Goal: Task Accomplishment & Management: Use online tool/utility

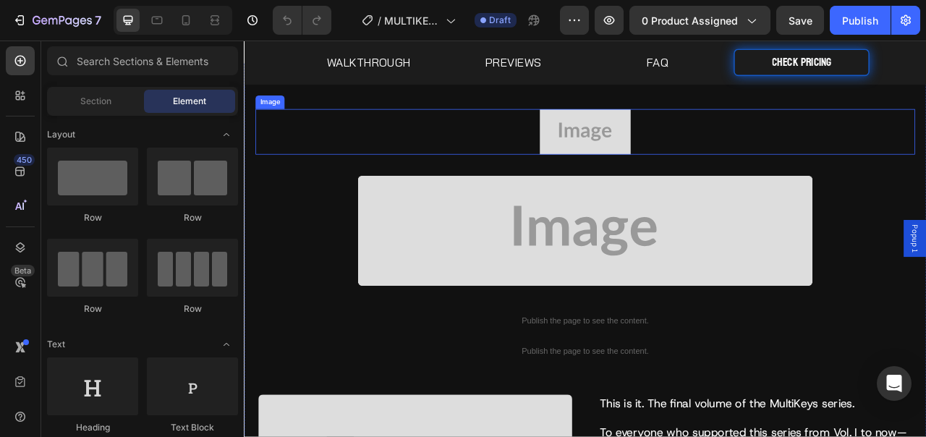
click at [628, 161] on img at bounding box center [678, 157] width 116 height 58
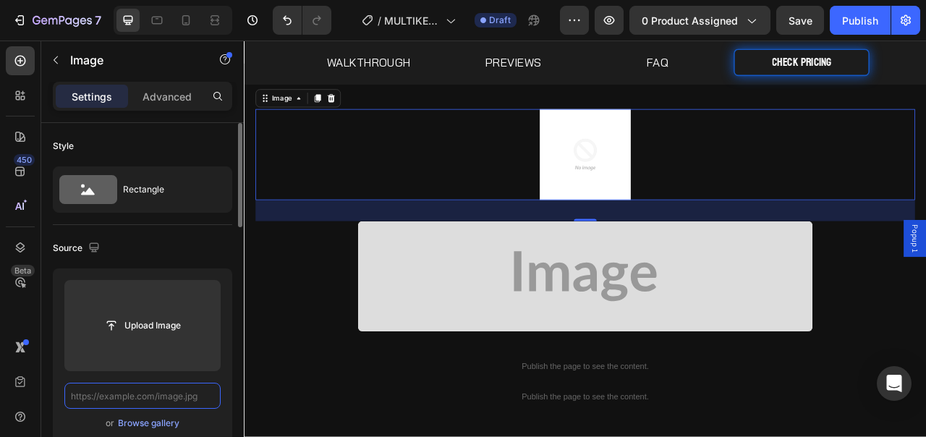
paste input "[URL][DOMAIN_NAME]"
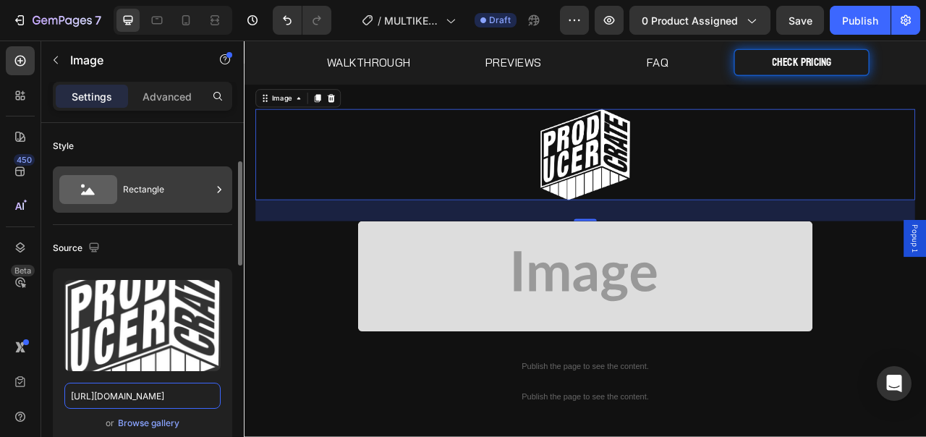
scroll to position [279, 0]
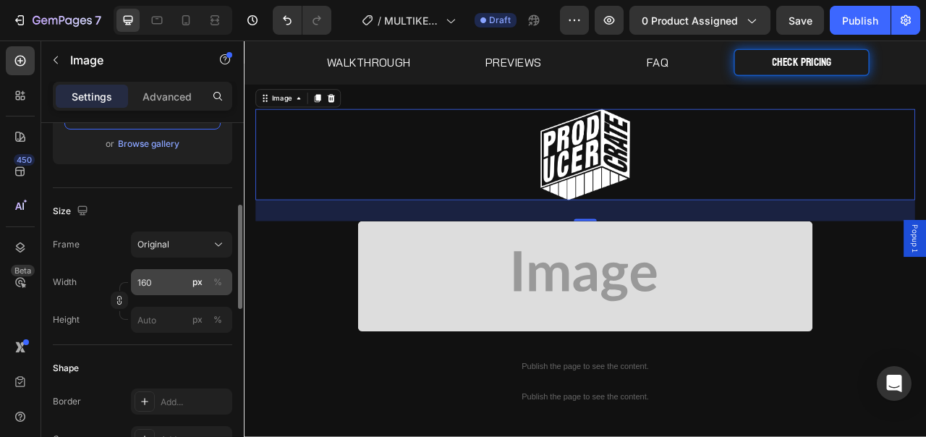
type input "[URL][DOMAIN_NAME]"
click at [163, 281] on input "160" at bounding box center [181, 282] width 101 height 26
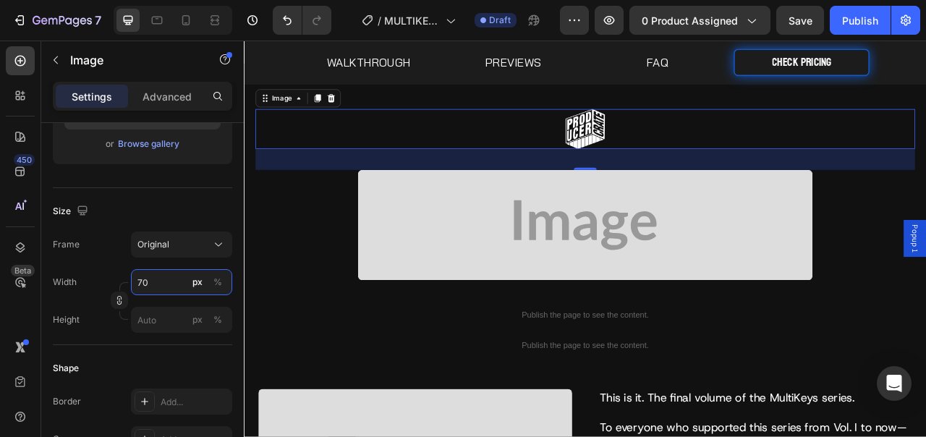
type input "70"
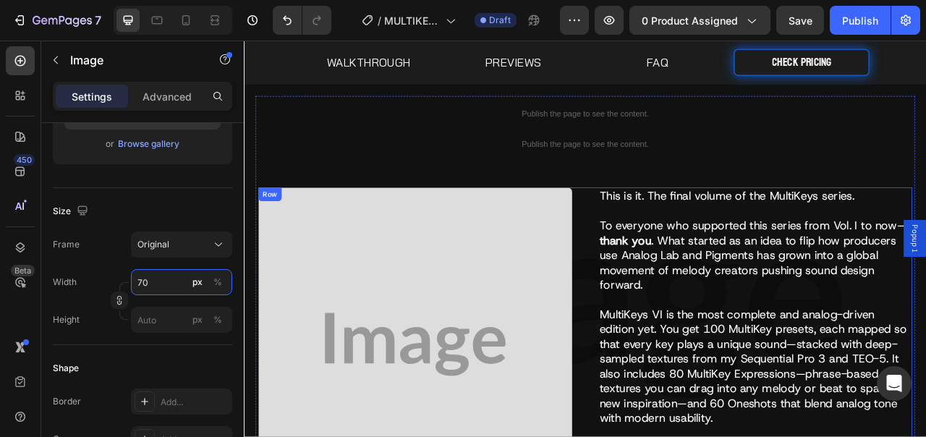
scroll to position [255, 0]
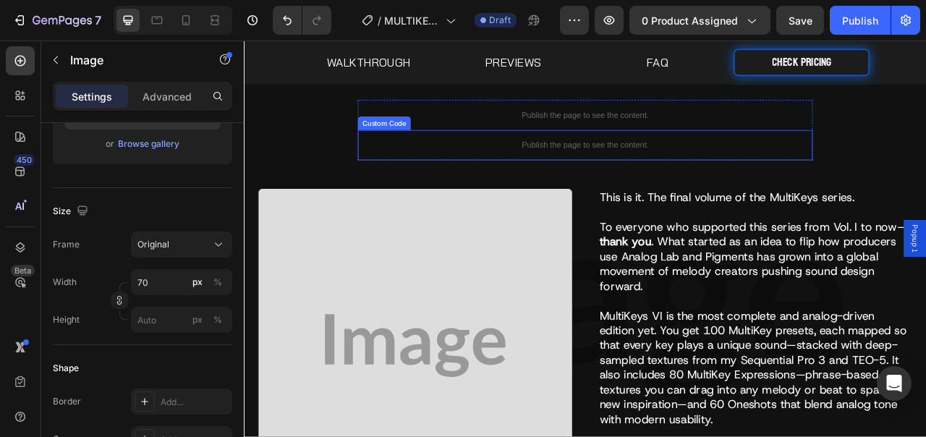
click at [655, 179] on p "Publish the page to see the content." at bounding box center [678, 173] width 579 height 15
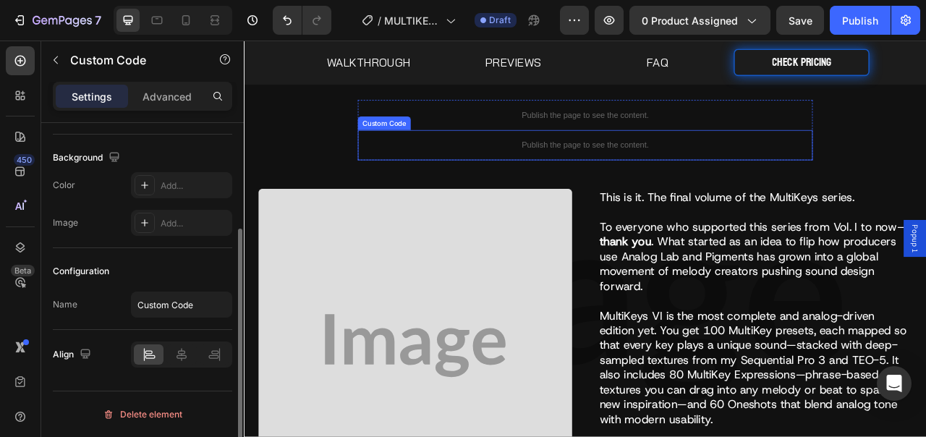
scroll to position [0, 0]
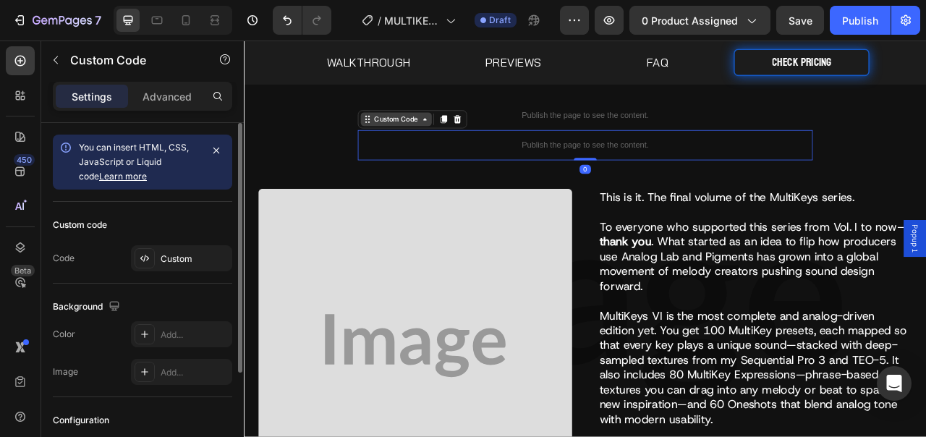
click at [425, 139] on div "Custom Code" at bounding box center [437, 141] width 61 height 13
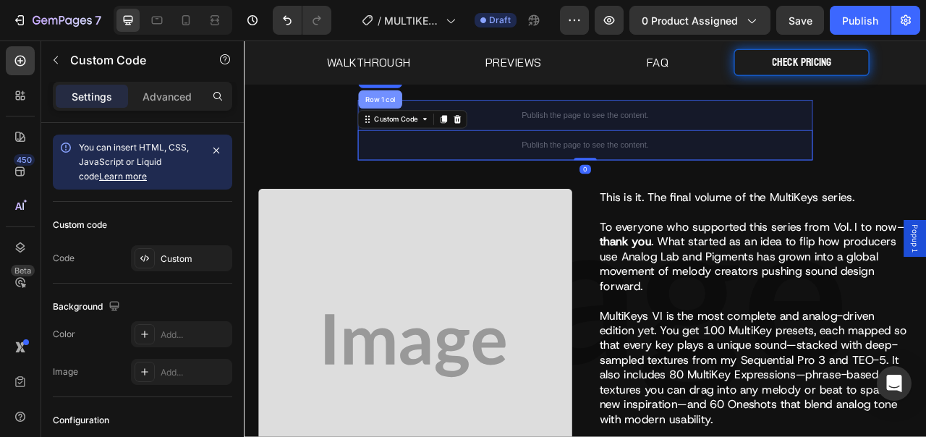
click at [420, 122] on div "Row 1 col" at bounding box center [417, 115] width 56 height 23
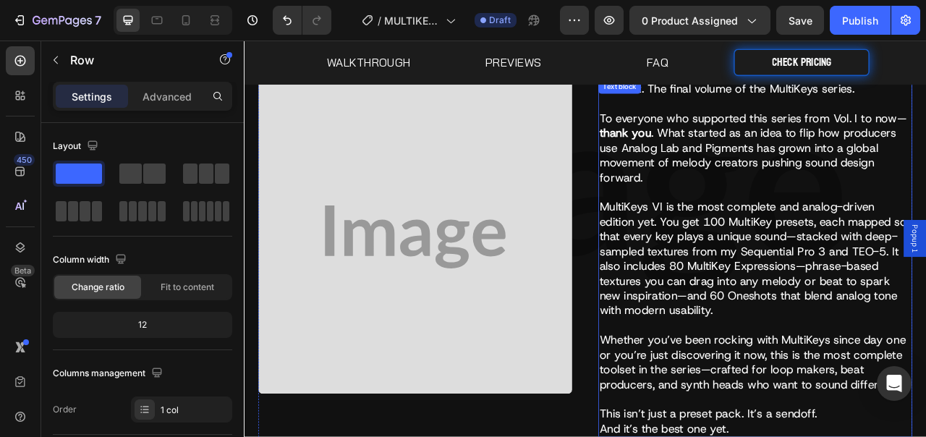
scroll to position [352, 0]
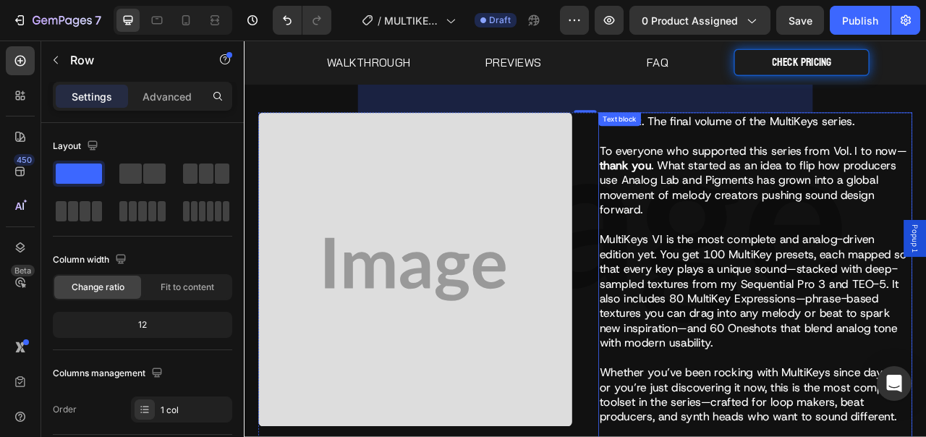
click at [825, 293] on p "MultiKeys VI is the most complete and analog-driven edition yet. You get 100 Mu…" at bounding box center [894, 368] width 396 height 169
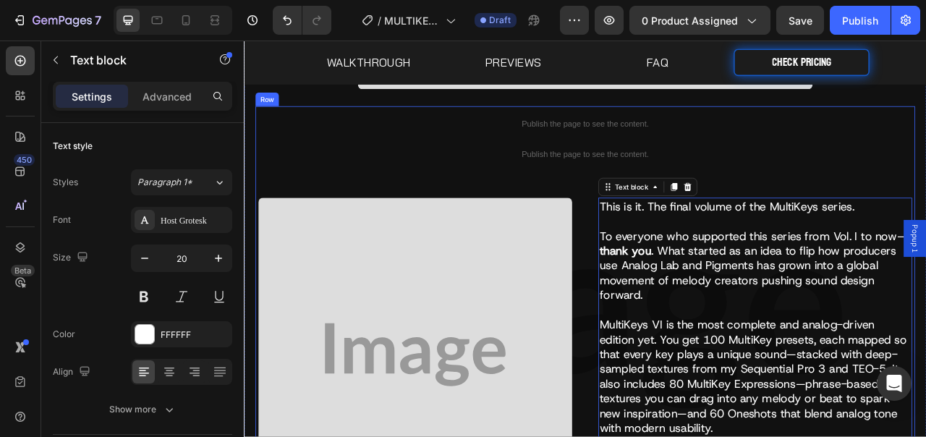
scroll to position [226, 0]
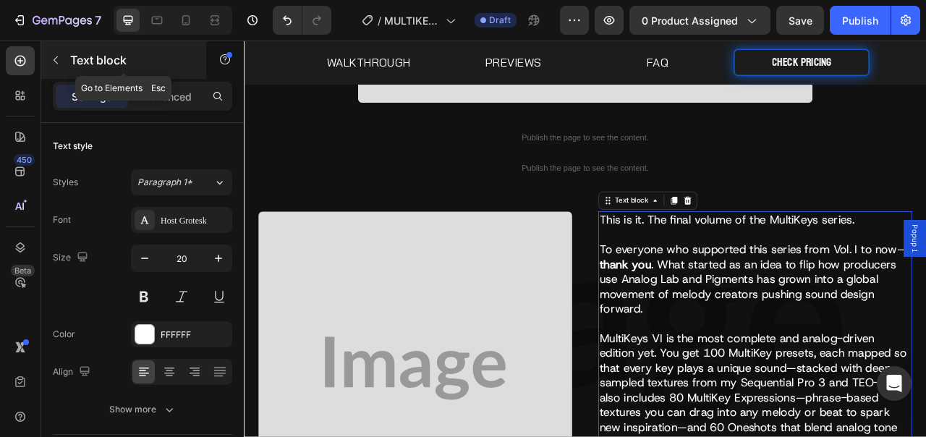
click at [119, 64] on p "Text block" at bounding box center [131, 59] width 123 height 17
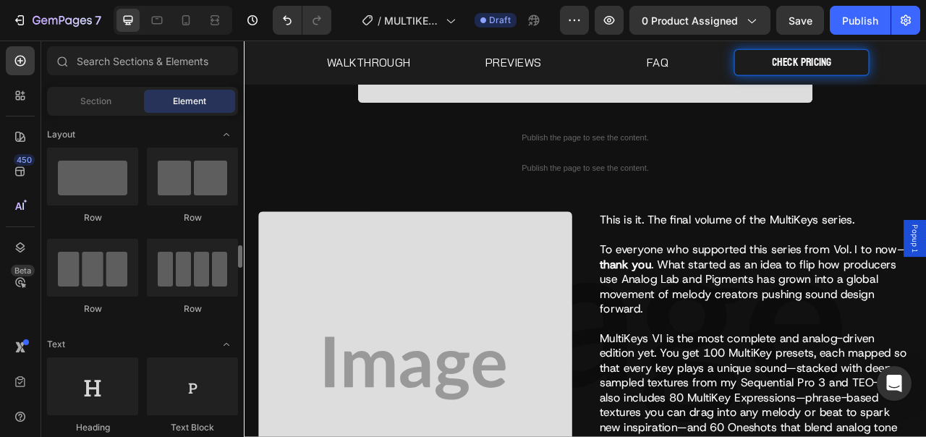
scroll to position [121, 0]
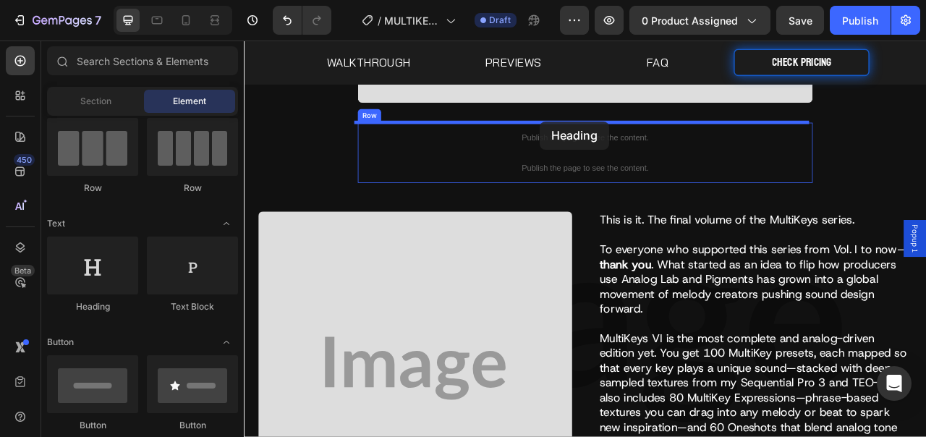
drag, startPoint x: 337, startPoint y: 310, endPoint x: 621, endPoint y: 143, distance: 329.2
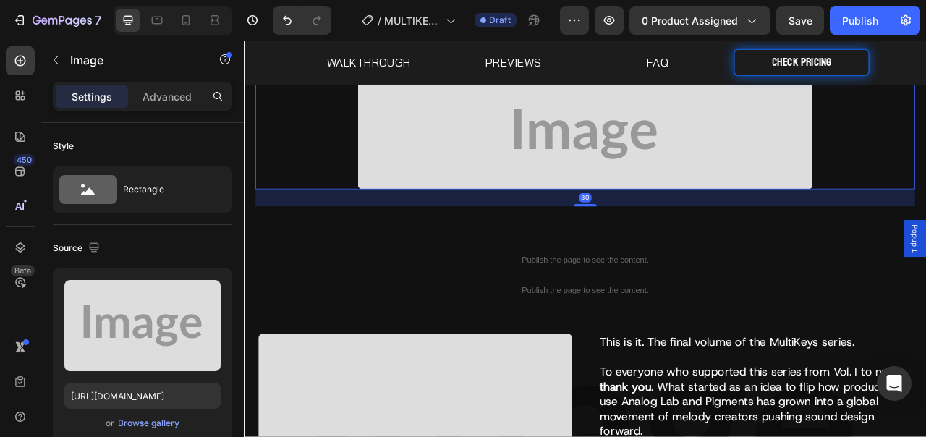
click at [612, 155] on img at bounding box center [678, 160] width 579 height 140
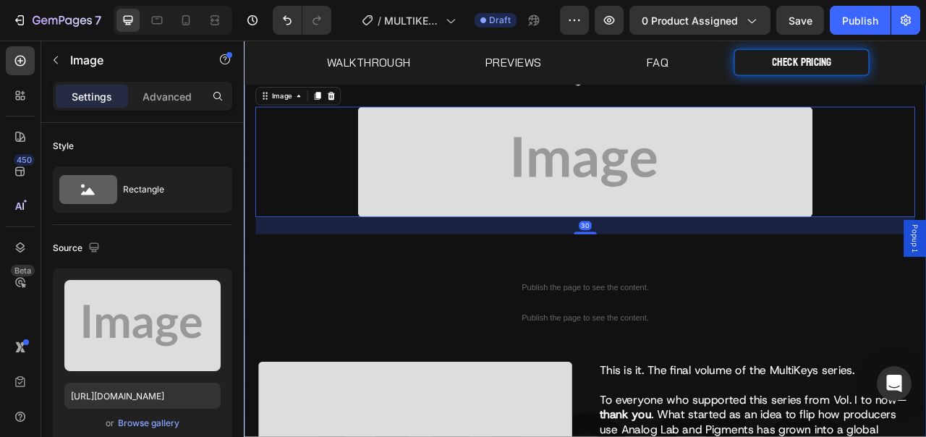
scroll to position [14, 0]
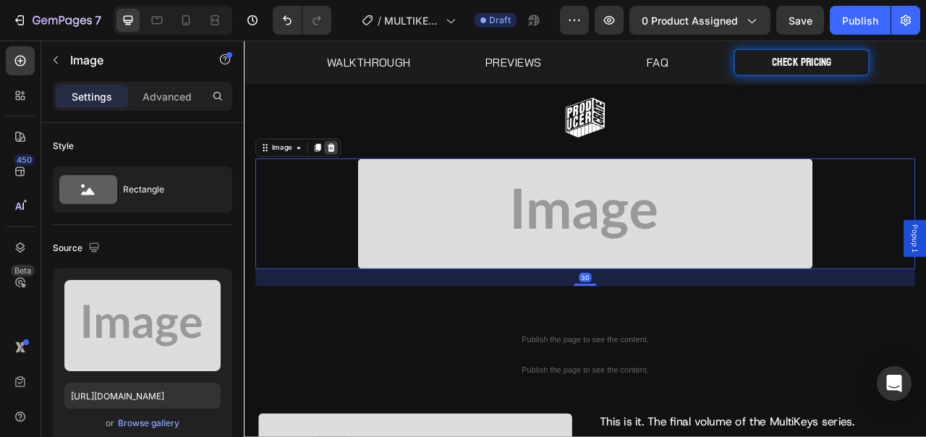
click at [357, 172] on icon at bounding box center [355, 177] width 12 height 12
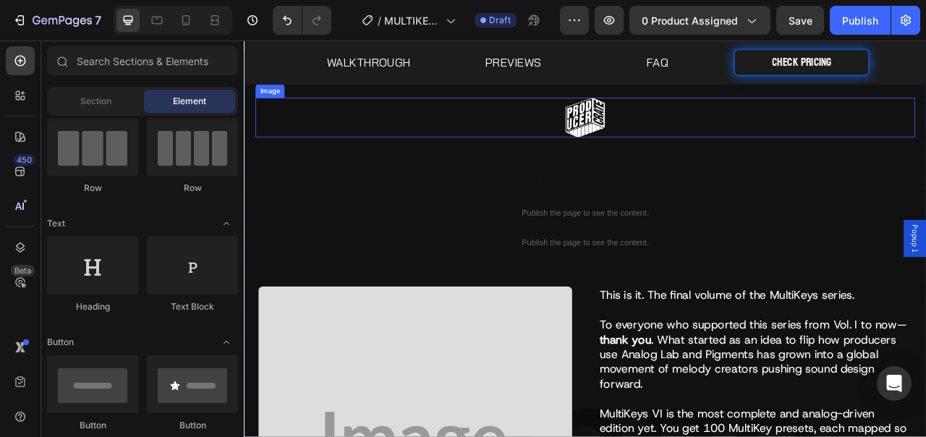
click at [699, 134] on link at bounding box center [677, 139] width 839 height 51
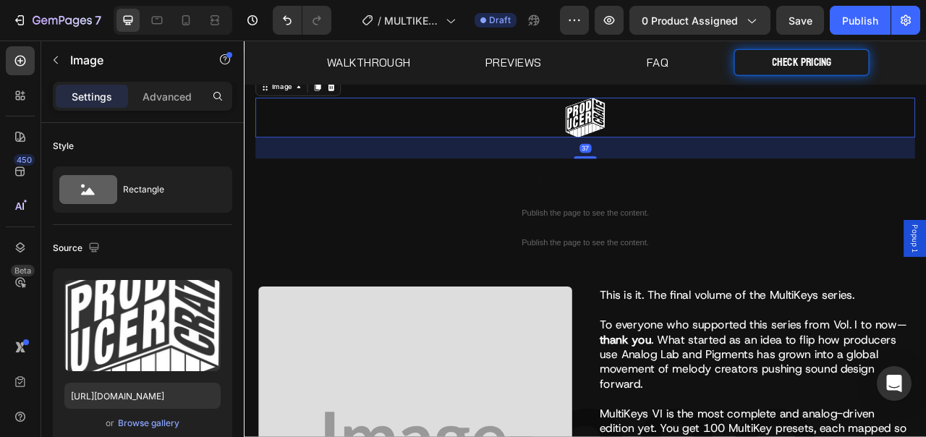
drag, startPoint x: 679, startPoint y: 188, endPoint x: 683, endPoint y: 145, distance: 42.8
click at [687, 143] on div "Image 37" at bounding box center [677, 139] width 839 height 51
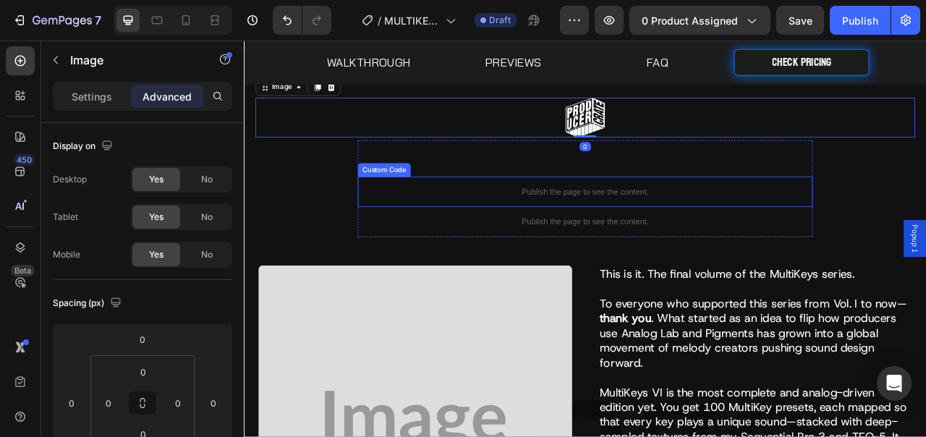
click at [649, 236] on p "Publish the page to see the content." at bounding box center [678, 233] width 579 height 15
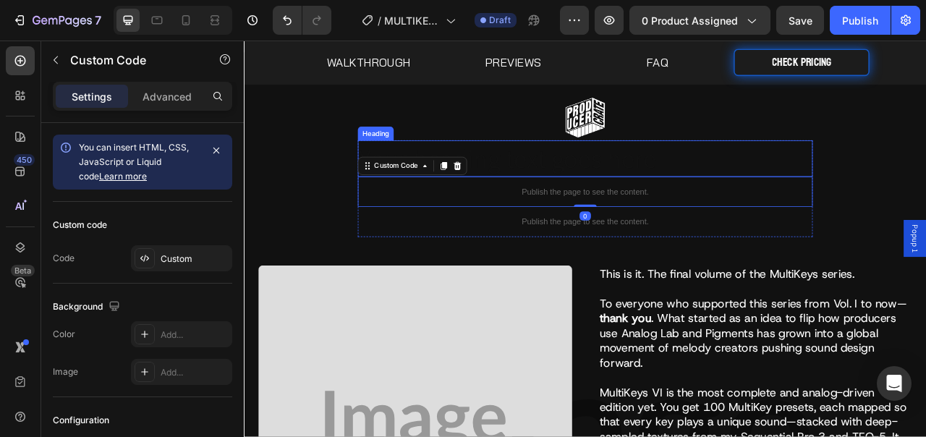
click at [655, 190] on h2 "Your heading text goes here" at bounding box center [678, 191] width 579 height 46
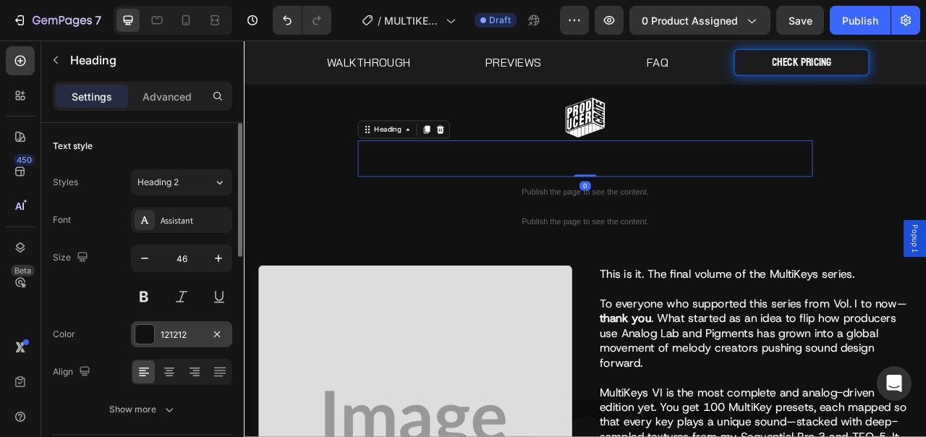
click at [150, 331] on div at bounding box center [144, 334] width 19 height 19
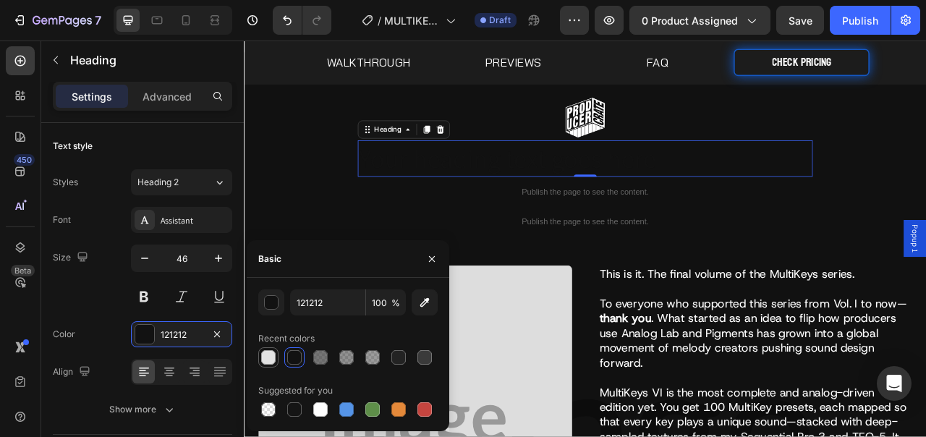
click at [263, 357] on div at bounding box center [268, 357] width 14 height 14
type input "E2E2E2"
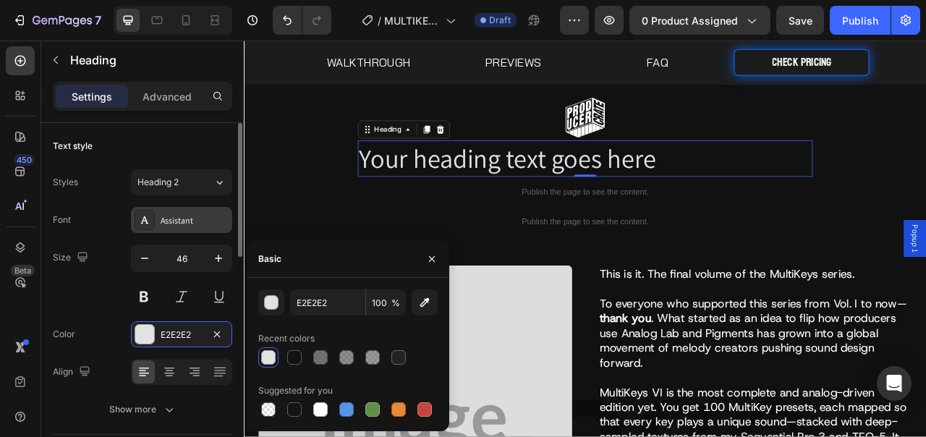
click at [175, 221] on div "Assistant" at bounding box center [195, 220] width 68 height 13
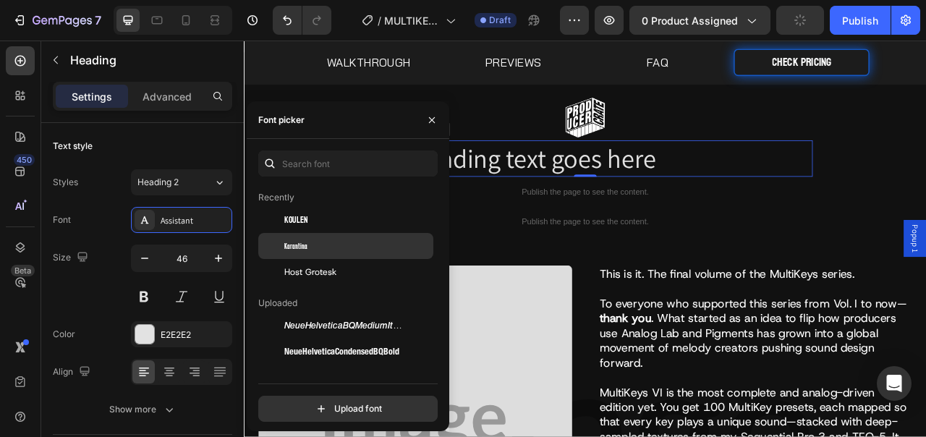
scroll to position [263, 0]
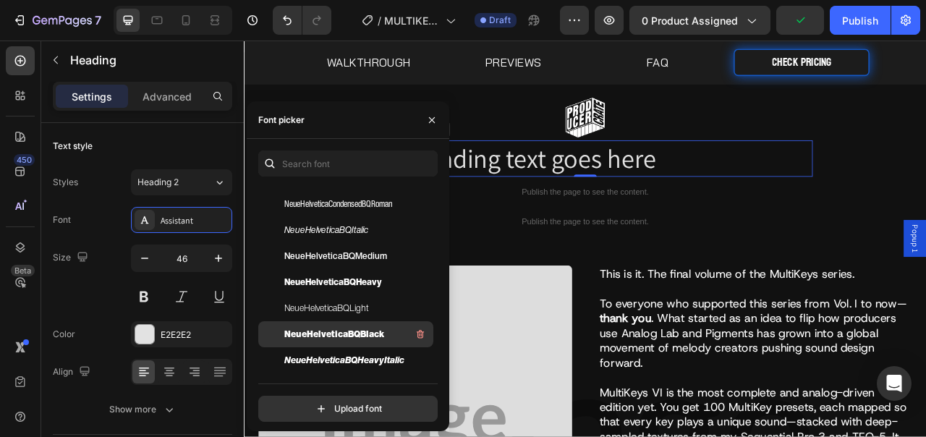
click at [357, 331] on span "NeueHelveticaBQBlack" at bounding box center [334, 334] width 100 height 13
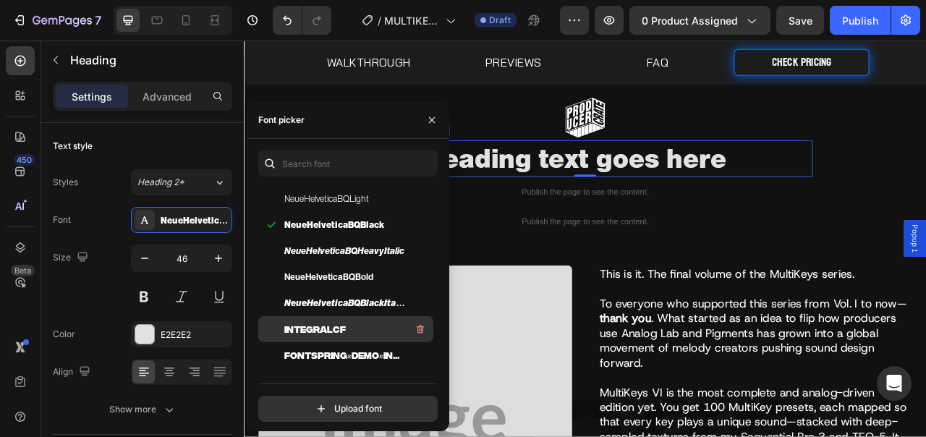
scroll to position [372, 0]
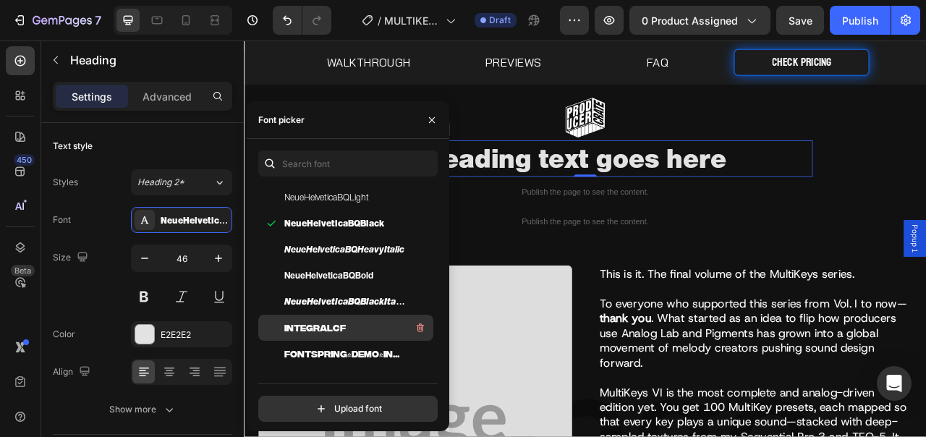
click at [348, 328] on div "IntegralCF" at bounding box center [357, 327] width 146 height 17
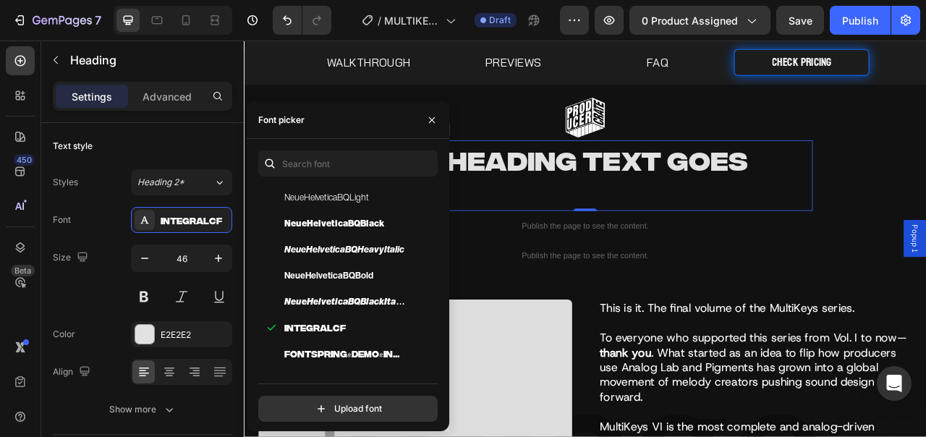
click at [684, 216] on h2 "Your heading text goes here" at bounding box center [678, 213] width 579 height 90
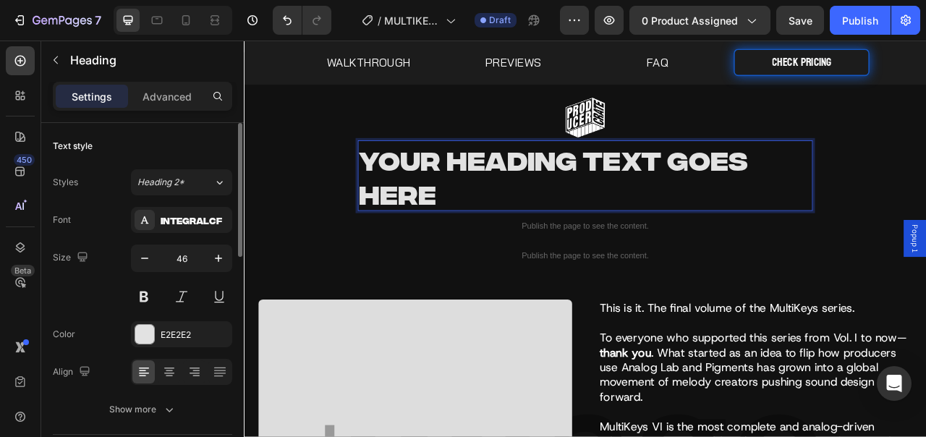
click at [186, 243] on div "Font IntegralCF Size 46 Color E2E2E2 Align Show more" at bounding box center [142, 315] width 179 height 216
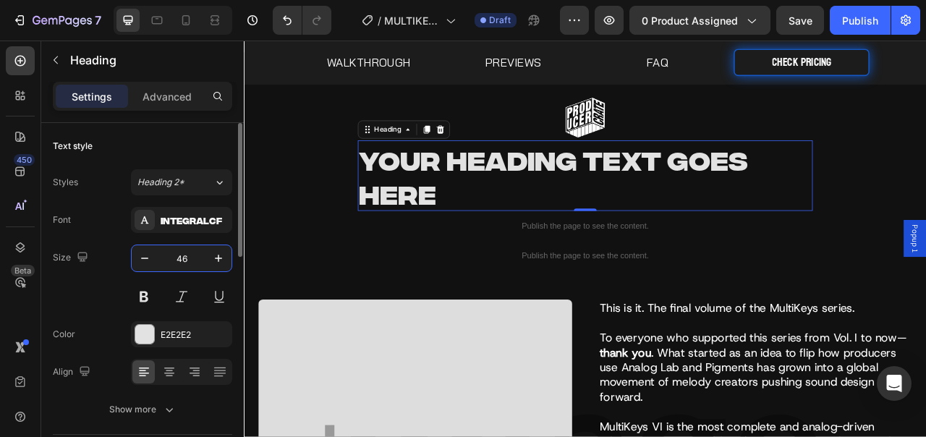
click at [184, 254] on input "46" at bounding box center [182, 258] width 48 height 26
click at [182, 256] on input "46" at bounding box center [182, 258] width 48 height 26
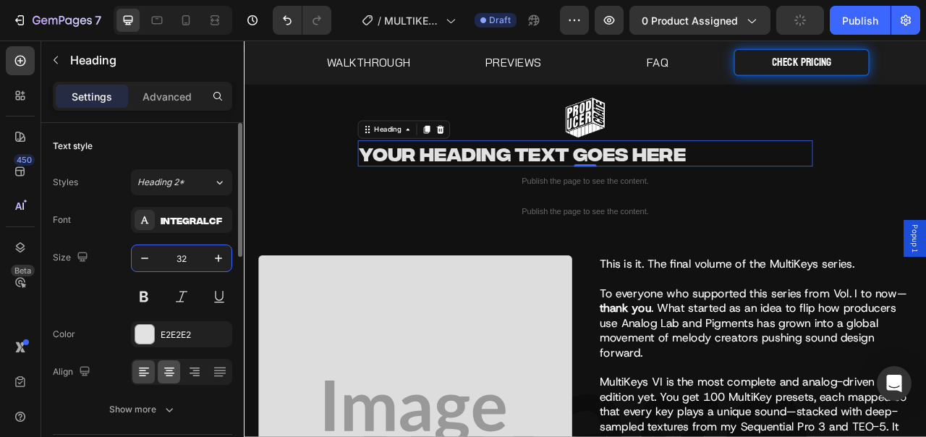
type input "32"
click at [164, 370] on icon at bounding box center [169, 372] width 14 height 14
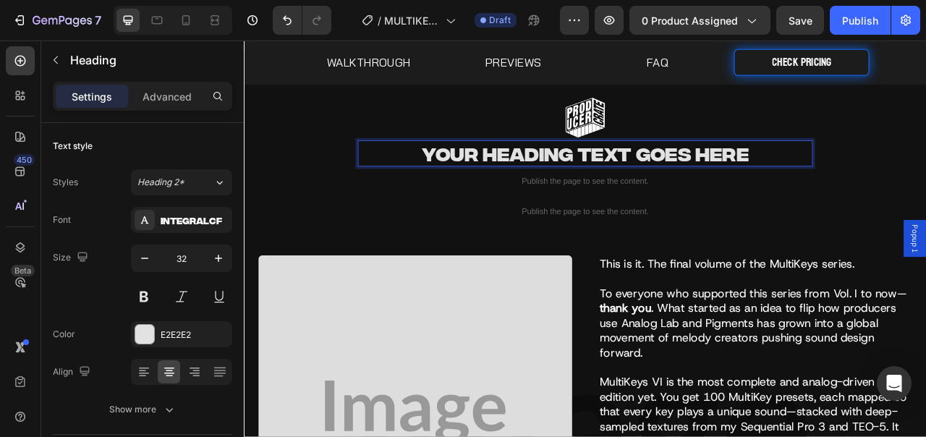
click at [606, 185] on p "Your heading text goes here" at bounding box center [678, 184] width 576 height 30
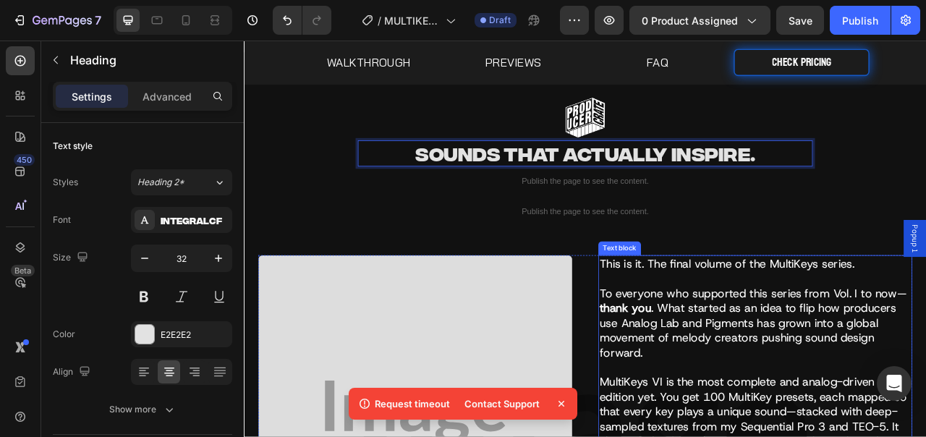
click at [828, 343] on p "This is it. The final volume of the MultiKeys series." at bounding box center [894, 334] width 396 height 38
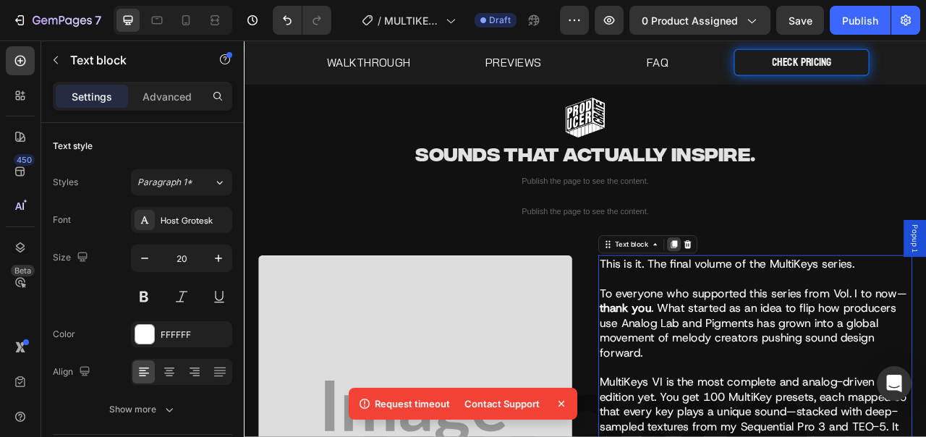
click at [785, 305] on icon at bounding box center [791, 300] width 12 height 12
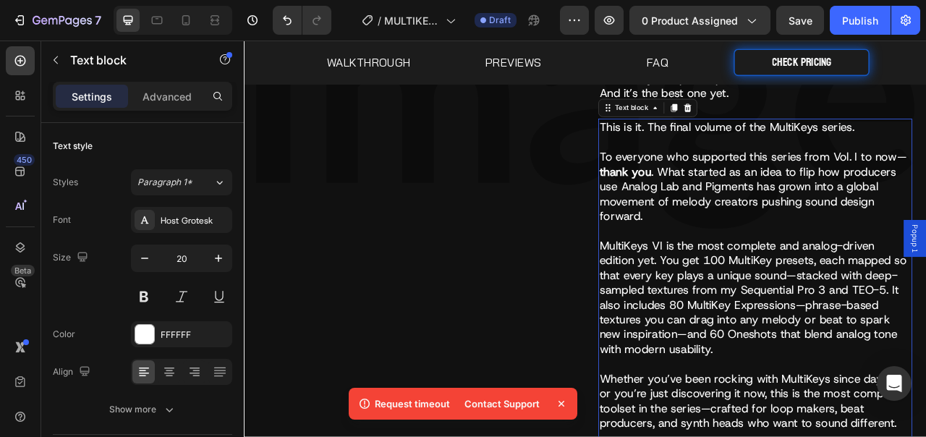
scroll to position [731, 0]
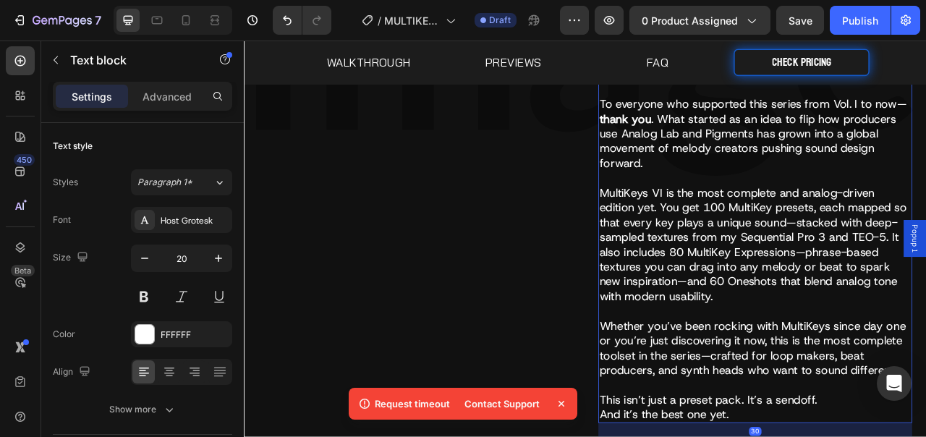
click at [786, 295] on p "MultiKeys VI is the most complete and analog-driven edition yet. You get 100 Mu…" at bounding box center [894, 309] width 396 height 169
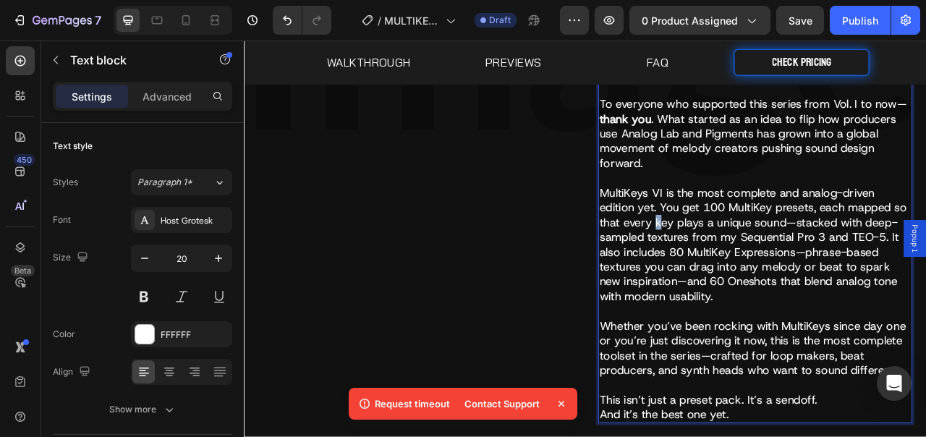
click at [786, 295] on p "MultiKeys VI is the most complete and analog-driven edition yet. You get 100 Mu…" at bounding box center [894, 309] width 396 height 169
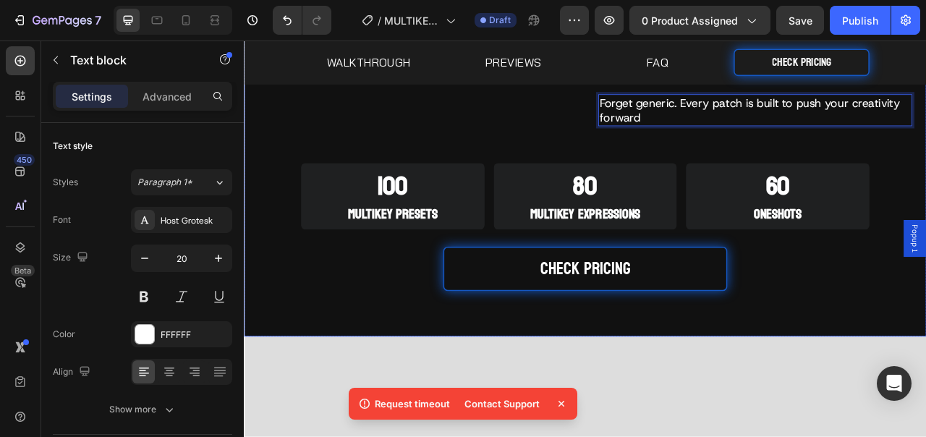
scroll to position [626, 0]
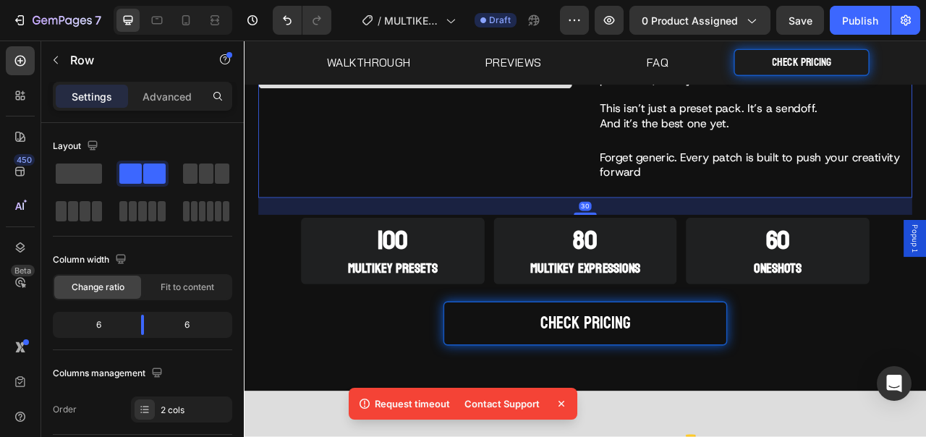
click at [750, 218] on p "Forget generic. Every patch is built to push your creativity forward" at bounding box center [894, 199] width 396 height 38
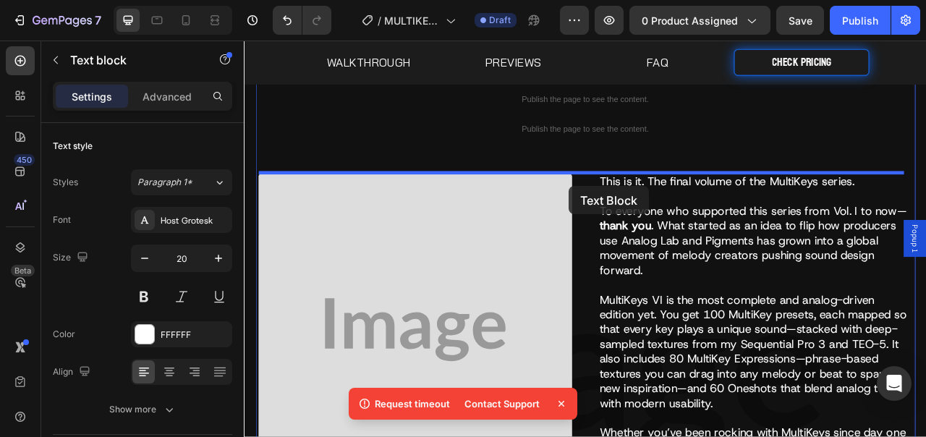
scroll to position [86, 0]
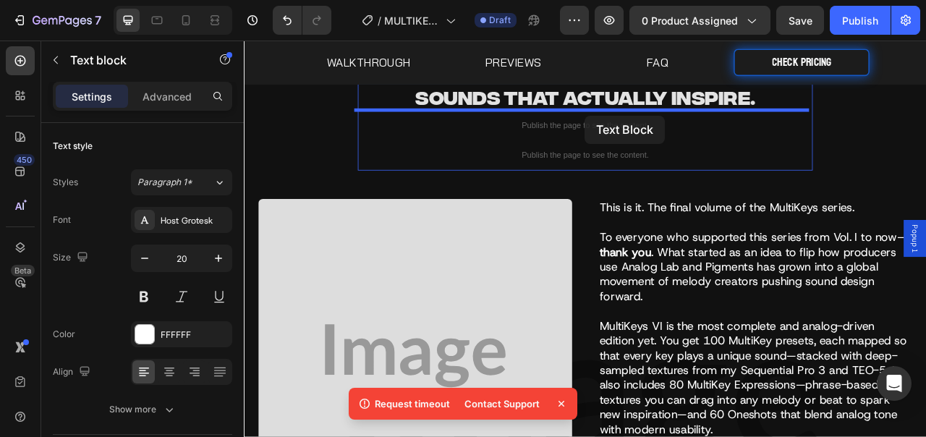
drag, startPoint x: 741, startPoint y: 187, endPoint x: 677, endPoint y: 135, distance: 81.8
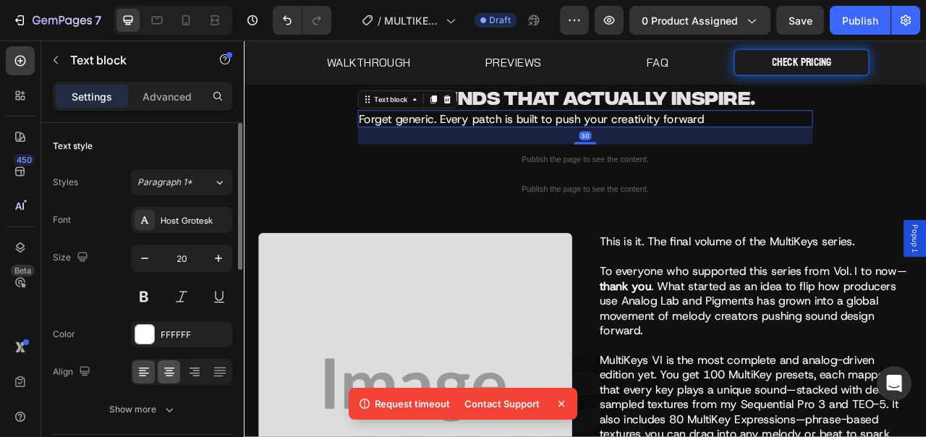
click at [170, 364] on div at bounding box center [169, 371] width 22 height 23
click at [150, 260] on icon "button" at bounding box center [144, 258] width 14 height 14
type input "18"
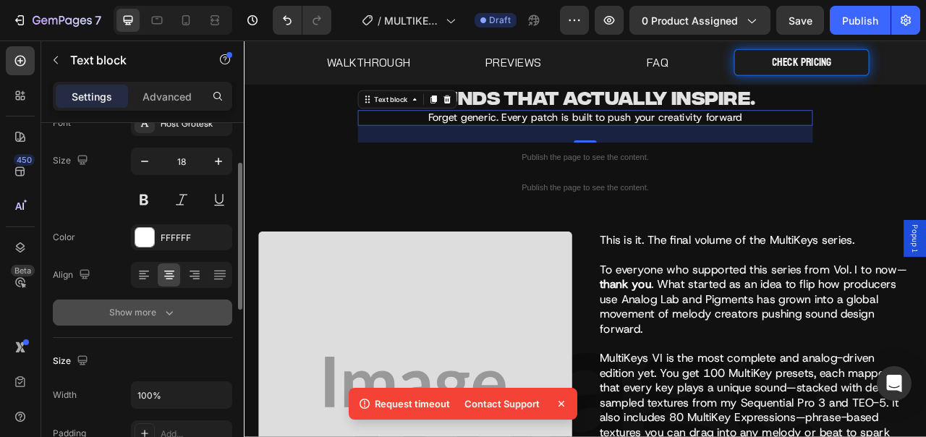
click at [155, 320] on button "Show more" at bounding box center [142, 313] width 179 height 26
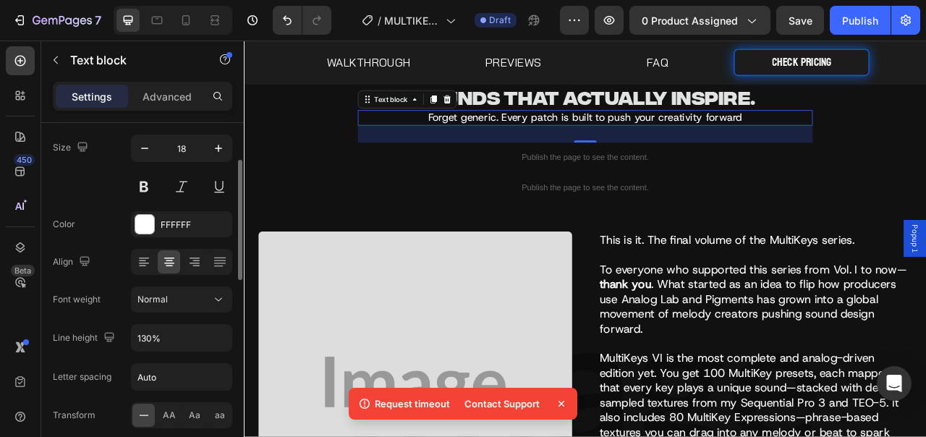
scroll to position [217, 0]
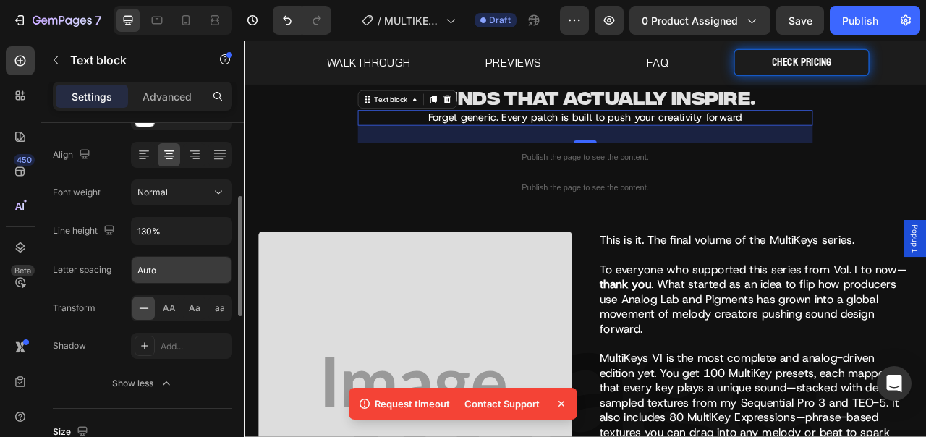
click at [174, 277] on input "Auto" at bounding box center [182, 270] width 100 height 26
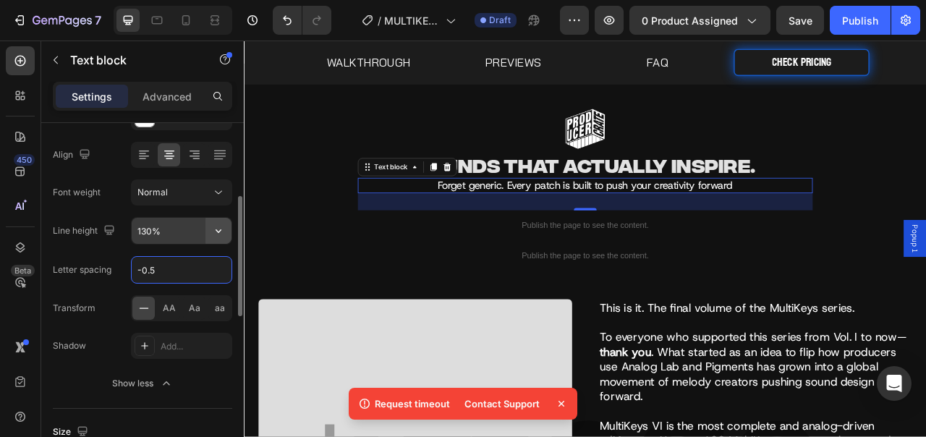
scroll to position [95, 0]
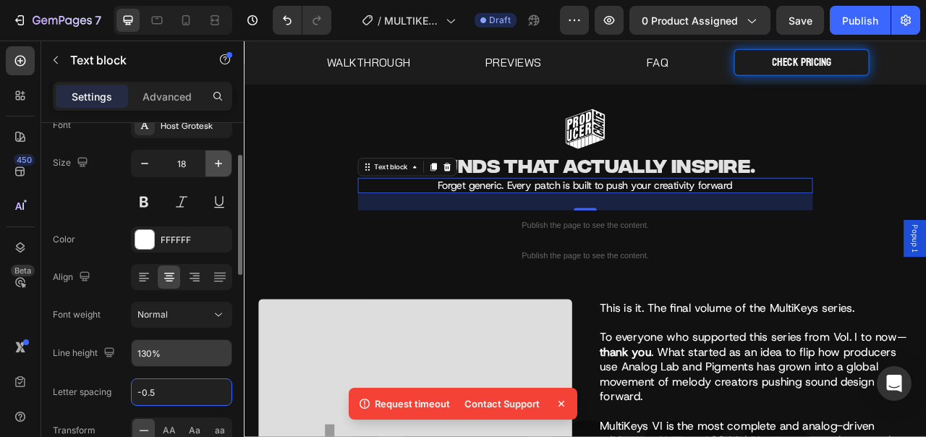
type input "-0.5"
click at [216, 169] on icon "button" at bounding box center [218, 163] width 14 height 14
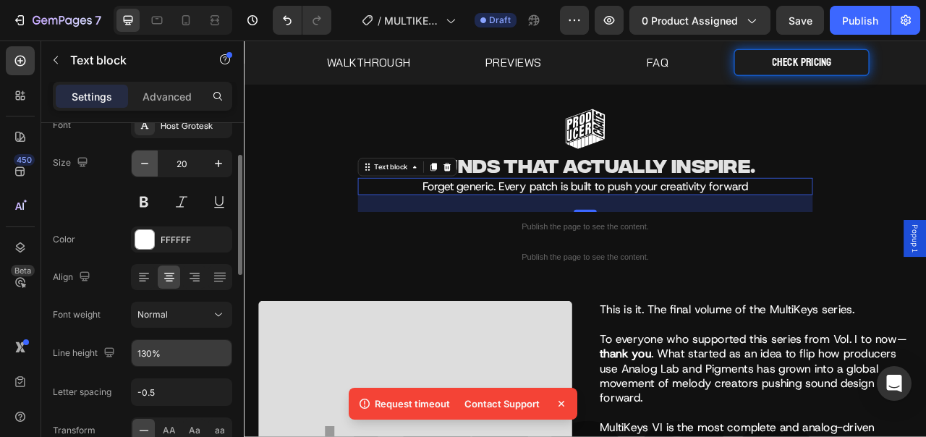
click at [143, 162] on icon "button" at bounding box center [144, 163] width 14 height 14
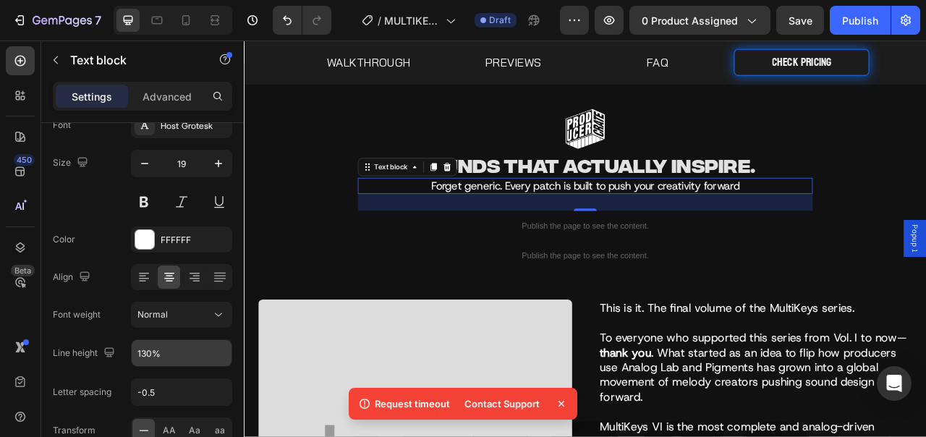
type input "18"
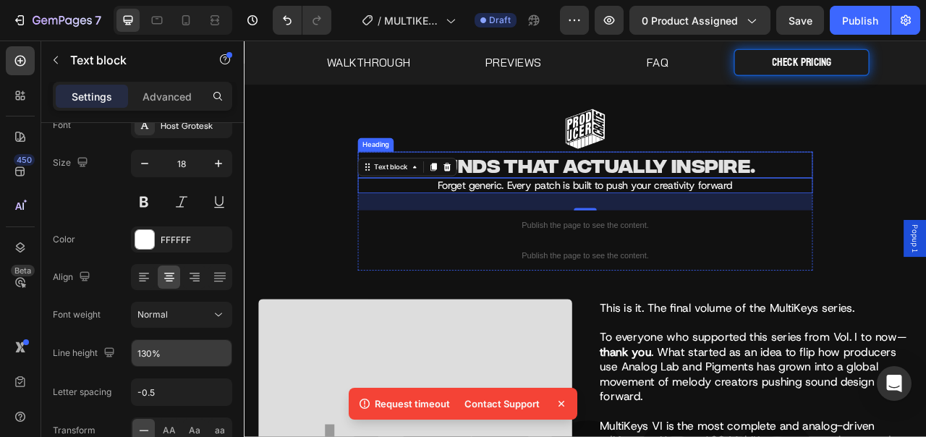
click at [626, 205] on p "Sounds That Actually Inspire." at bounding box center [678, 199] width 576 height 30
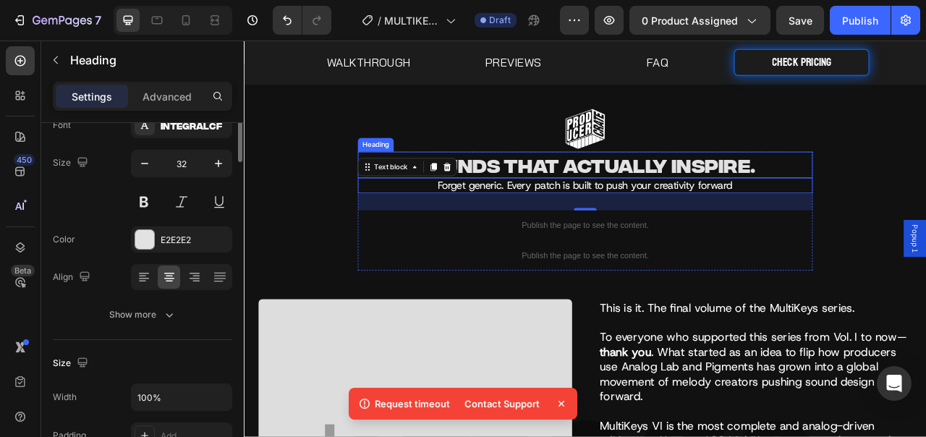
scroll to position [0, 0]
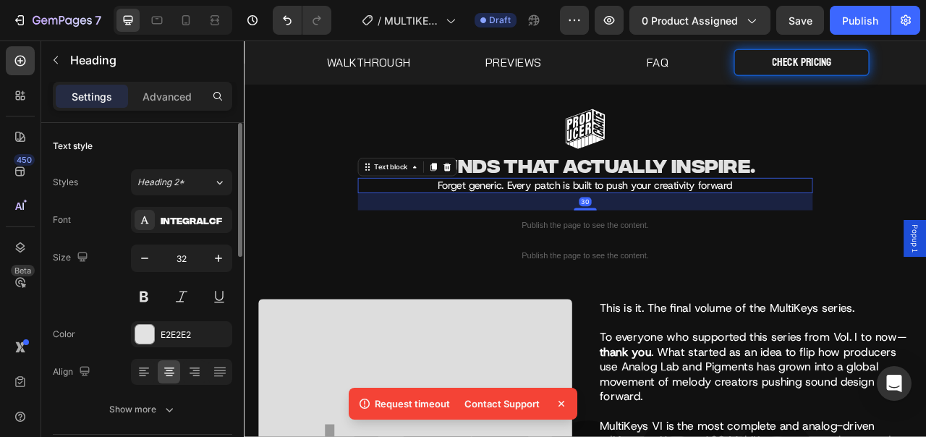
click at [578, 231] on p "Forget generic. Every patch is built to push your creativity forward" at bounding box center [678, 225] width 576 height 17
click at [146, 294] on button at bounding box center [144, 297] width 26 height 26
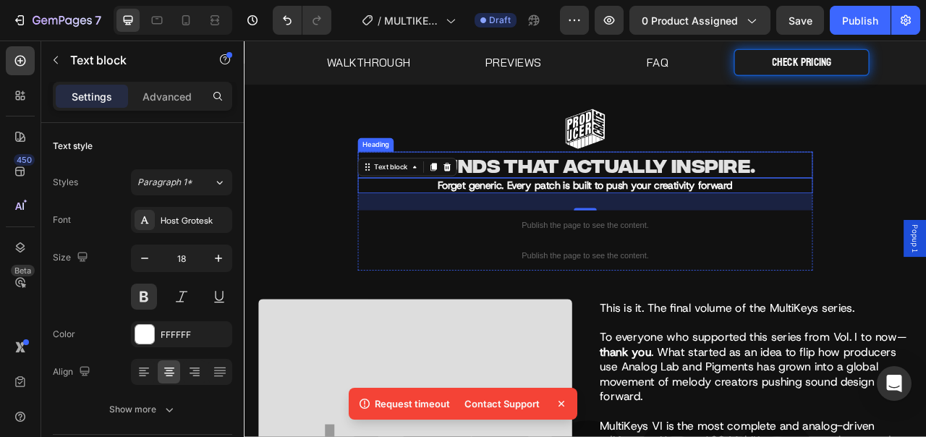
click at [680, 204] on p "Sounds That Actually Inspire." at bounding box center [678, 199] width 576 height 30
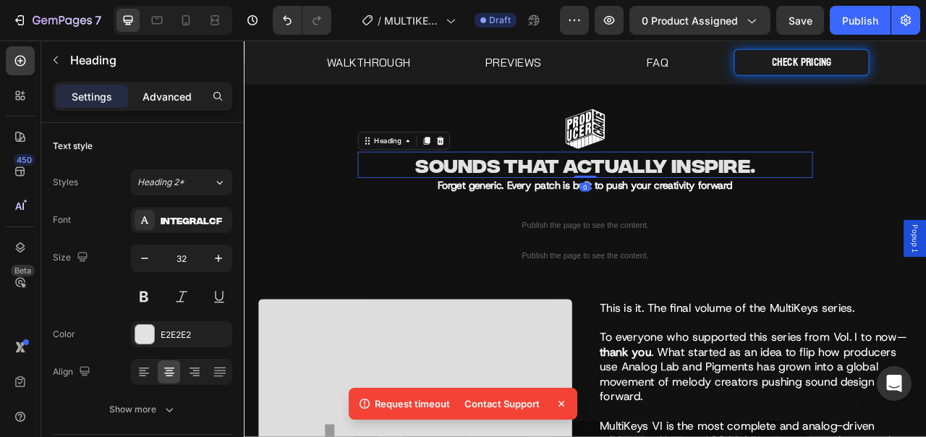
click at [176, 100] on p "Advanced" at bounding box center [167, 96] width 49 height 15
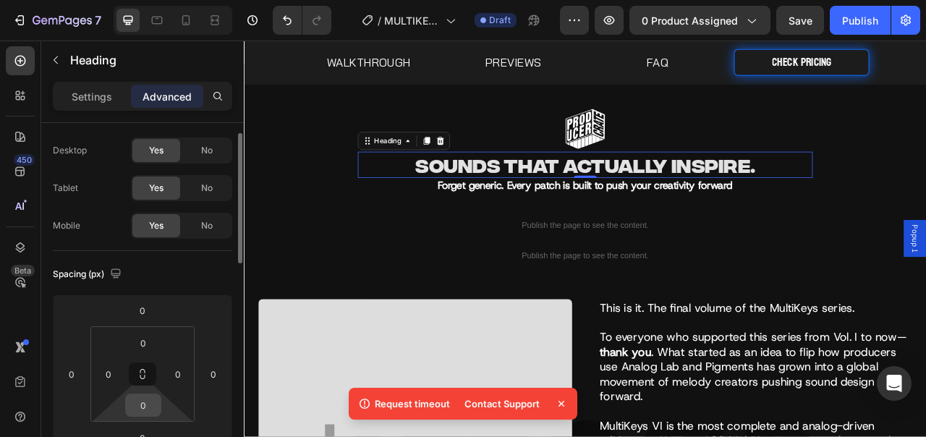
scroll to position [50, 0]
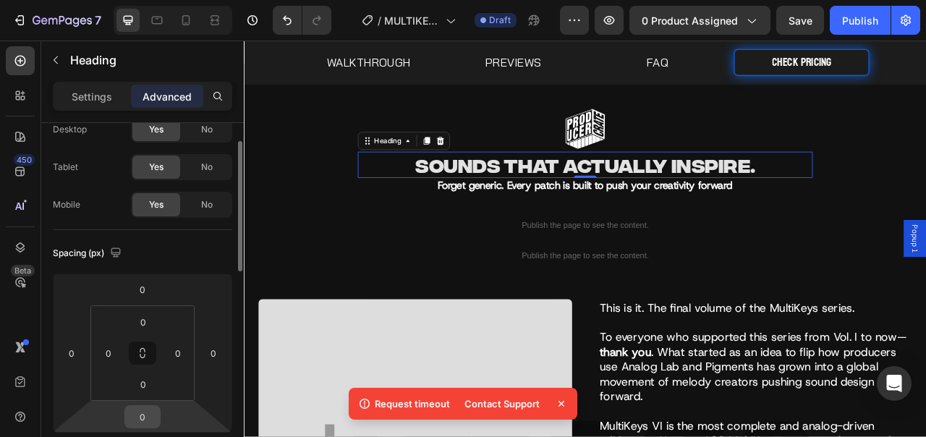
click at [148, 418] on input "0" at bounding box center [142, 417] width 29 height 22
type input "15"
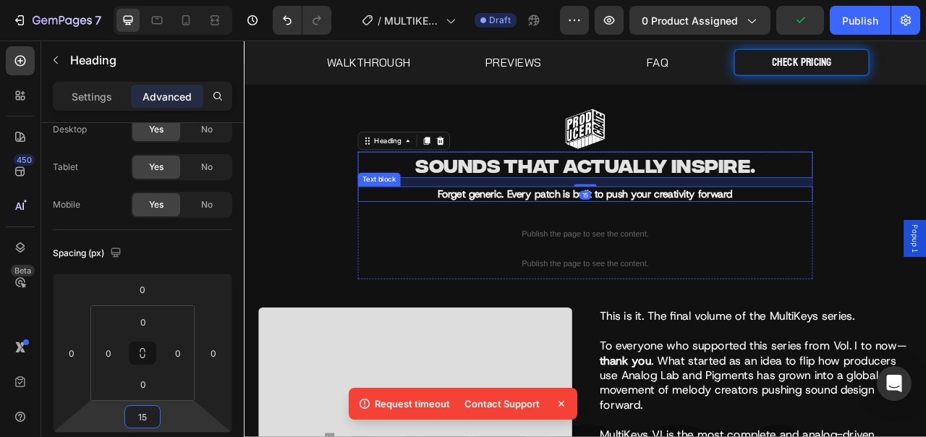
click at [756, 228] on p "Forget generic. Every patch is built to push your creativity forward" at bounding box center [678, 236] width 576 height 17
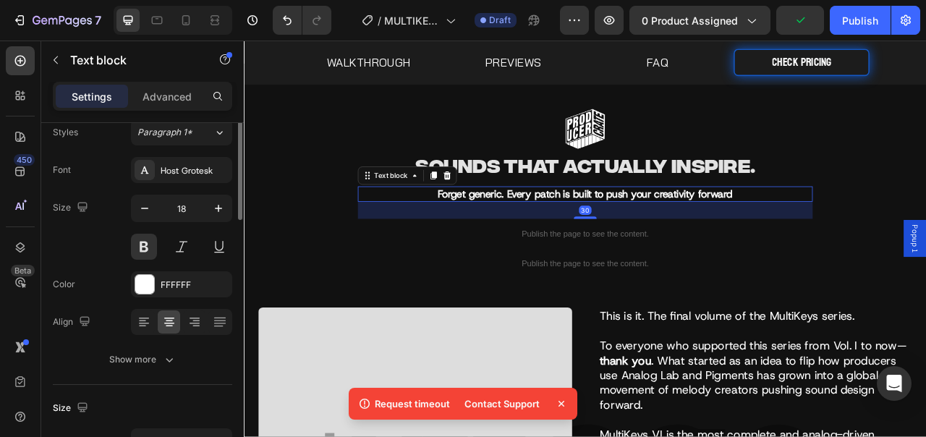
scroll to position [0, 0]
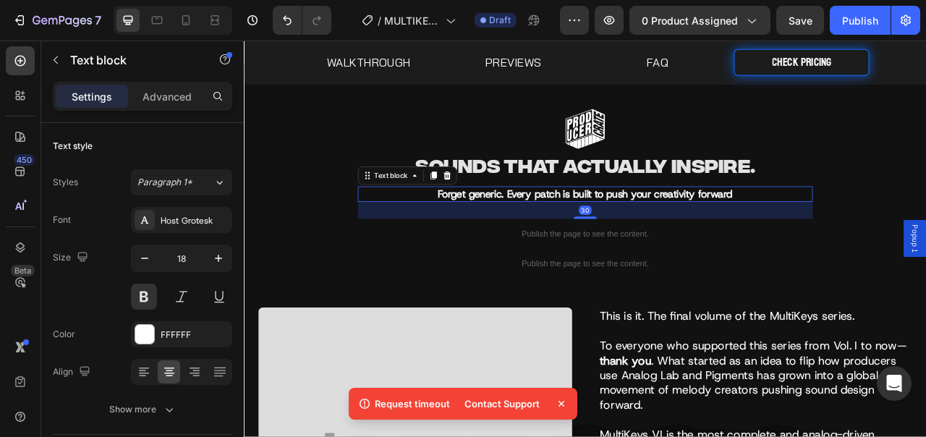
click at [608, 240] on p "Forget generic. Every patch is built to push your creativity forward" at bounding box center [678, 236] width 576 height 17
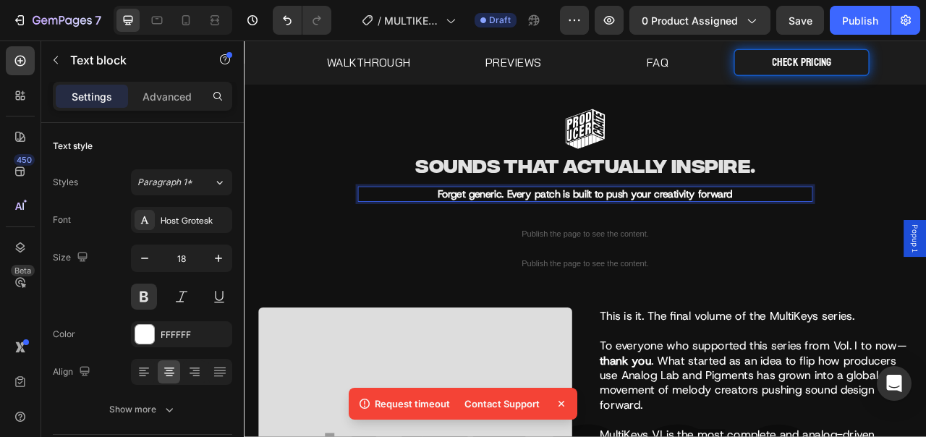
click at [624, 237] on p "Forget generic. Every patch is built to push your creativity forward" at bounding box center [678, 236] width 576 height 17
click at [925, 230] on p "Forget generic. Refraction is built to push your creativity forward" at bounding box center [678, 236] width 576 height 17
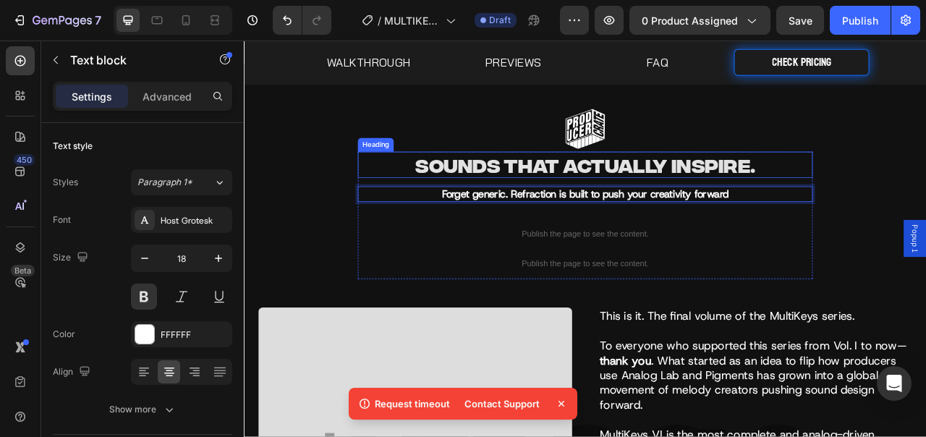
click at [925, 198] on p "Sounds That Actually Inspire." at bounding box center [678, 199] width 576 height 30
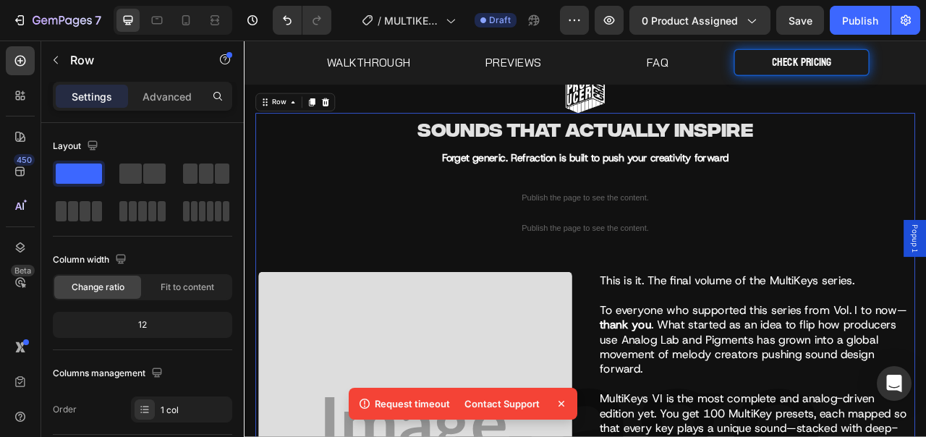
scroll to position [46, 0]
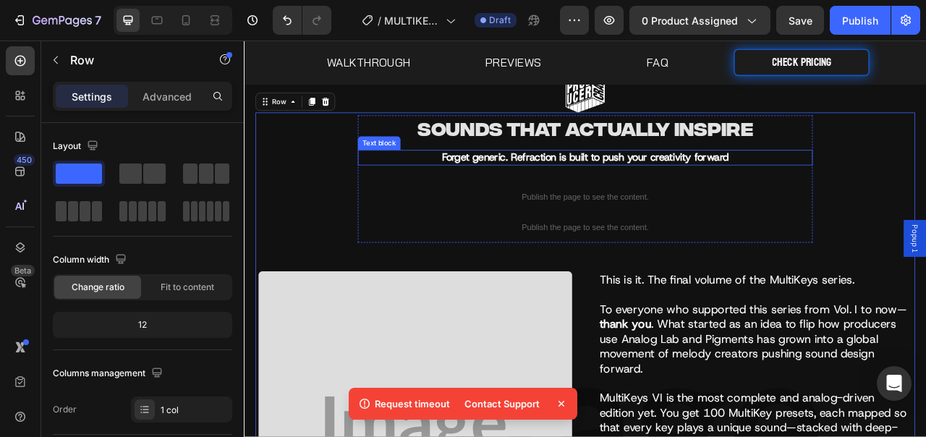
click at [862, 190] on p "Forget generic. Refraction is built to push your creativity forward" at bounding box center [678, 190] width 576 height 17
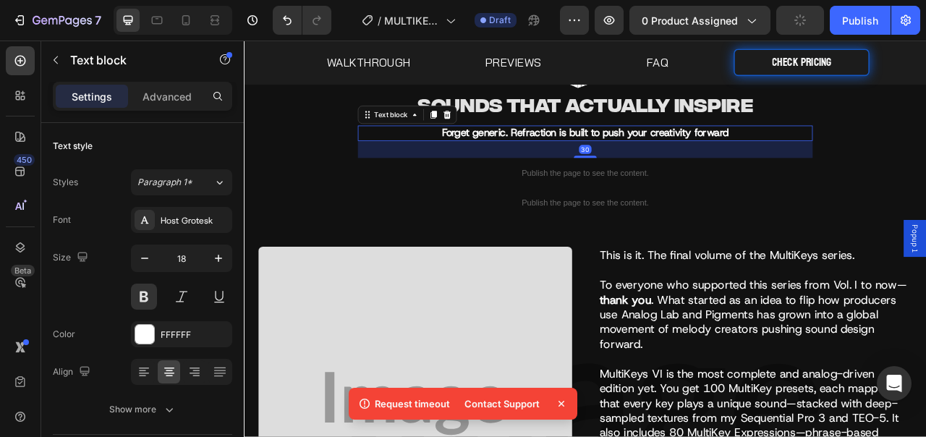
scroll to position [80, 0]
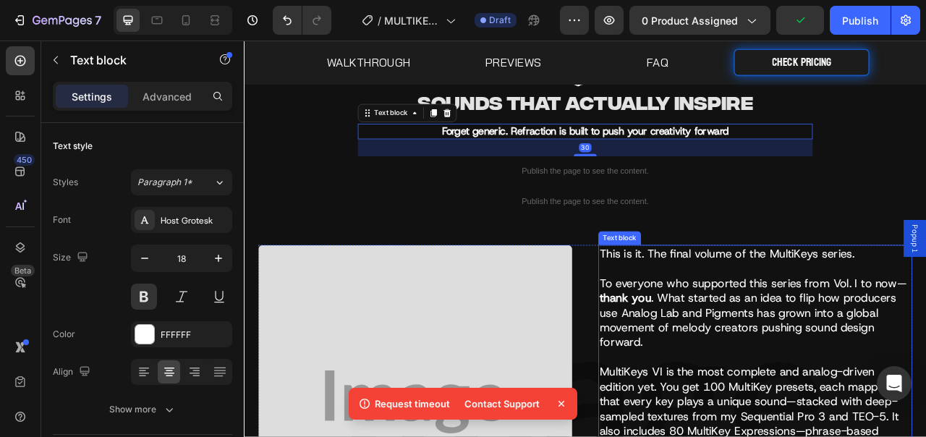
click at [888, 357] on p "To everyone who supported this series from Vol. I to now— thank you . What star…" at bounding box center [894, 396] width 396 height 113
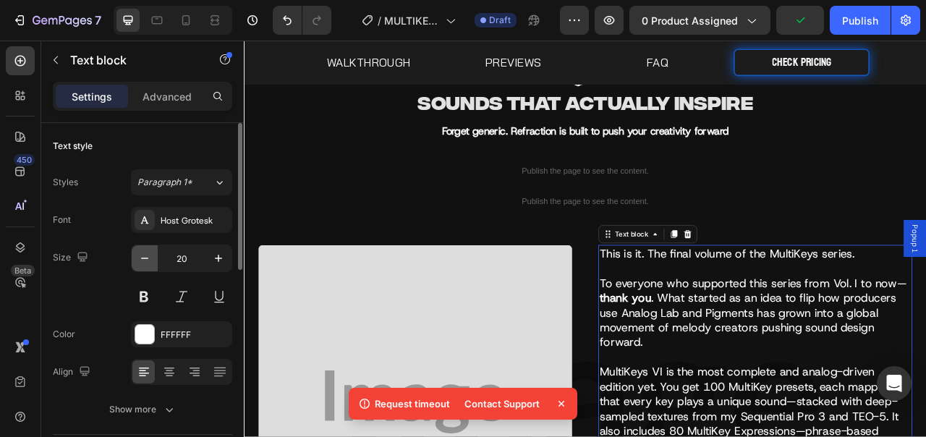
click at [140, 255] on icon "button" at bounding box center [144, 258] width 14 height 14
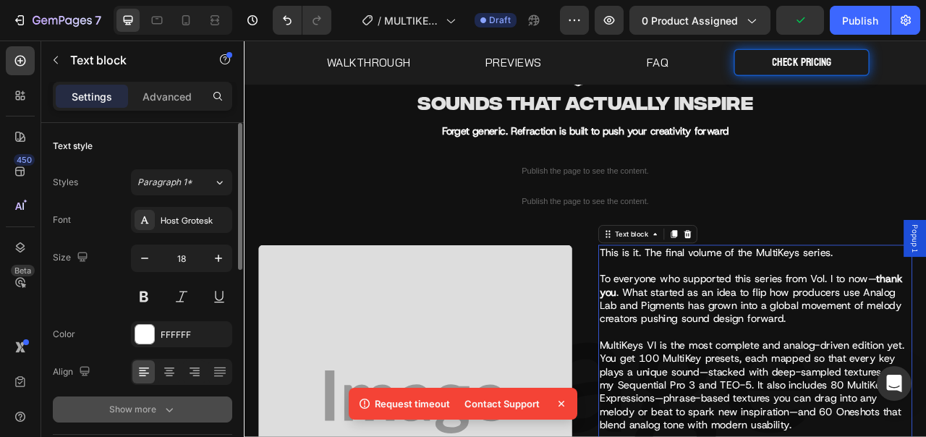
click at [164, 401] on button "Show more" at bounding box center [142, 409] width 179 height 26
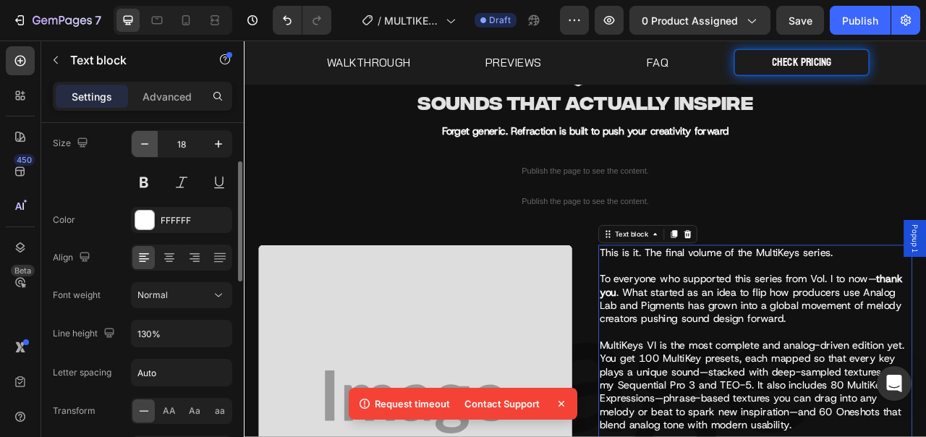
click at [148, 148] on icon "button" at bounding box center [144, 144] width 14 height 14
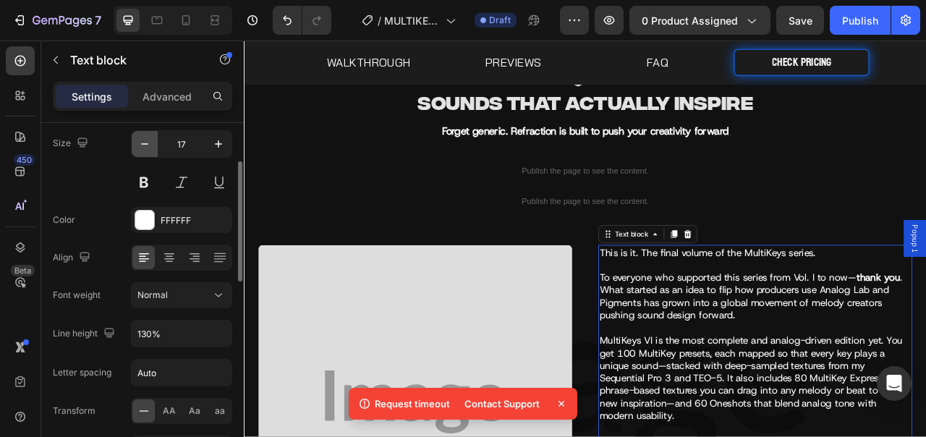
type input "16"
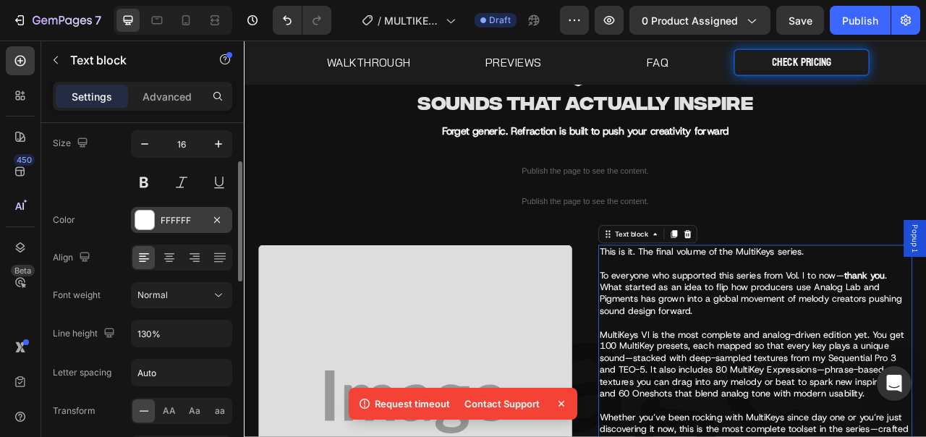
scroll to position [187, 0]
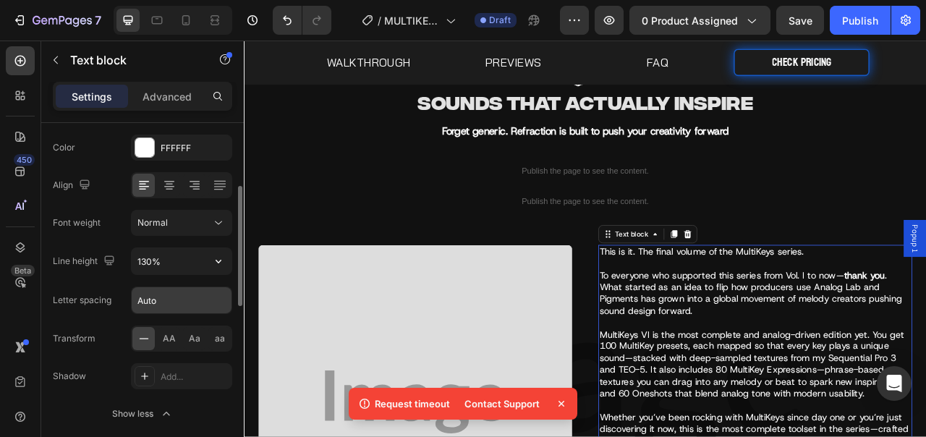
click at [176, 300] on input "Auto" at bounding box center [182, 300] width 100 height 26
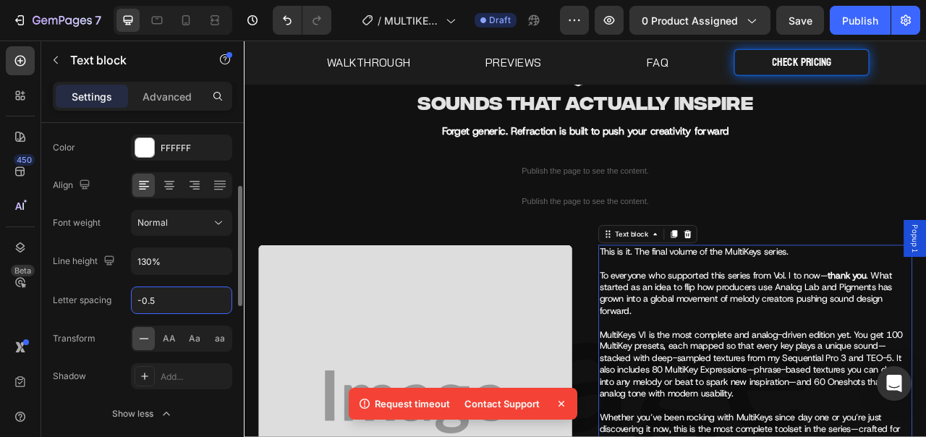
type input "-0.5"
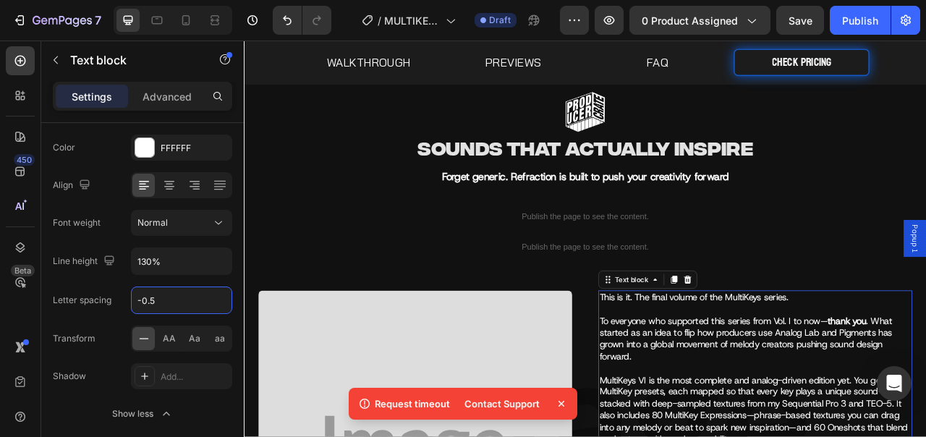
scroll to position [17, 0]
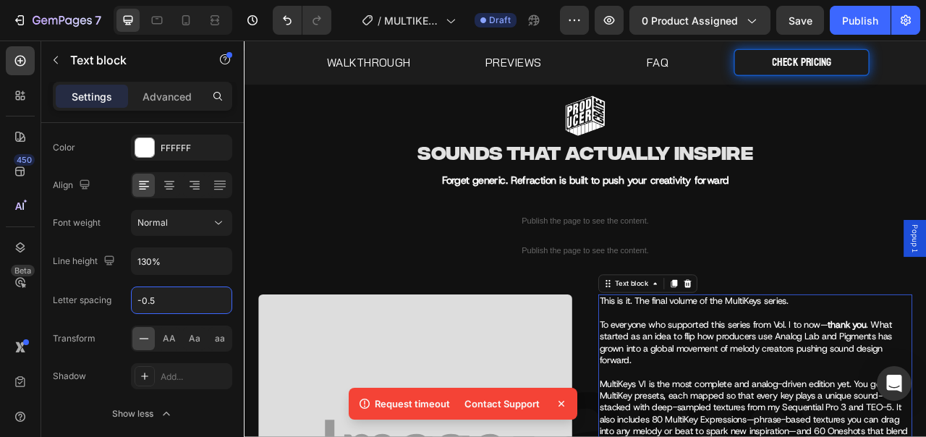
click at [775, 407] on p "To everyone who supported this series from Vol. I to now— thank you . What star…" at bounding box center [894, 433] width 396 height 75
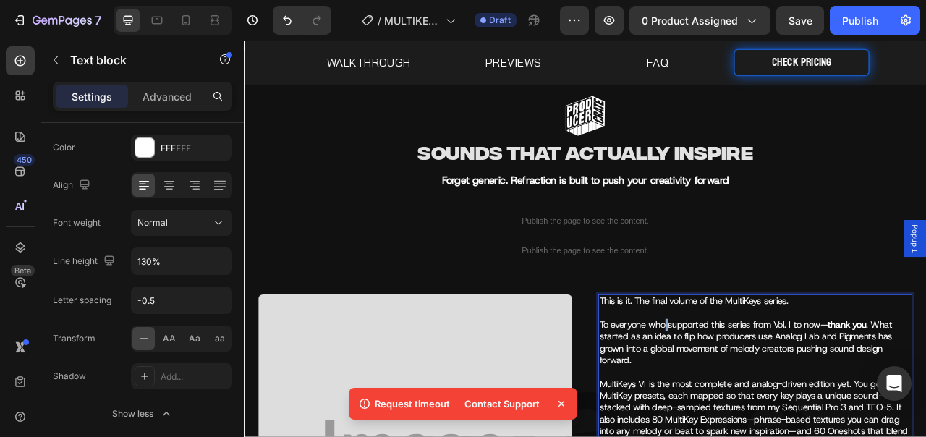
click at [775, 407] on p "To everyone who supported this series from Vol. I to now— thank you . What star…" at bounding box center [894, 433] width 396 height 75
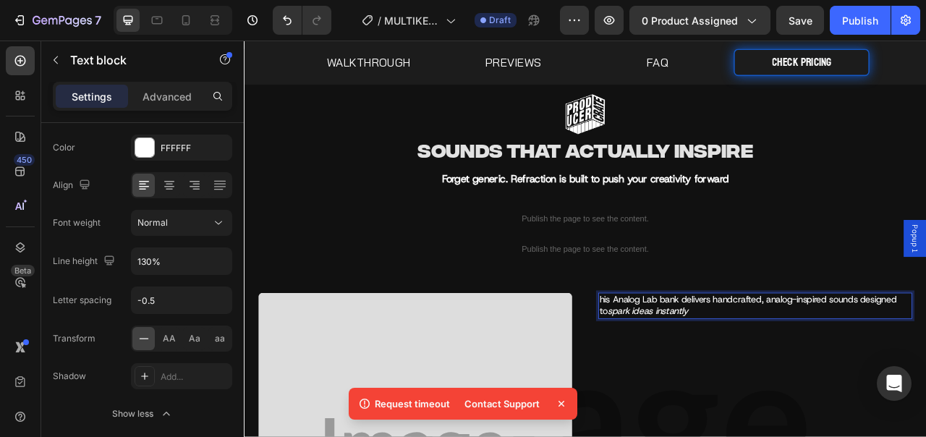
scroll to position [20, 0]
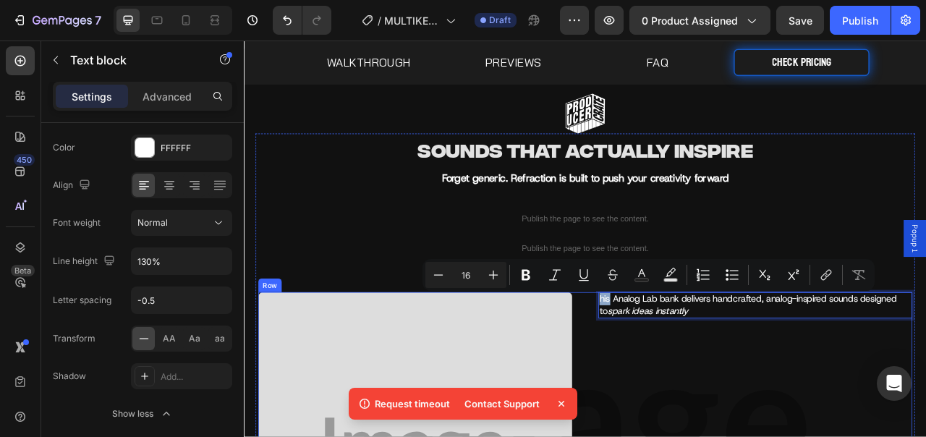
drag, startPoint x: 701, startPoint y: 370, endPoint x: 682, endPoint y: 369, distance: 19.6
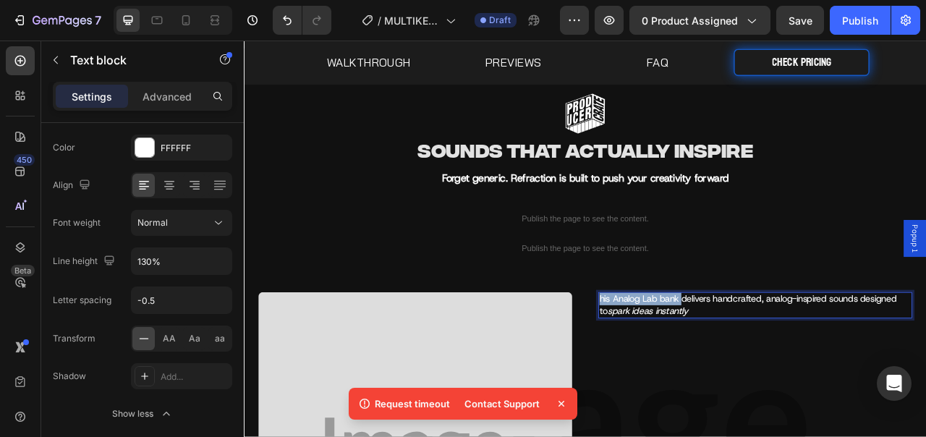
click at [794, 370] on p "his Analog Lab bank delivers handcrafted, analog-inspired sounds designed to sp…" at bounding box center [894, 377] width 396 height 30
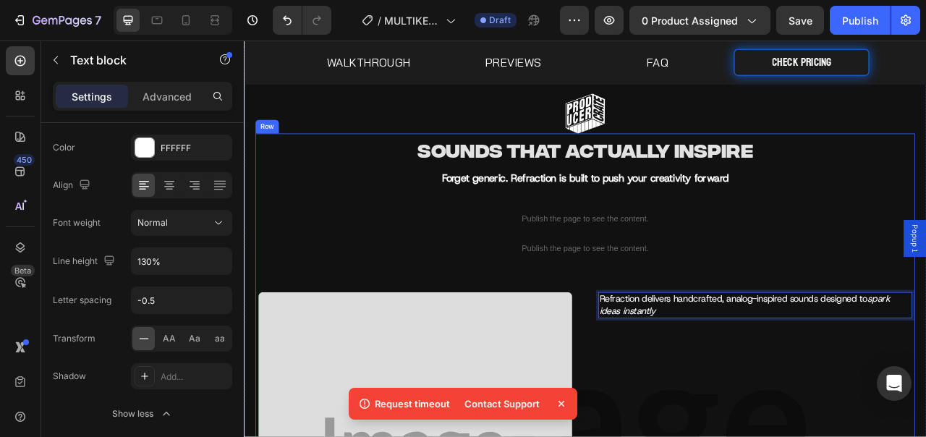
scroll to position [44, 0]
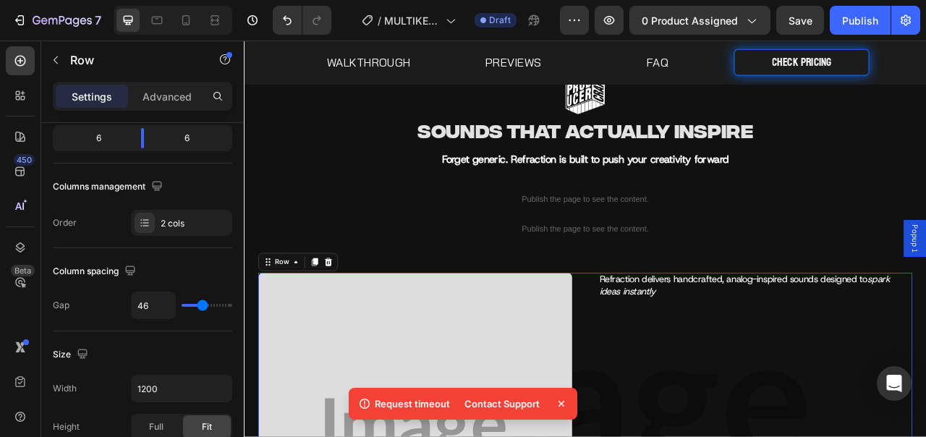
scroll to position [0, 0]
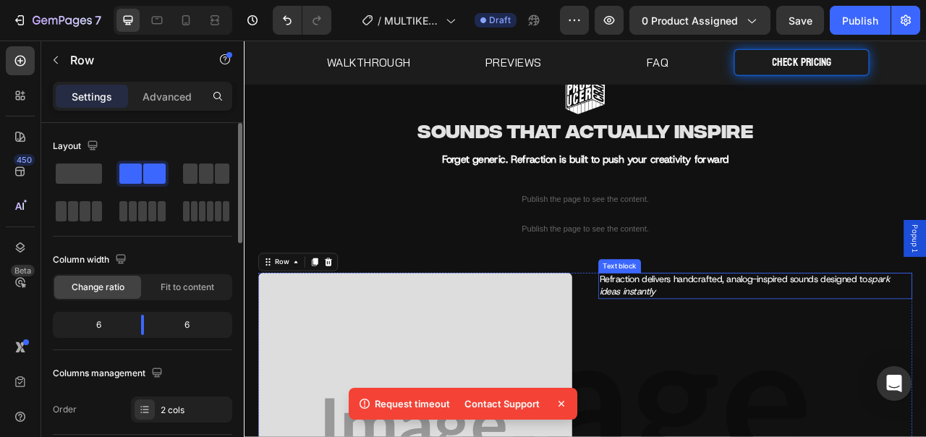
click at [831, 356] on p "Refraction delivers handcrafted, analog-inspired sounds designed to spark ideas…" at bounding box center [894, 353] width 396 height 30
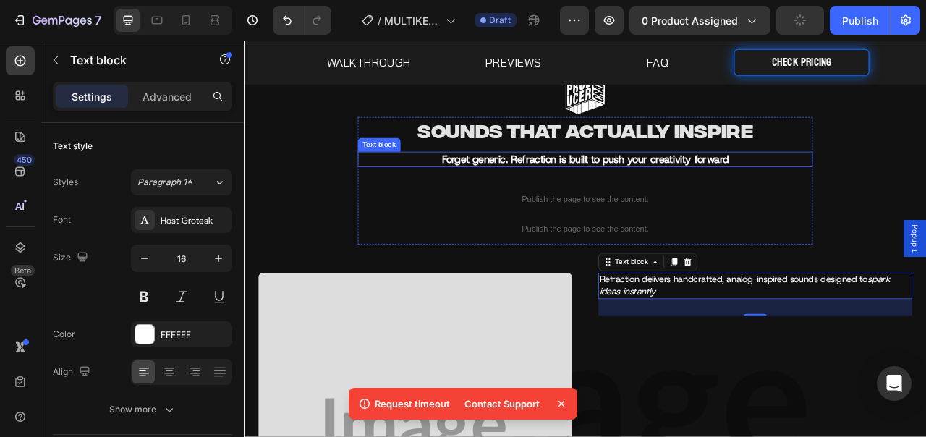
click at [553, 199] on p "Forget generic. Refraction is built to push your creativity forward" at bounding box center [678, 192] width 576 height 17
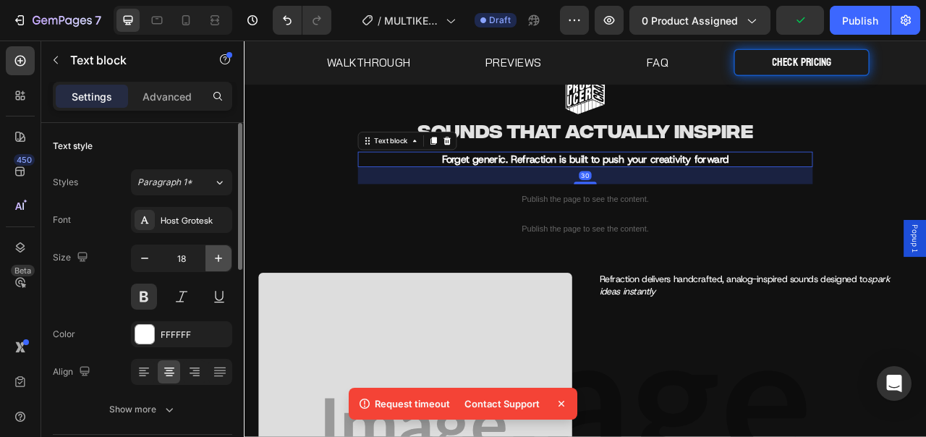
click at [213, 260] on icon "button" at bounding box center [218, 258] width 14 height 14
type input "20"
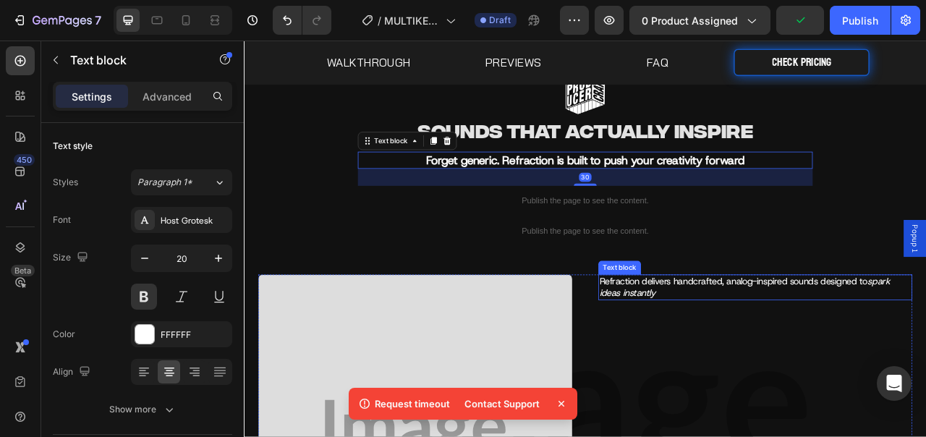
click at [793, 357] on p "Refraction delivers handcrafted, analog-inspired sounds designed to spark ideas…" at bounding box center [894, 355] width 396 height 30
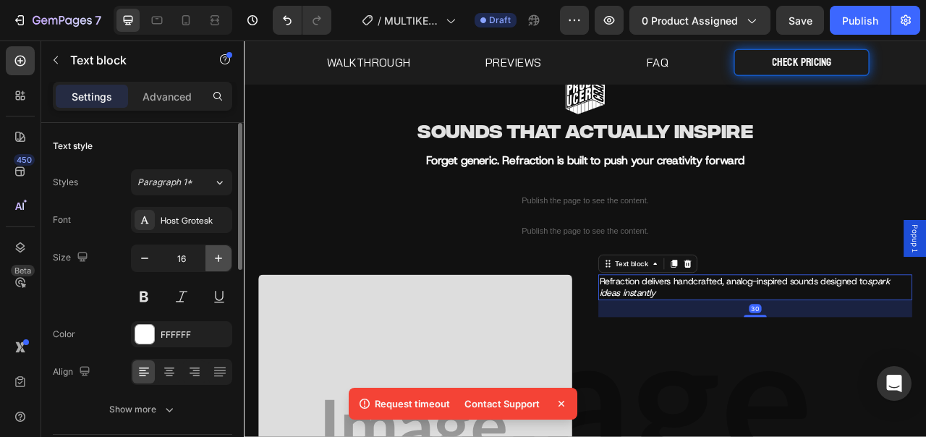
click at [216, 266] on button "button" at bounding box center [218, 258] width 26 height 26
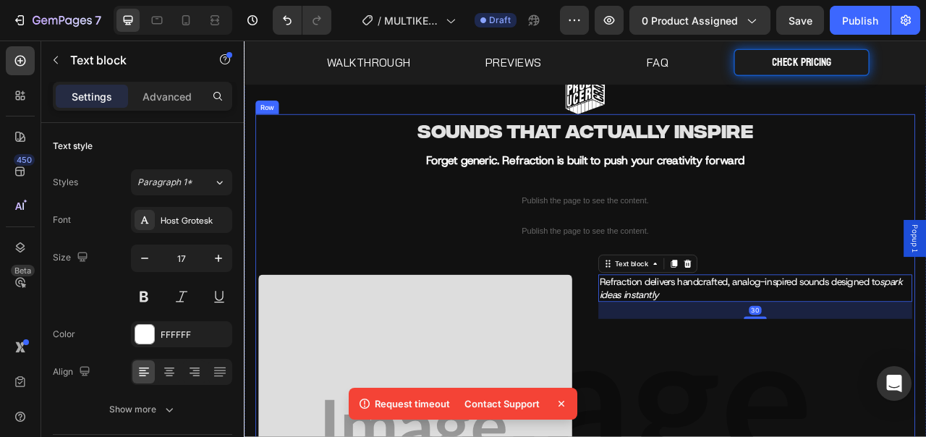
type input "18"
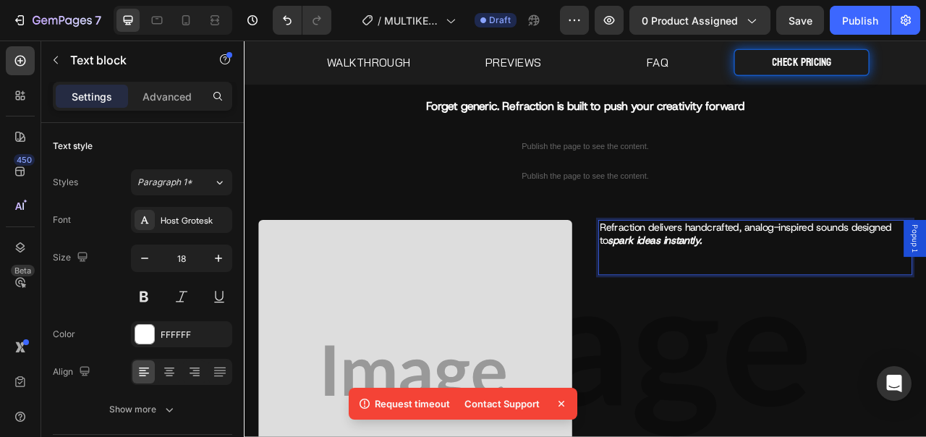
scroll to position [115, 0]
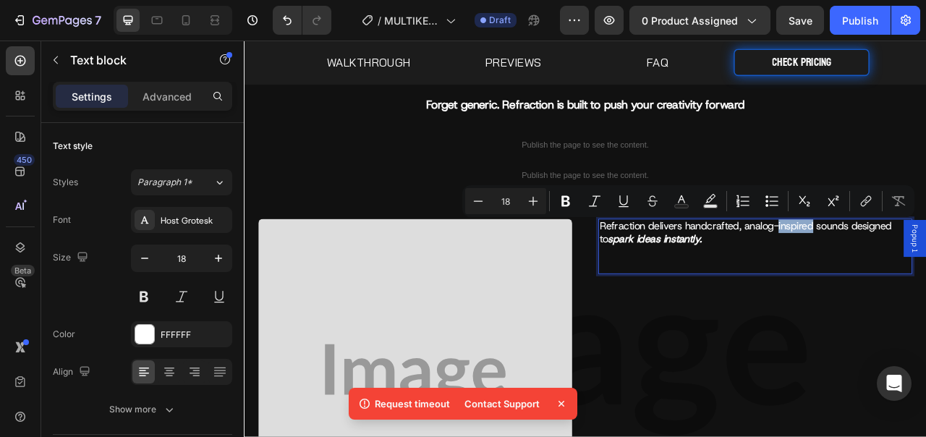
drag, startPoint x: 960, startPoint y: 279, endPoint x: 913, endPoint y: 278, distance: 47.0
click at [913, 278] on p "Refraction delivers handcrafted, analog-inspired sounds designed to spark ideas…" at bounding box center [894, 303] width 396 height 68
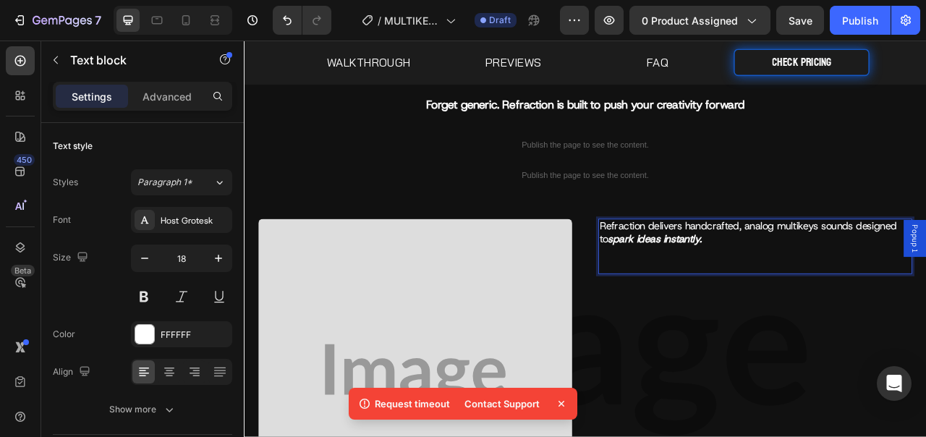
click at [860, 325] on p "Refraction delivers handcrafted, analog multikeys sounds designed to spark idea…" at bounding box center [894, 303] width 396 height 68
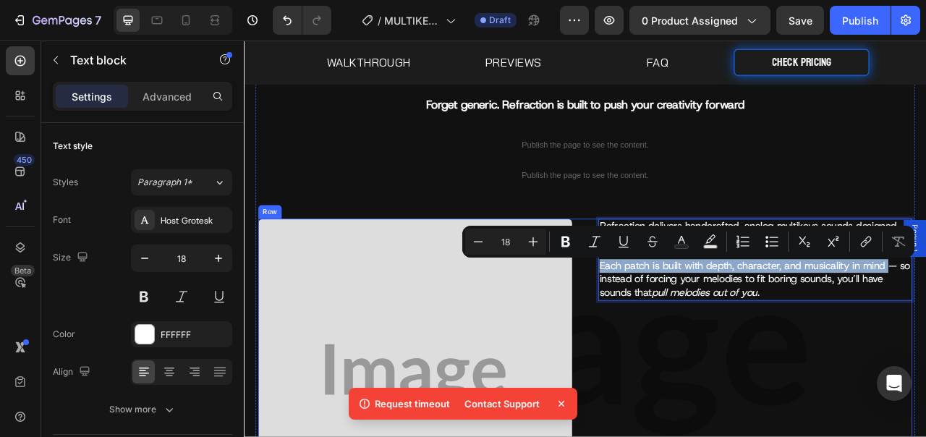
drag, startPoint x: 1053, startPoint y: 329, endPoint x: 681, endPoint y: 331, distance: 371.9
click at [734, 333] on p "Refraction delivers handcrafted, analog multikeys sounds designed to spark idea…" at bounding box center [894, 319] width 396 height 101
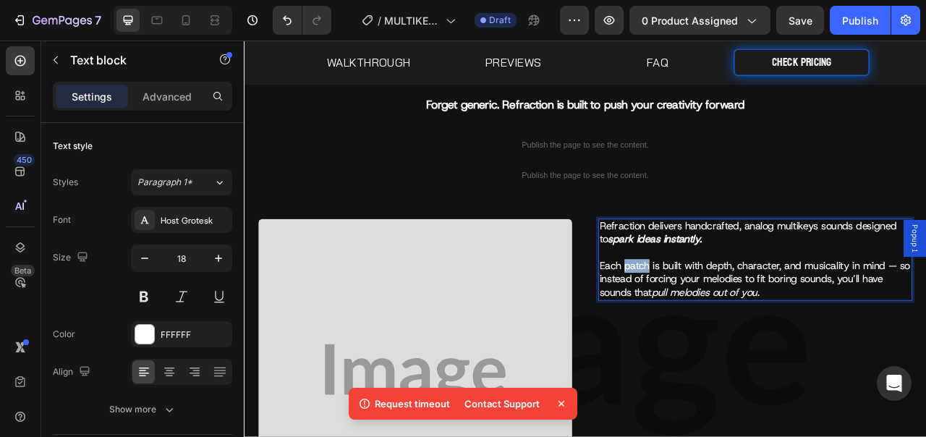
click at [734, 333] on p "Refraction delivers handcrafted, analog multikeys sounds designed to spark idea…" at bounding box center [894, 319] width 396 height 101
click at [925, 328] on p "Refraction delivers handcrafted, analog multikeys sounds designed to spark idea…" at bounding box center [894, 319] width 396 height 101
click at [925, 331] on p "Refraction delivers handcrafted, analog multikeys sounds designed to spark idea…" at bounding box center [894, 319] width 396 height 101
click at [708, 350] on p "Refraction delivers handcrafted, analog multikeys sounds designed to spark idea…" at bounding box center [894, 319] width 396 height 101
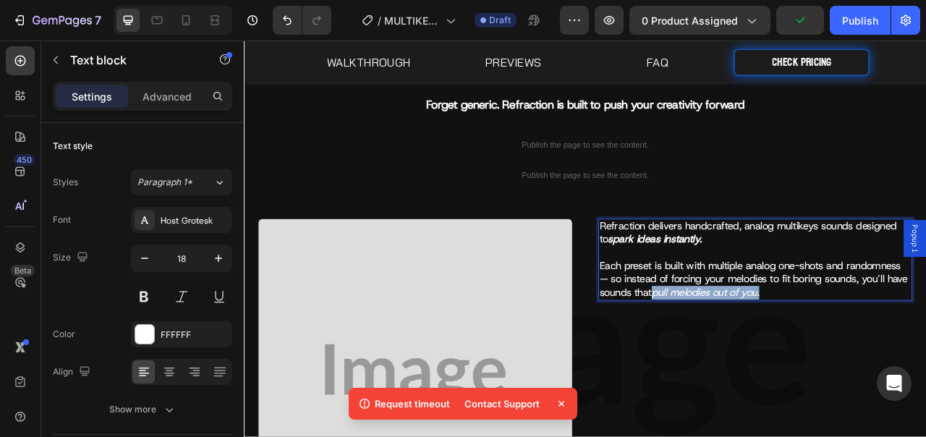
drag, startPoint x: 907, startPoint y: 364, endPoint x: 760, endPoint y: 365, distance: 146.9
click at [760, 365] on p "Refraction delivers handcrafted, analog multikeys sounds designed to spark idea…" at bounding box center [894, 319] width 396 height 101
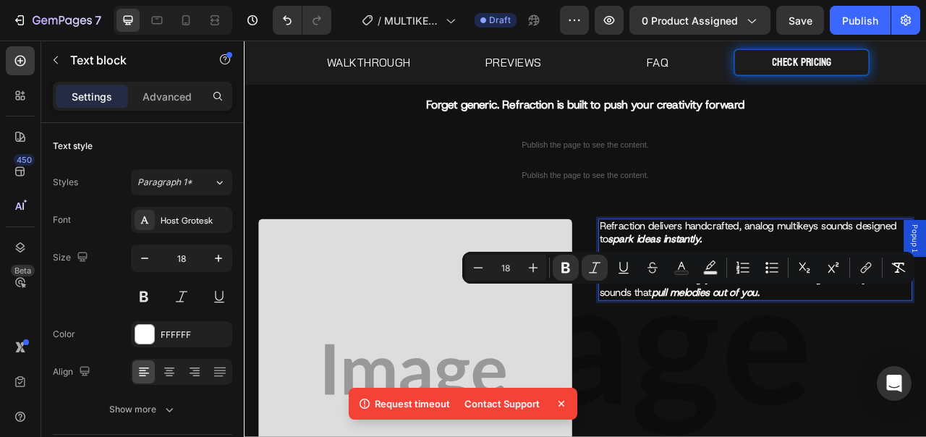
click at [907, 362] on p "Refraction delivers handcrafted, analog multikeys sounds designed to spark idea…" at bounding box center [894, 319] width 396 height 101
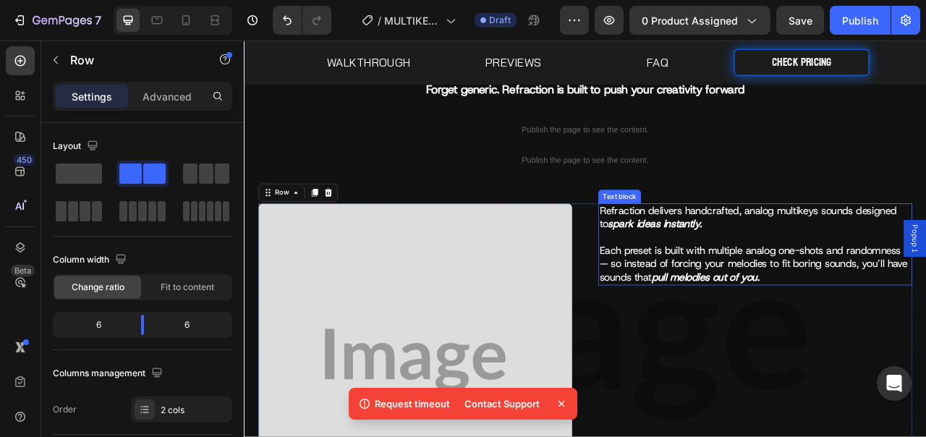
click at [852, 336] on strong "pull melodies out of you" at bounding box center [830, 342] width 135 height 17
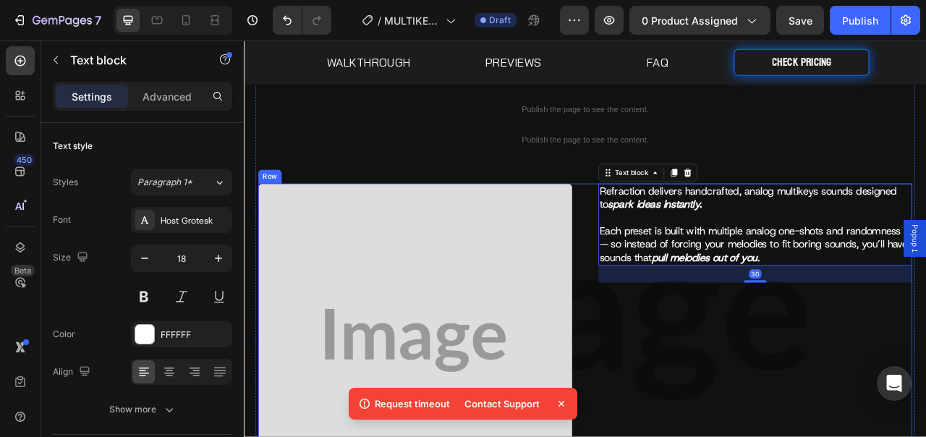
click at [818, 435] on div "Refraction delivers handcrafted, analog multikeys sounds designed to spark idea…" at bounding box center [894, 433] width 399 height 421
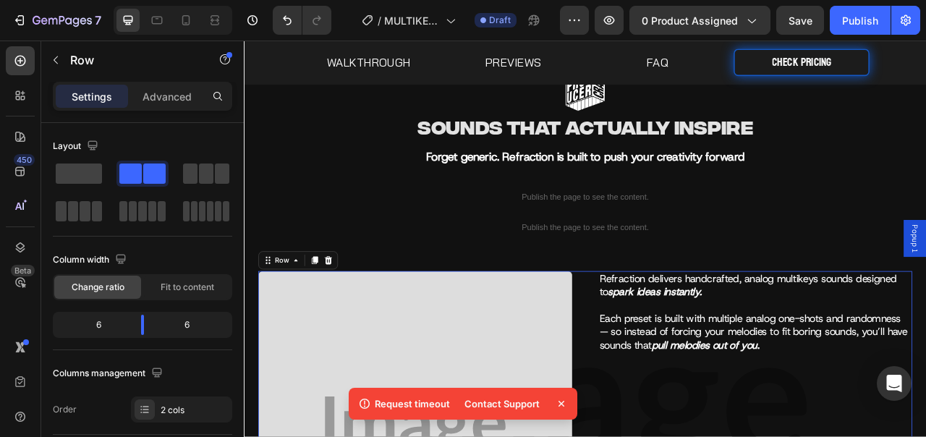
scroll to position [47, 0]
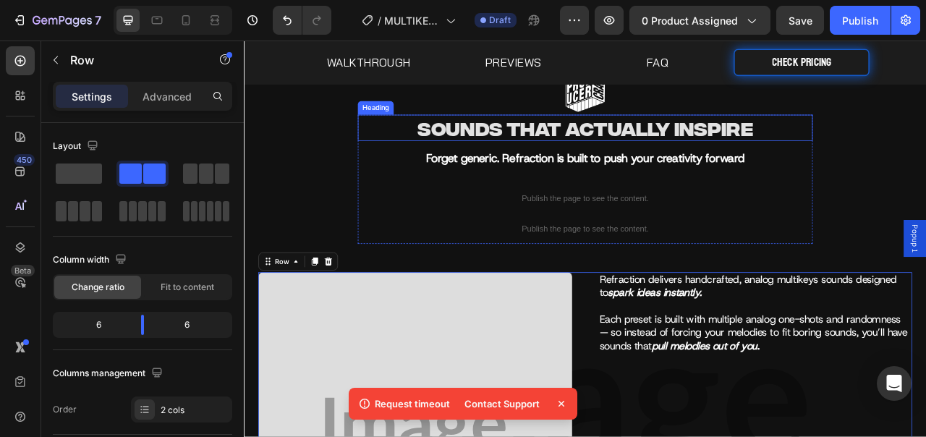
click at [695, 162] on p "Sounds That Actually Inspire" at bounding box center [678, 152] width 576 height 30
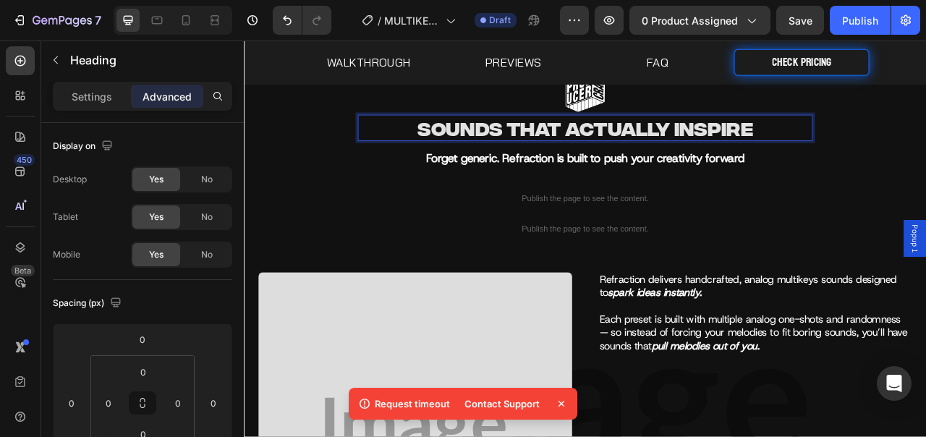
click at [713, 156] on p "Sounds That Actually Inspire" at bounding box center [678, 152] width 576 height 30
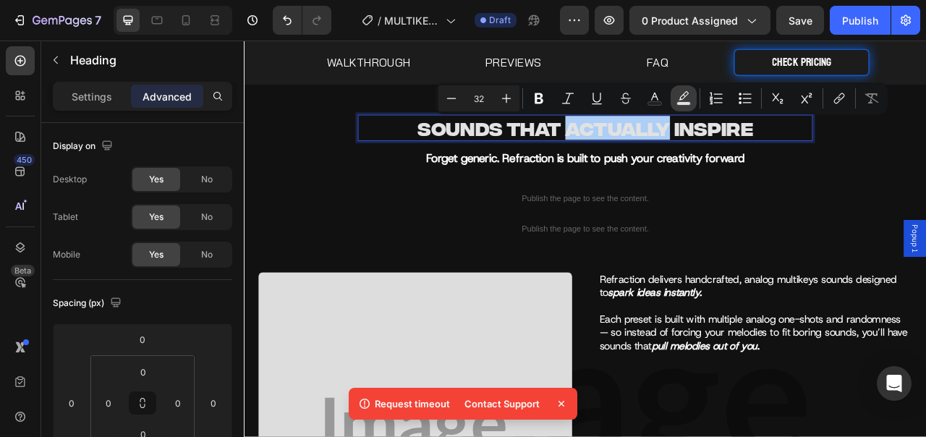
click at [692, 95] on button "Text Background Color" at bounding box center [684, 98] width 26 height 26
type input "000000"
type input "77"
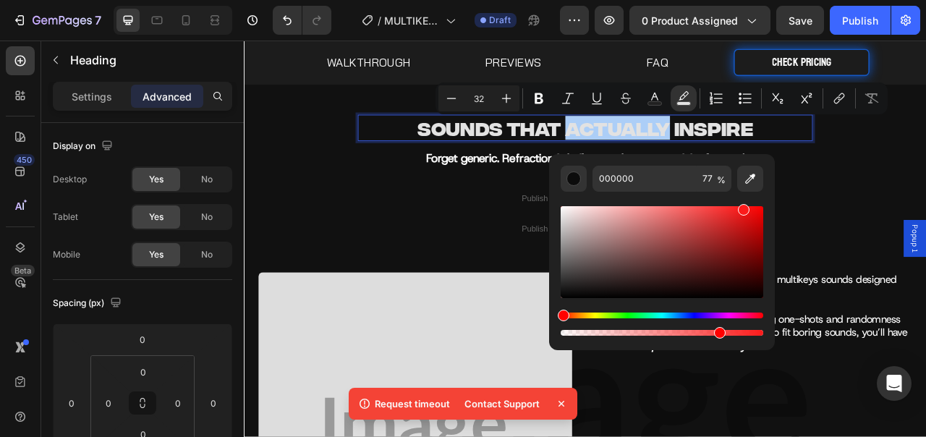
drag, startPoint x: 744, startPoint y: 215, endPoint x: 742, endPoint y: 203, distance: 11.8
click at [742, 206] on div "Editor contextual toolbar" at bounding box center [662, 252] width 203 height 92
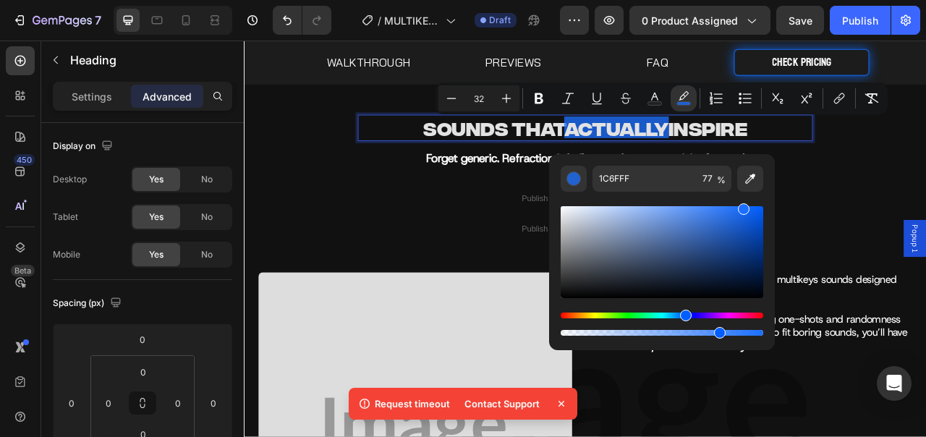
drag, startPoint x: 673, startPoint y: 315, endPoint x: 686, endPoint y: 315, distance: 13.0
click at [685, 315] on div "Hue" at bounding box center [662, 316] width 203 height 6
drag, startPoint x: 723, startPoint y: 217, endPoint x: 692, endPoint y: 211, distance: 31.1
click at [692, 211] on div "Editor contextual toolbar" at bounding box center [662, 252] width 203 height 92
type input "5385EF"
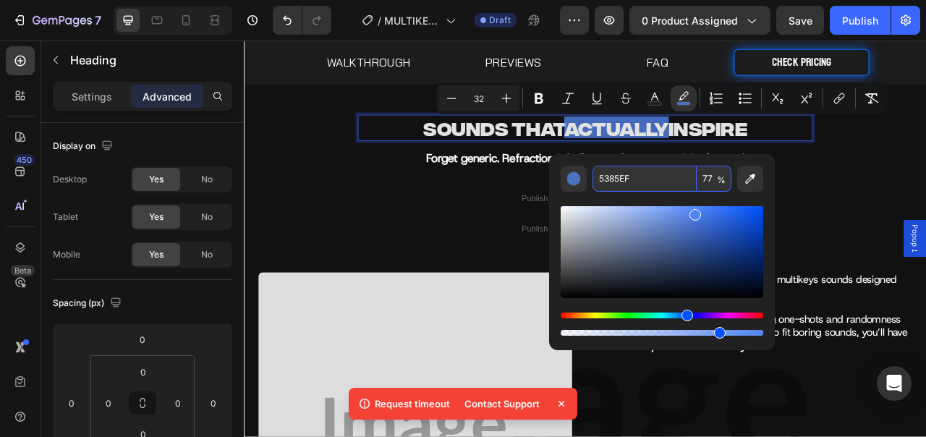
click at [708, 182] on input "77" at bounding box center [714, 179] width 35 height 26
type input "50"
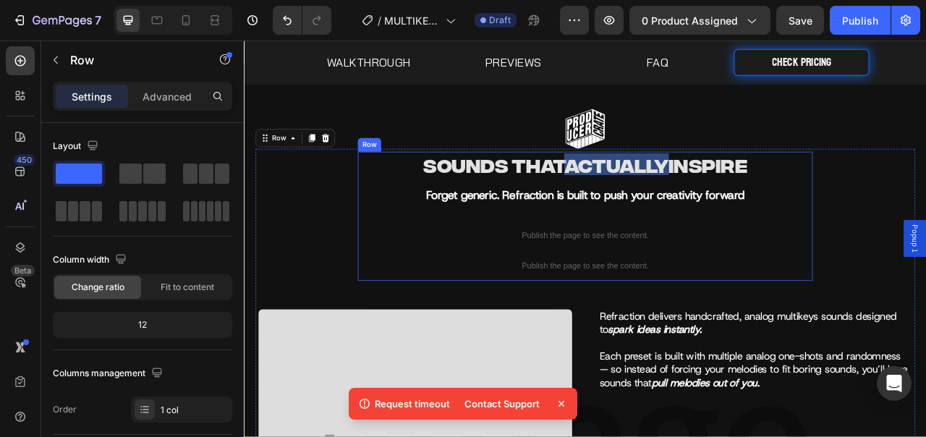
scroll to position [0, 0]
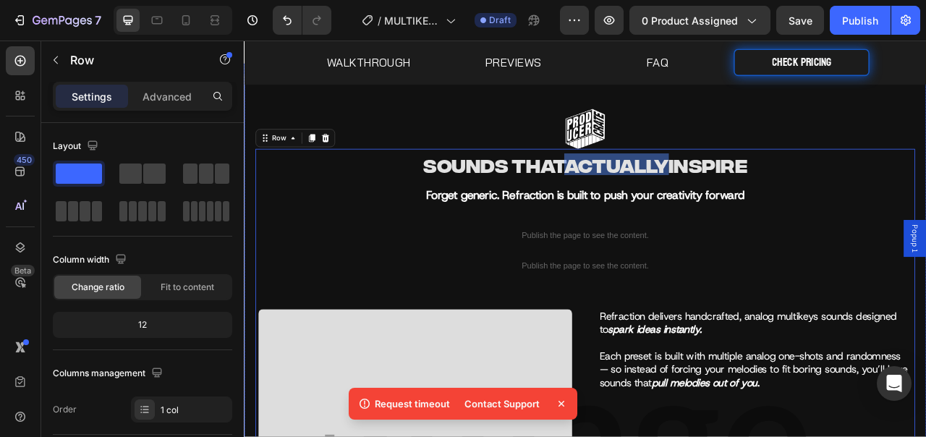
click at [712, 129] on link at bounding box center [677, 153] width 839 height 51
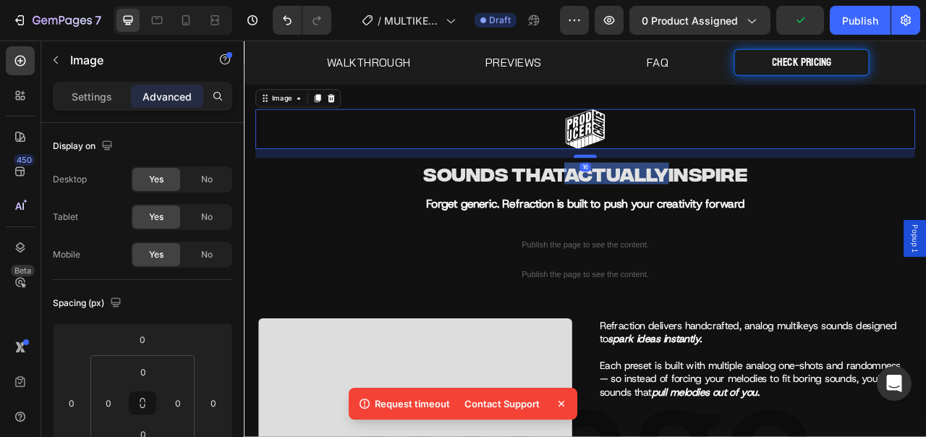
drag, startPoint x: 676, startPoint y: 176, endPoint x: 679, endPoint y: 187, distance: 12.1
click at [679, 187] on div at bounding box center [677, 188] width 29 height 4
type input "16"
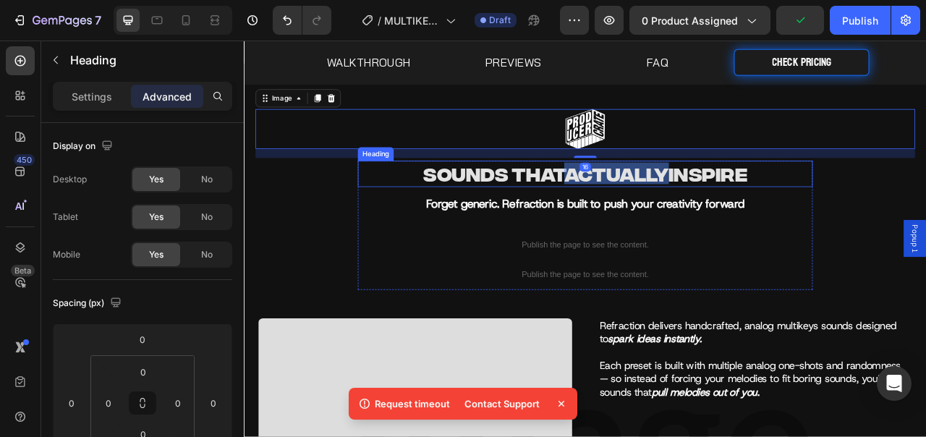
click at [715, 220] on span "Actually" at bounding box center [717, 209] width 133 height 27
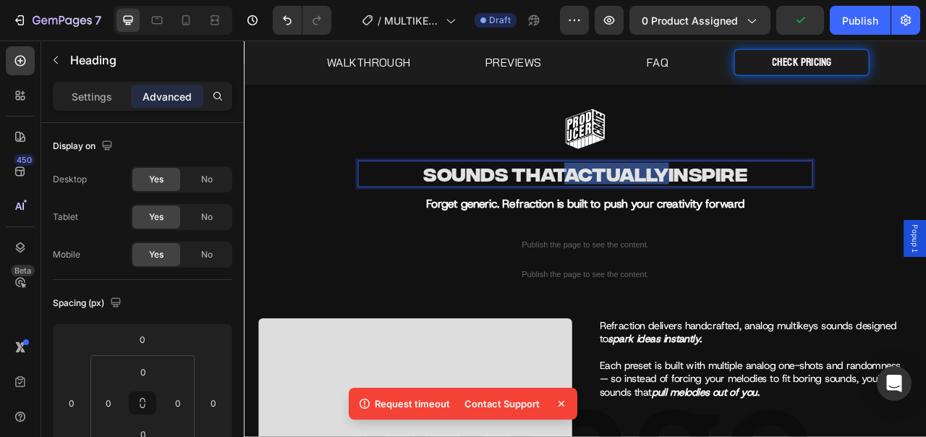
click at [719, 211] on span "Actually" at bounding box center [717, 209] width 133 height 27
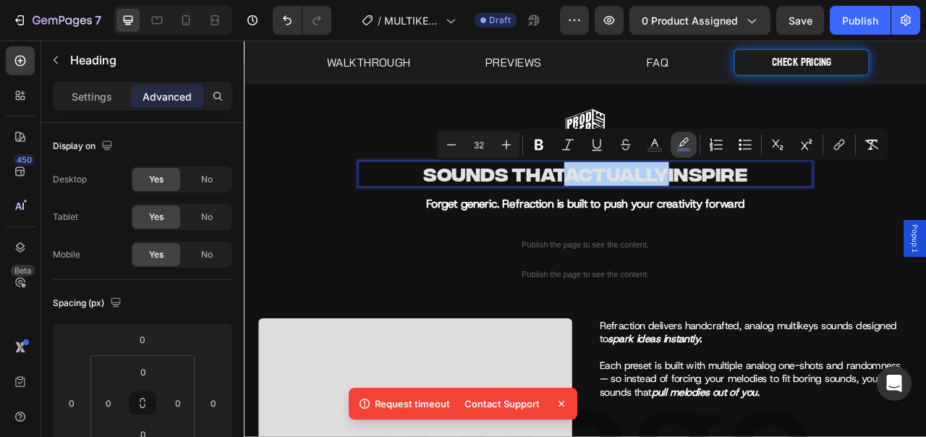
click at [683, 142] on icon "Editor contextual toolbar" at bounding box center [683, 144] width 14 height 14
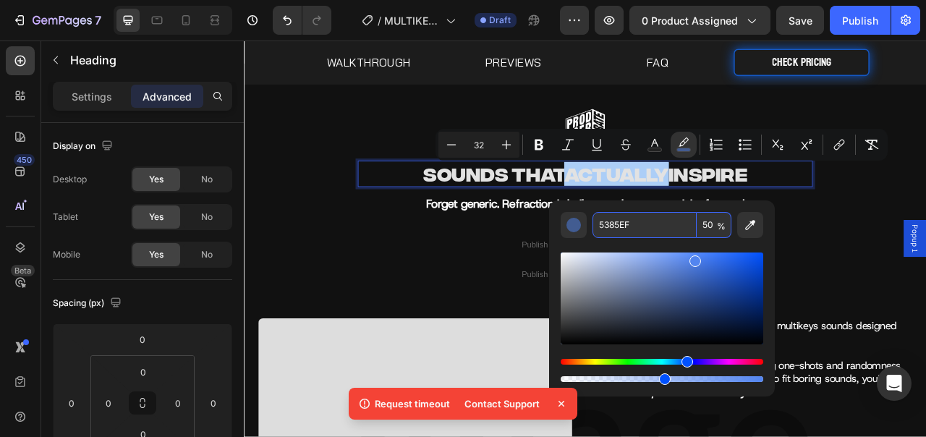
click at [705, 219] on input "50" at bounding box center [714, 225] width 35 height 26
type input "0"
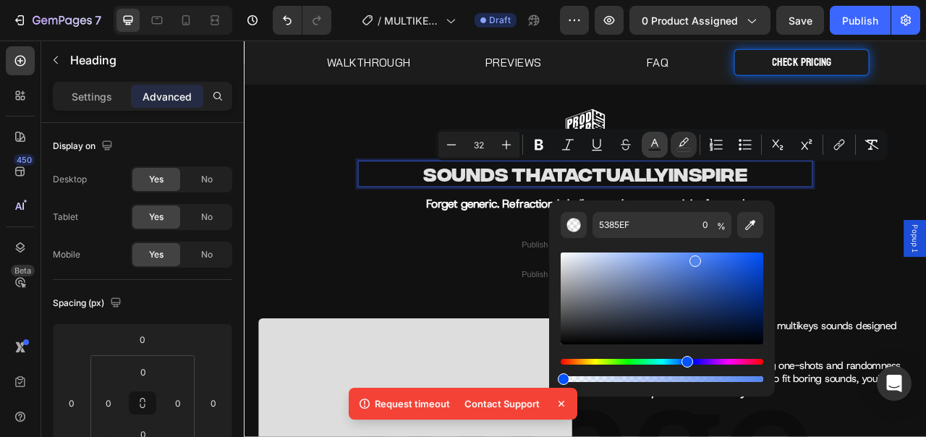
click at [658, 132] on button "Text Color" at bounding box center [655, 145] width 26 height 26
type input "E2E2E2"
click at [684, 364] on div "Hue" at bounding box center [662, 362] width 203 height 6
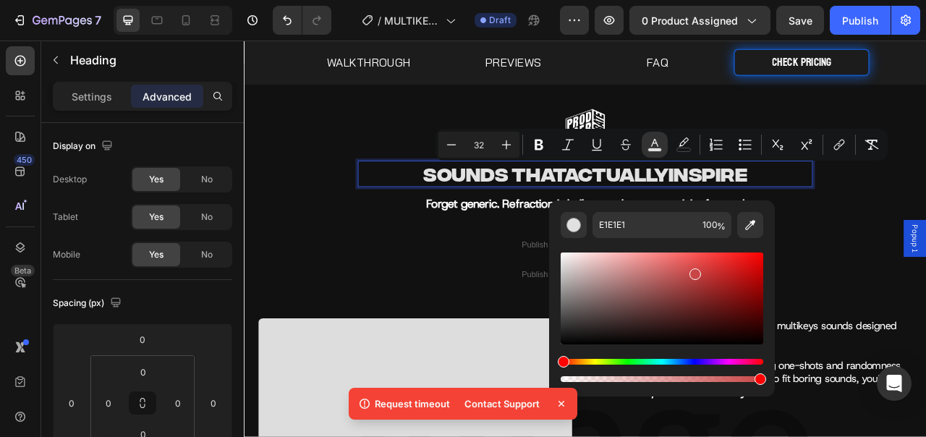
drag, startPoint x: 693, startPoint y: 284, endPoint x: 693, endPoint y: 261, distance: 23.2
click at [693, 261] on div "Editor contextual toolbar" at bounding box center [662, 299] width 203 height 92
click at [694, 260] on div "Editor contextual toolbar" at bounding box center [696, 265] width 12 height 12
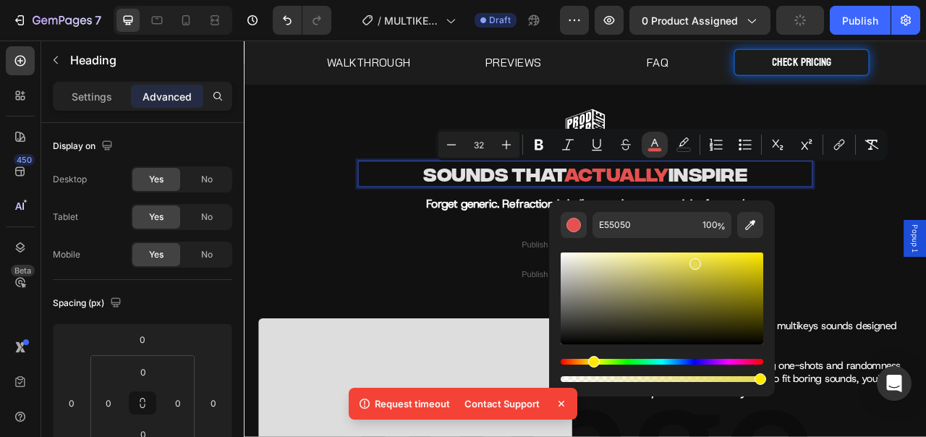
click at [592, 362] on div "Hue" at bounding box center [662, 362] width 203 height 6
click at [592, 362] on div "Hue" at bounding box center [594, 362] width 12 height 12
click at [679, 357] on div "Editor contextual toolbar" at bounding box center [662, 317] width 203 height 135
click at [679, 360] on div "Hue" at bounding box center [662, 362] width 203 height 6
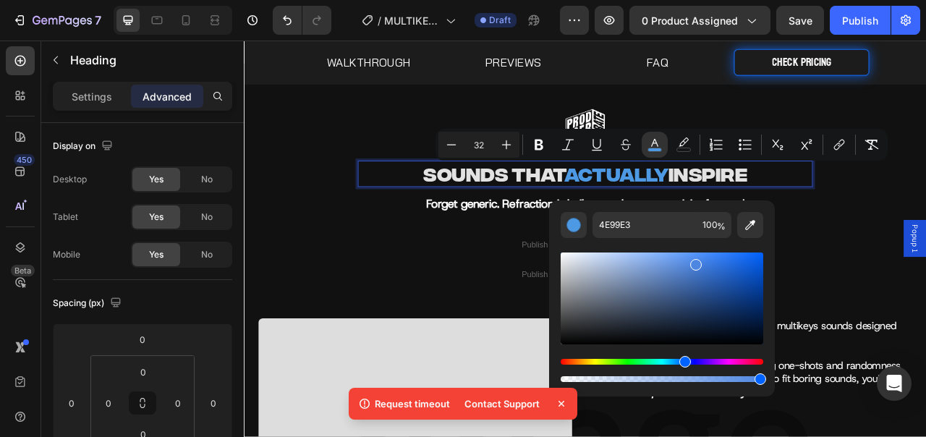
click at [683, 361] on div "Hue" at bounding box center [685, 362] width 12 height 12
type input "4E87E2"
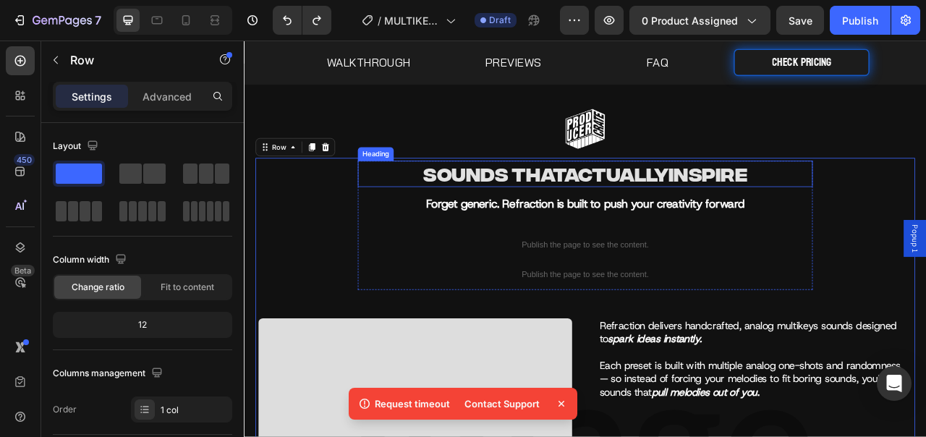
click at [812, 212] on h2 "Sounds That Actually Inspire" at bounding box center [678, 210] width 579 height 33
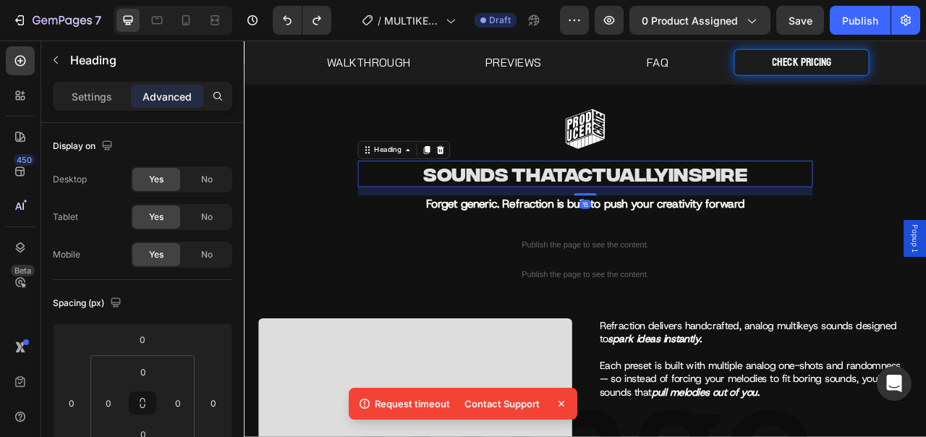
click at [812, 212] on h2 "Sounds That Actually Inspire" at bounding box center [678, 210] width 579 height 33
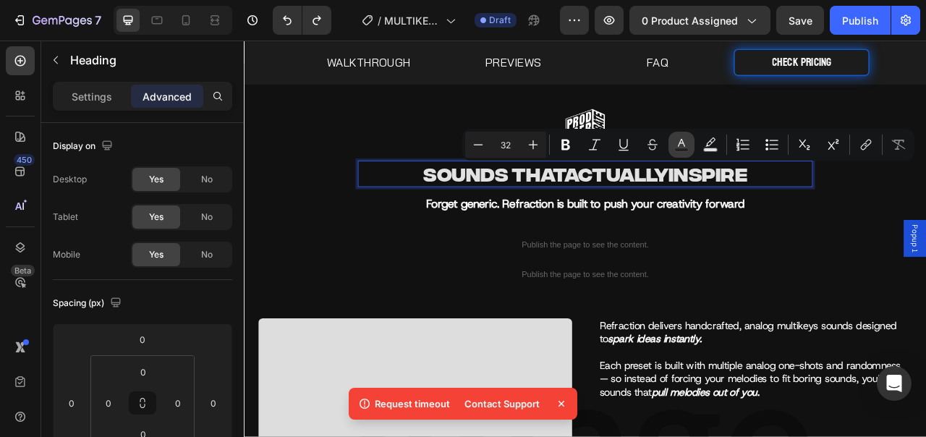
click at [686, 138] on icon "Editor contextual toolbar" at bounding box center [681, 144] width 14 height 14
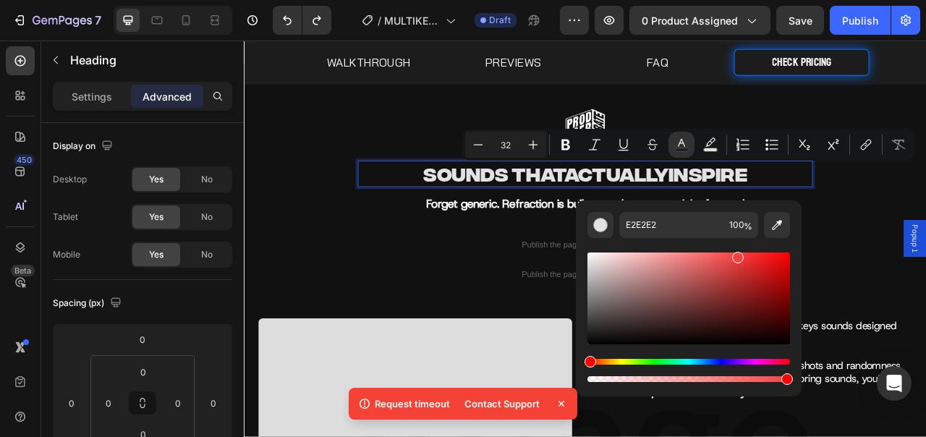
drag, startPoint x: 729, startPoint y: 261, endPoint x: 736, endPoint y: 254, distance: 10.2
click at [736, 254] on div "Editor contextual toolbar" at bounding box center [688, 299] width 203 height 92
click at [716, 359] on div "Hue" at bounding box center [688, 362] width 203 height 6
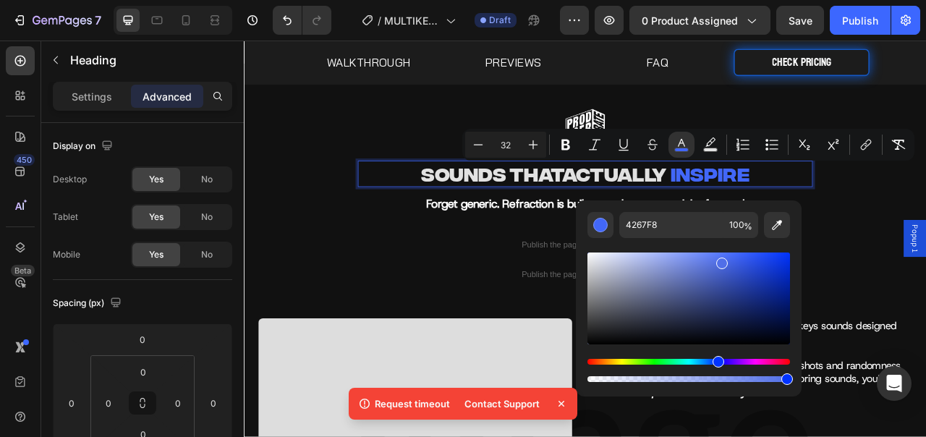
drag, startPoint x: 731, startPoint y: 259, endPoint x: 720, endPoint y: 260, distance: 10.9
click at [720, 260] on div "Editor contextual toolbar" at bounding box center [688, 299] width 203 height 92
click at [726, 258] on div "Editor contextual toolbar" at bounding box center [728, 261] width 12 height 12
drag, startPoint x: 730, startPoint y: 258, endPoint x: 742, endPoint y: 256, distance: 12.5
click at [742, 256] on div "Editor contextual toolbar" at bounding box center [744, 260] width 12 height 12
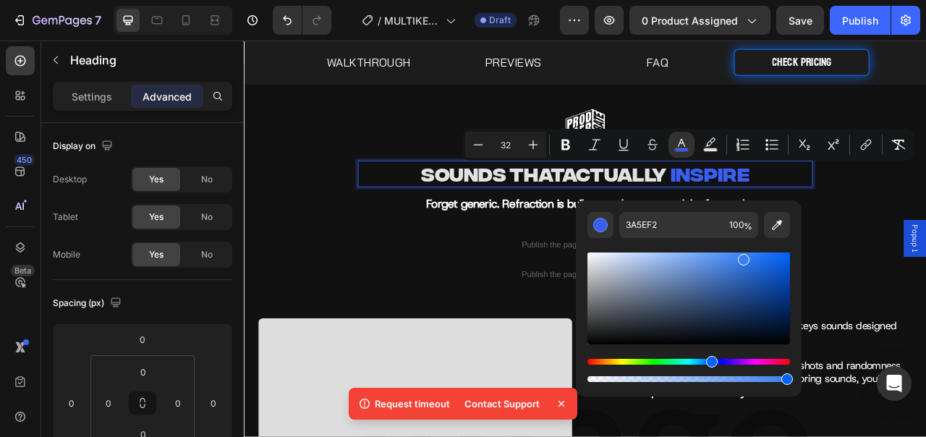
click at [710, 362] on div "Hue" at bounding box center [712, 362] width 12 height 12
drag, startPoint x: 744, startPoint y: 263, endPoint x: 737, endPoint y: 258, distance: 9.8
click at [737, 258] on div "Editor contextual toolbar" at bounding box center [688, 299] width 203 height 92
type input "4083EF"
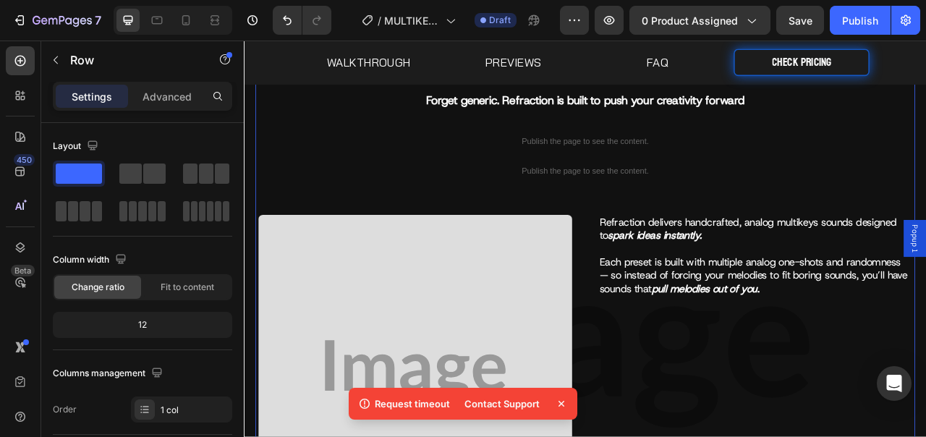
scroll to position [130, 0]
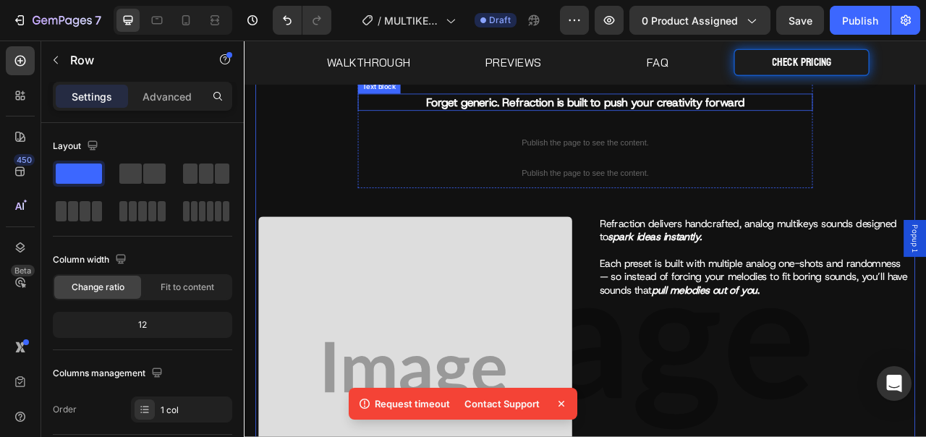
click at [559, 123] on p "Forget generic. Refraction is built to push your creativity forward" at bounding box center [678, 119] width 576 height 19
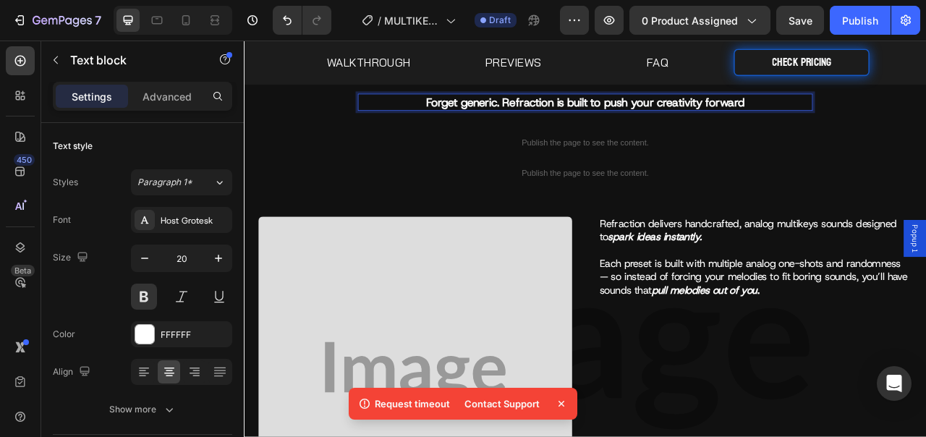
click at [562, 123] on p "Forget generic. Refraction is built to push your creativity forward" at bounding box center [678, 119] width 576 height 19
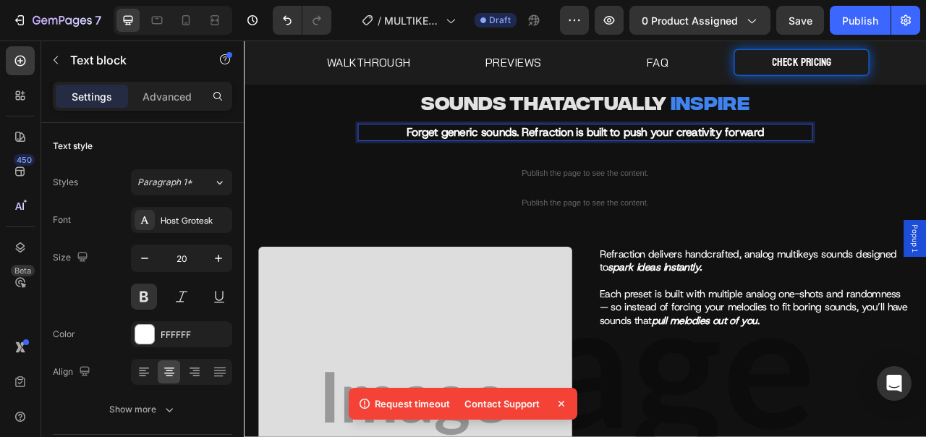
scroll to position [73, 0]
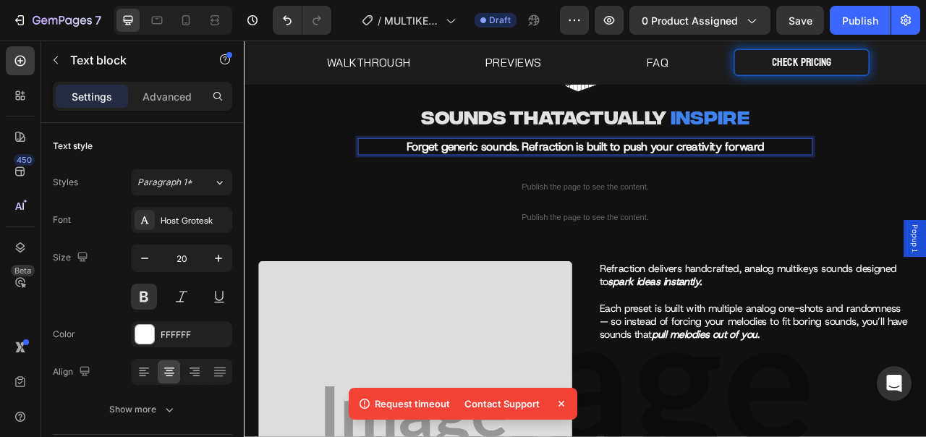
click at [598, 176] on p "Forget generic sounds. Refraction is built to push your creativity forward" at bounding box center [678, 175] width 576 height 19
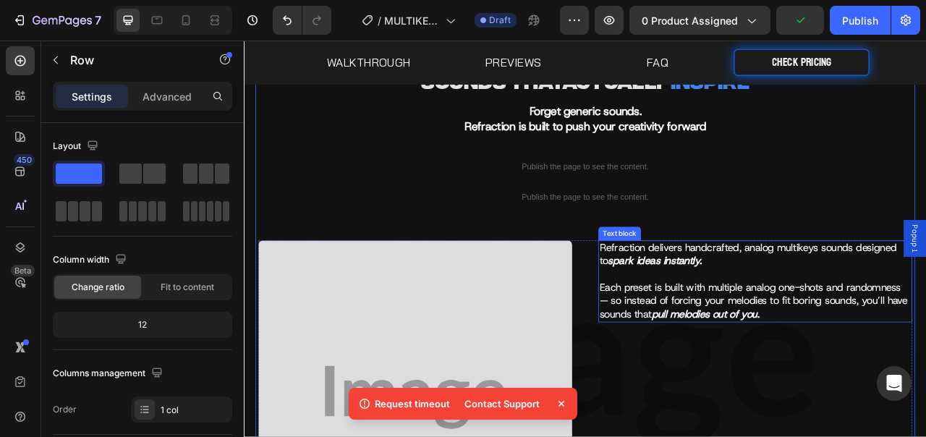
scroll to position [118, 0]
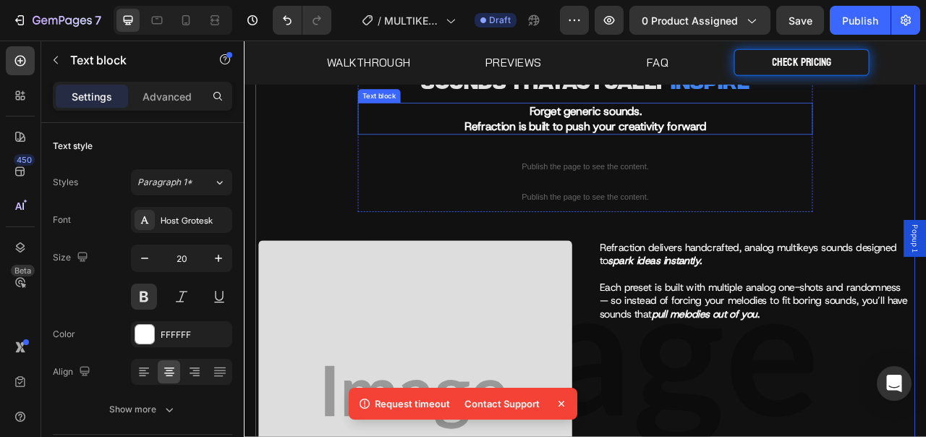
click at [547, 149] on p "Refraction is built to push your creativity forward" at bounding box center [678, 149] width 576 height 19
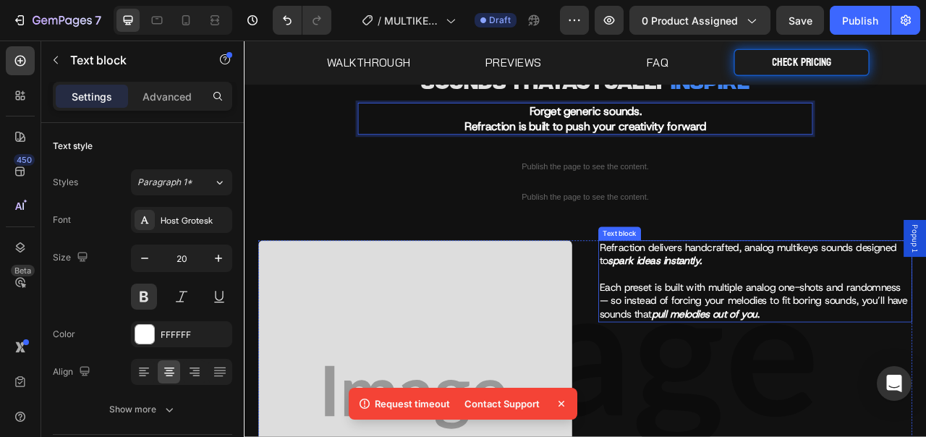
click at [737, 315] on strong "spark ideas instantly." at bounding box center [766, 321] width 119 height 17
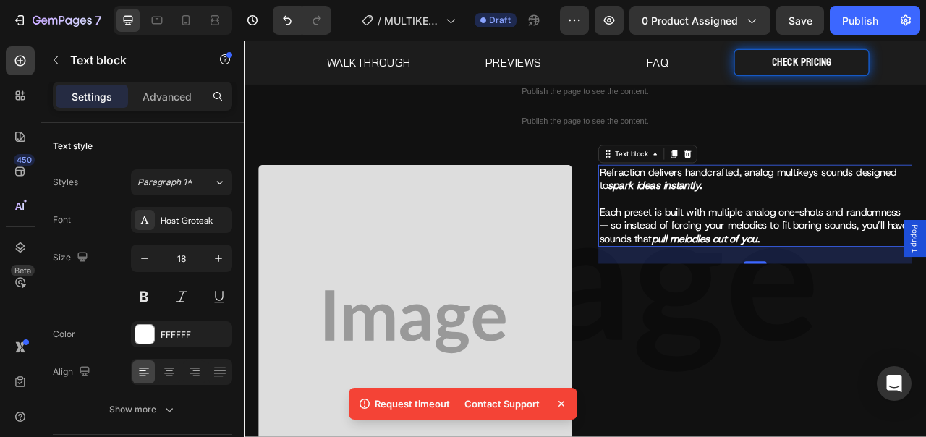
scroll to position [215, 0]
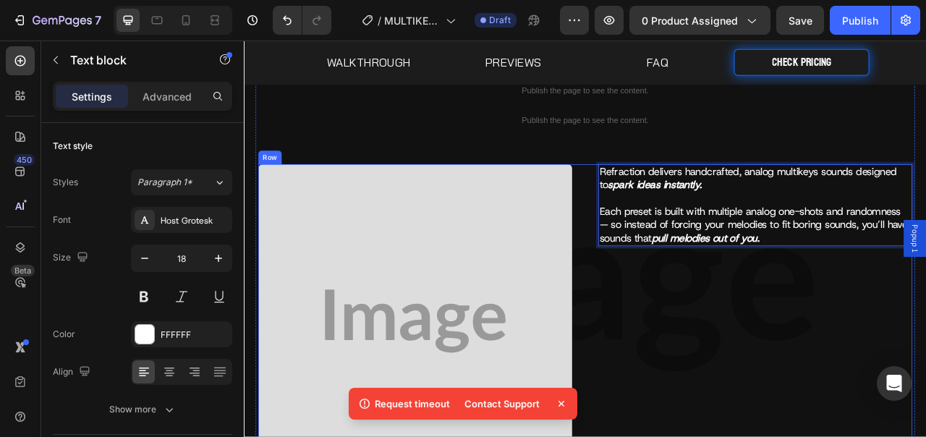
click at [873, 339] on div "Refraction delivers handcrafted, analog multikeys sounds designed to spark idea…" at bounding box center [894, 408] width 399 height 421
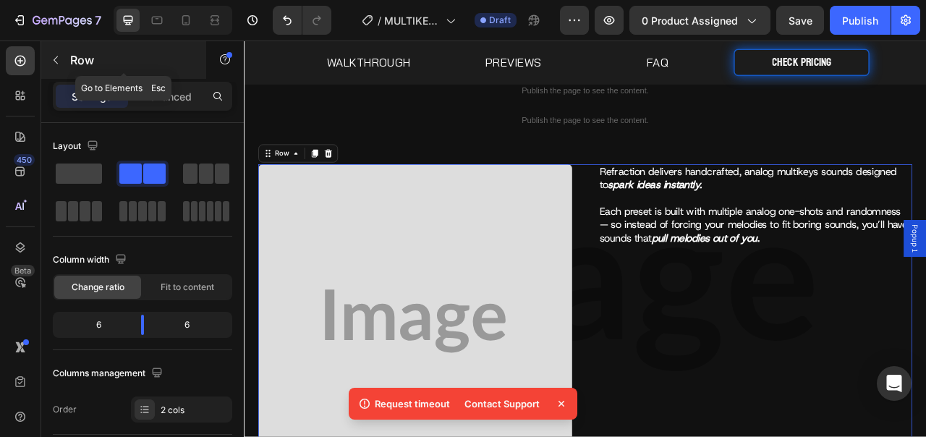
click at [90, 65] on p "Row" at bounding box center [131, 59] width 123 height 17
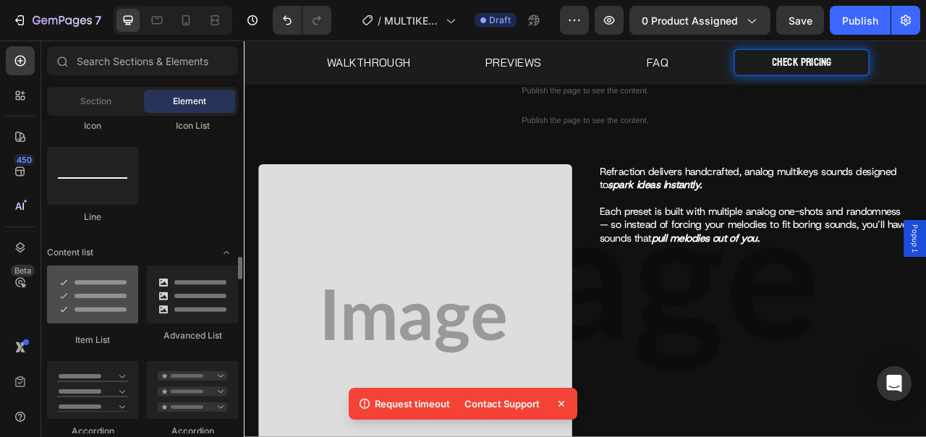
scroll to position [1085, 0]
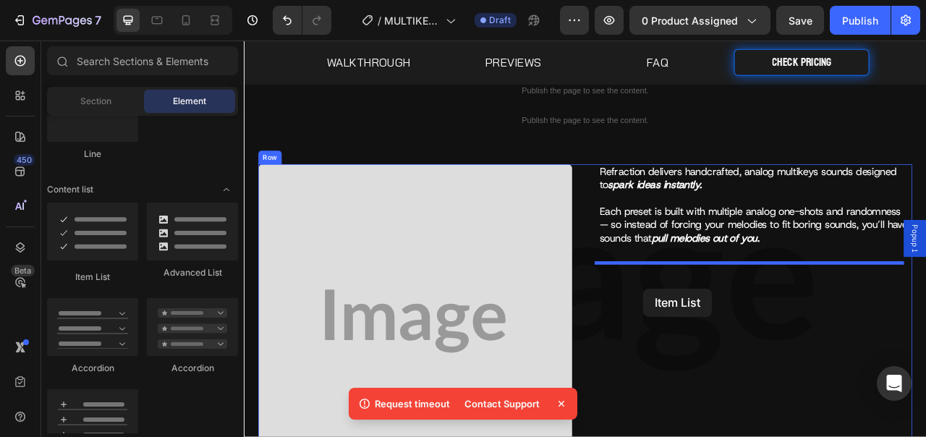
drag, startPoint x: 347, startPoint y: 300, endPoint x: 752, endPoint y: 356, distance: 409.0
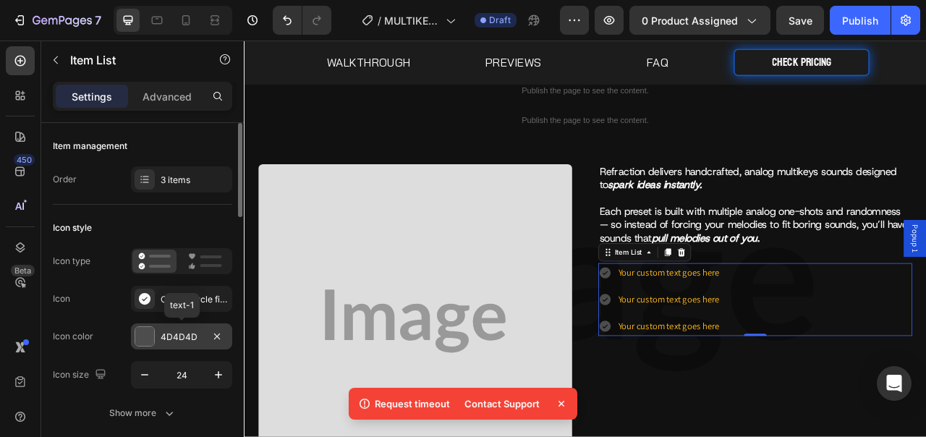
click at [181, 339] on div "4D4D4D" at bounding box center [182, 337] width 42 height 13
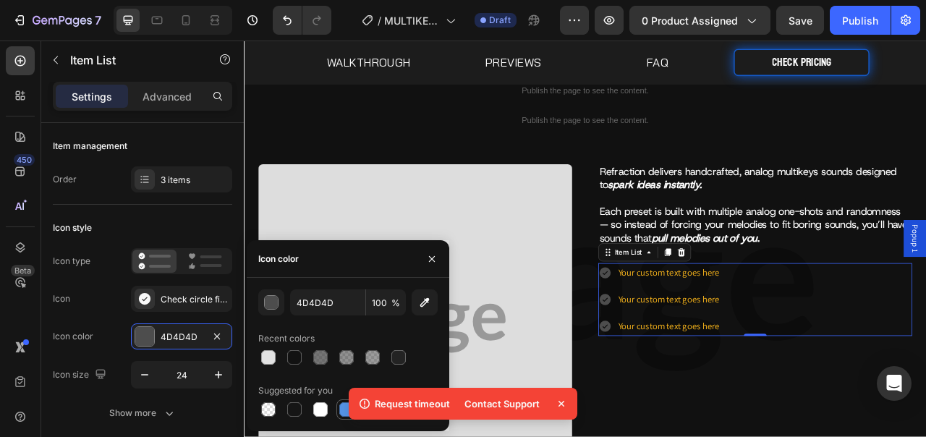
click at [338, 407] on div at bounding box center [346, 409] width 17 height 17
type input "5594E7"
click at [441, 258] on button "button" at bounding box center [431, 258] width 23 height 23
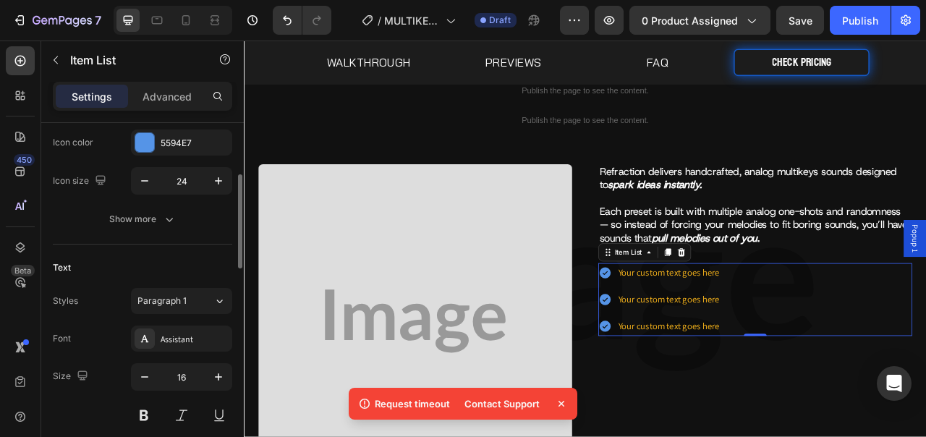
scroll to position [216, 0]
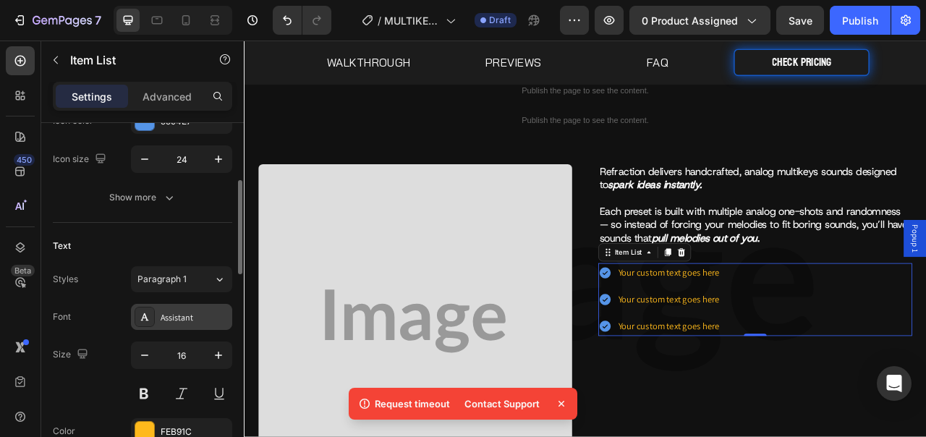
click at [179, 326] on div "Assistant" at bounding box center [181, 317] width 101 height 26
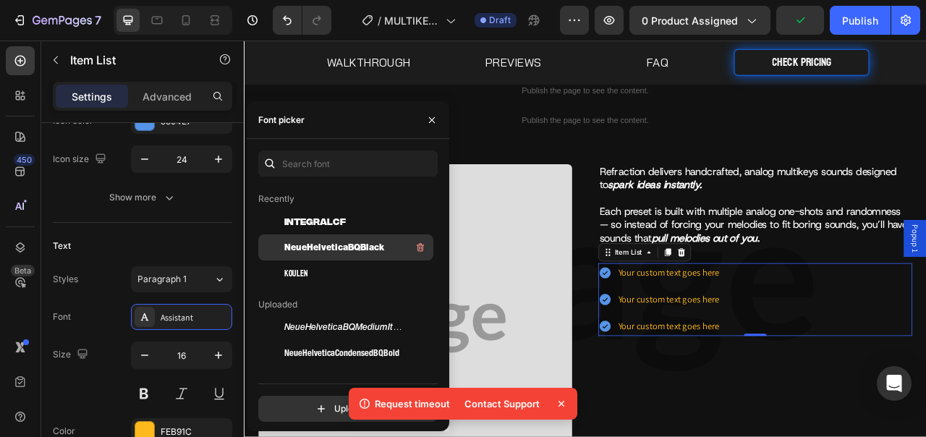
scroll to position [108, 0]
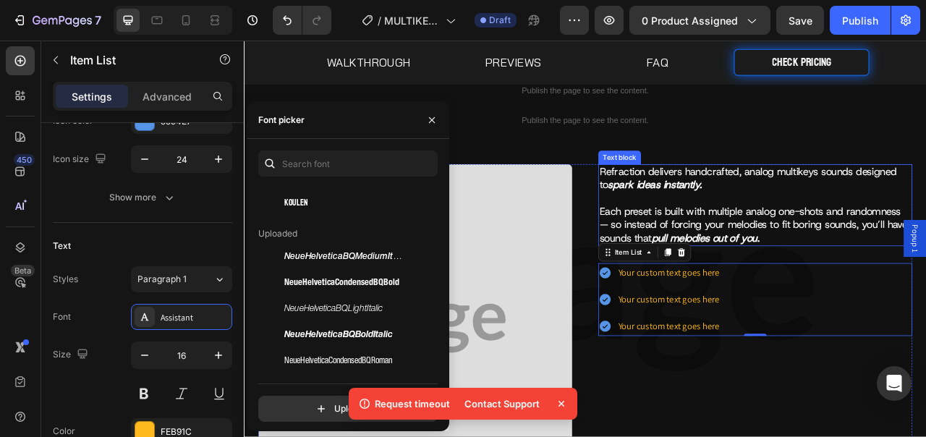
click at [802, 288] on strong "pull melodies out of you" at bounding box center [830, 292] width 135 height 17
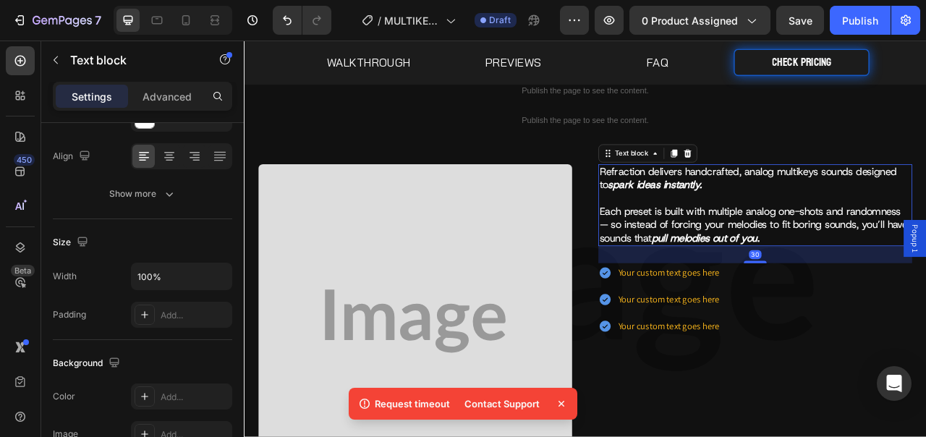
scroll to position [0, 0]
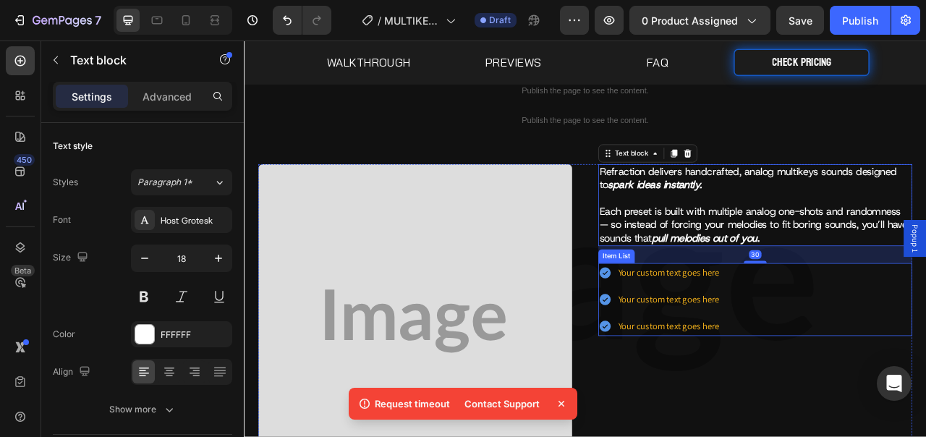
click at [864, 345] on div "Your custom text goes here Your custom text goes here Your custom text goes here" at bounding box center [894, 370] width 399 height 93
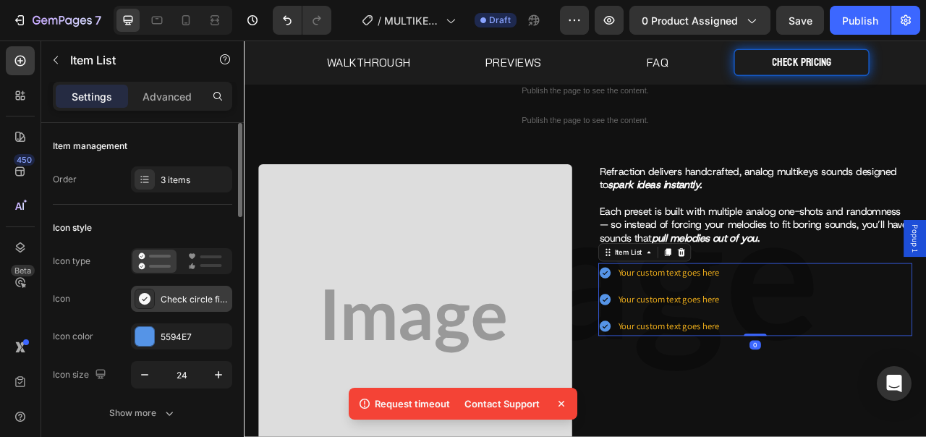
click at [205, 302] on div "Check circle filled" at bounding box center [195, 299] width 68 height 13
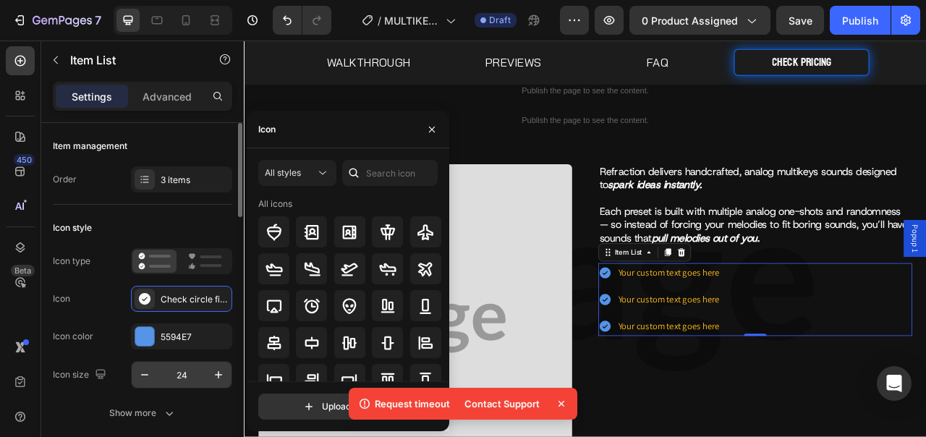
scroll to position [25, 0]
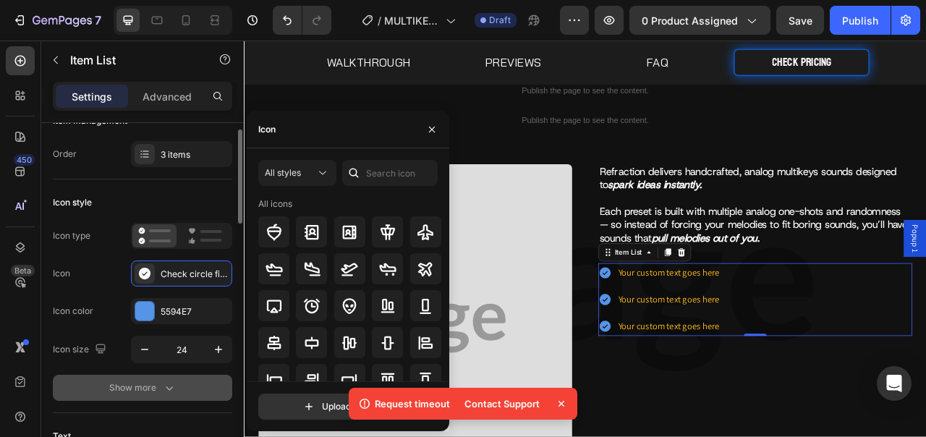
click at [174, 382] on icon "button" at bounding box center [169, 388] width 14 height 14
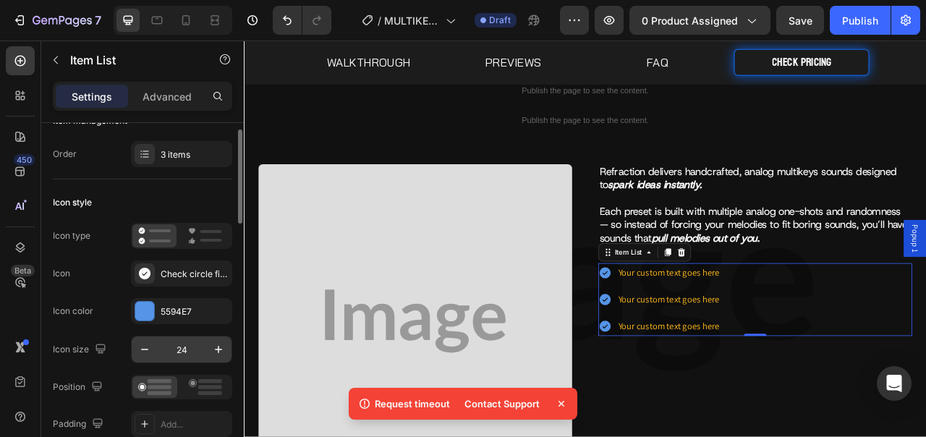
scroll to position [51, 0]
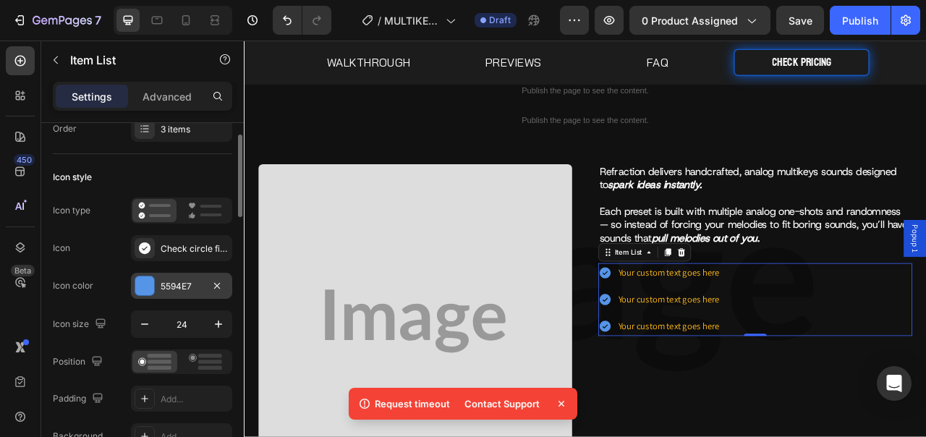
click at [173, 277] on div "5594E7" at bounding box center [181, 286] width 101 height 26
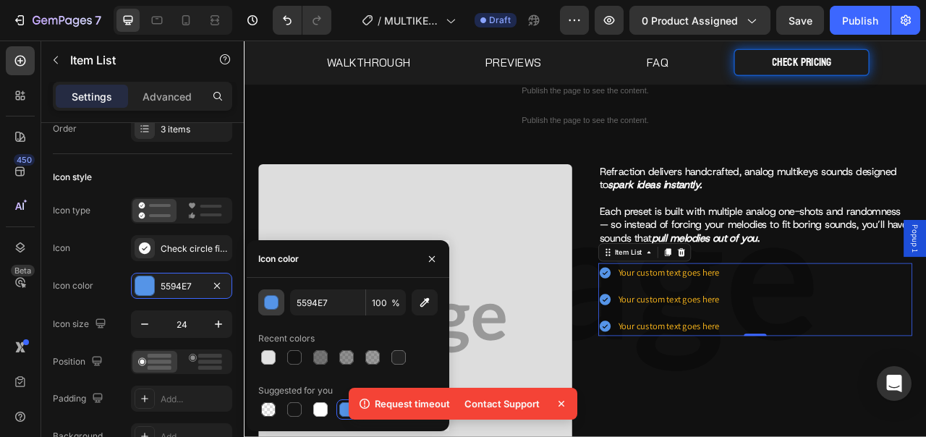
click at [279, 302] on button "button" at bounding box center [271, 302] width 26 height 26
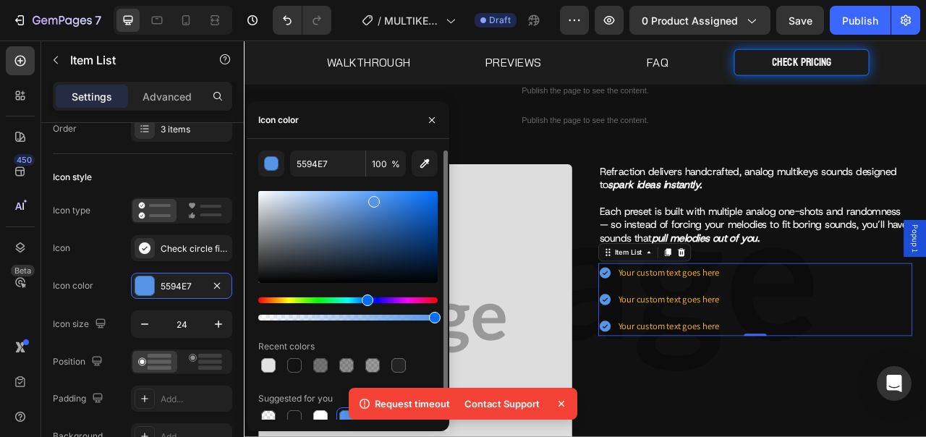
click at [321, 300] on div at bounding box center [347, 255] width 179 height 135
click at [321, 300] on div "Hue" at bounding box center [347, 300] width 179 height 6
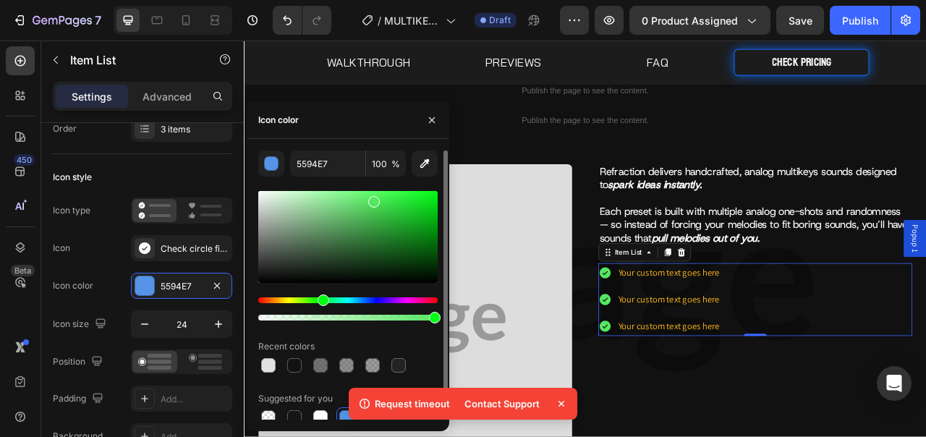
type input "55E761"
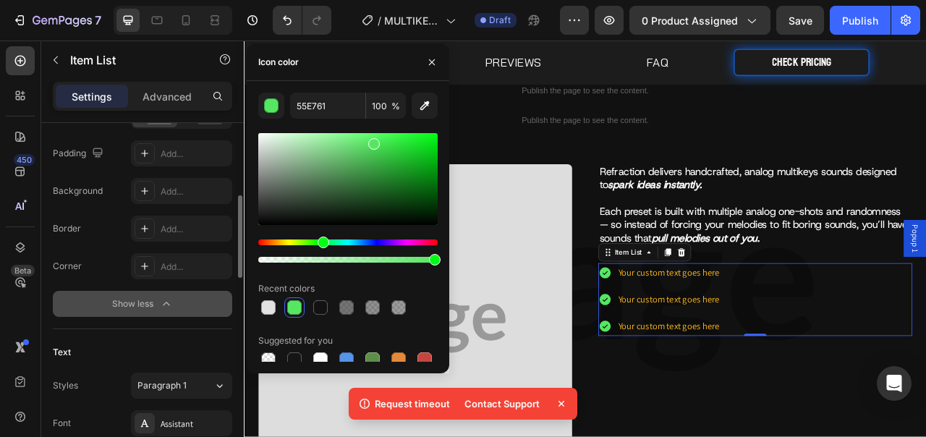
scroll to position [419, 0]
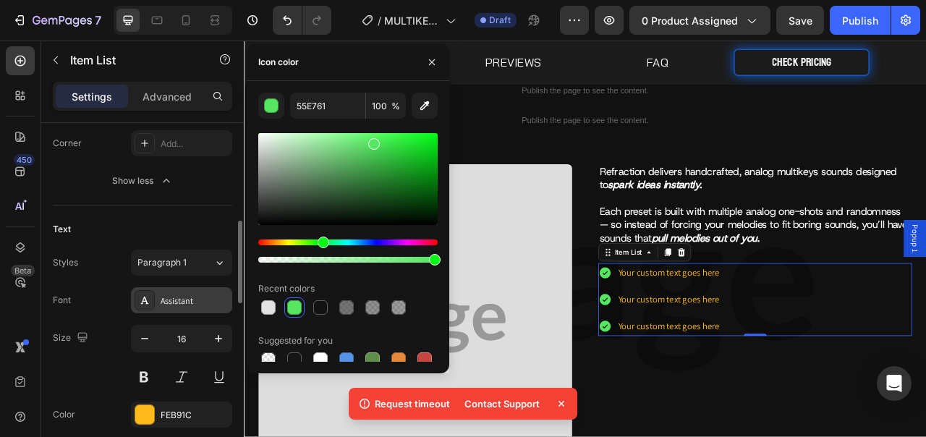
click at [190, 302] on div "Assistant" at bounding box center [195, 300] width 68 height 13
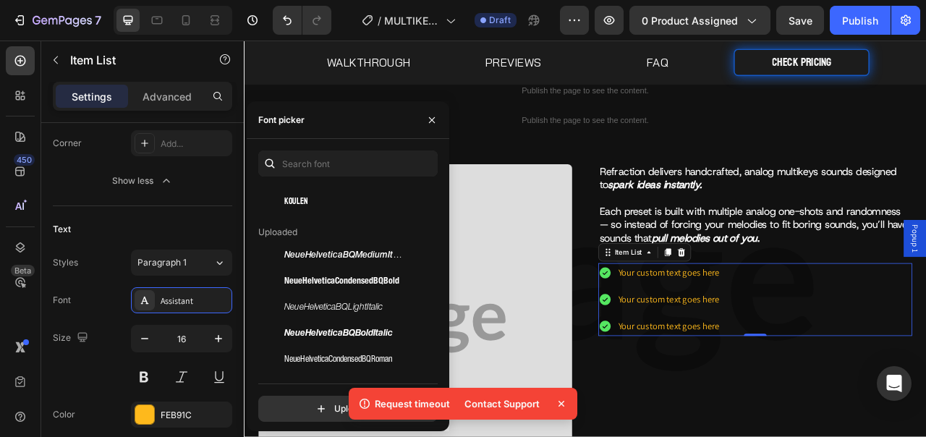
scroll to position [110, 0]
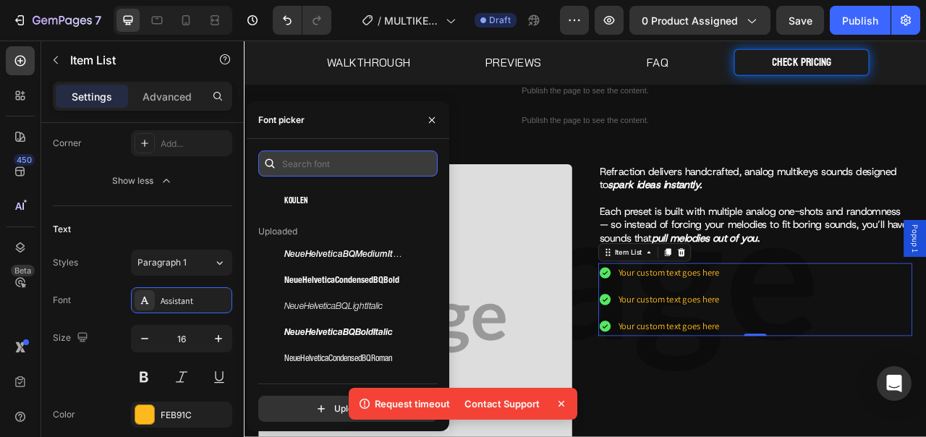
click at [328, 171] on input "text" at bounding box center [347, 163] width 179 height 26
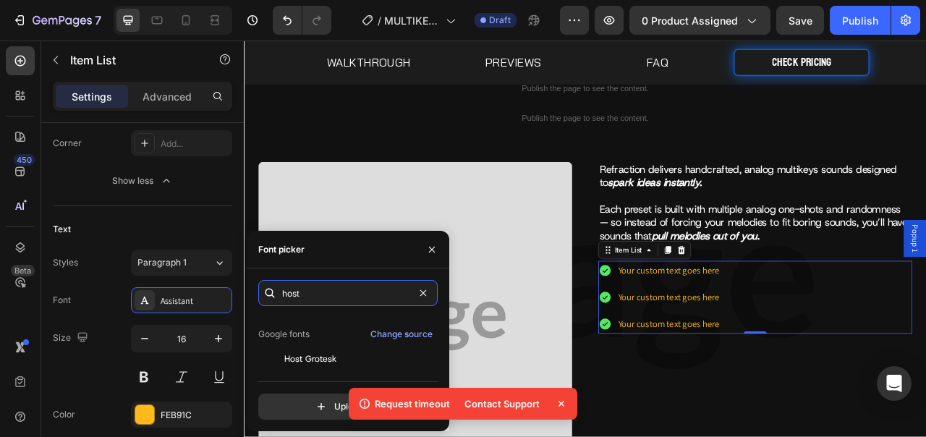
scroll to position [35, 0]
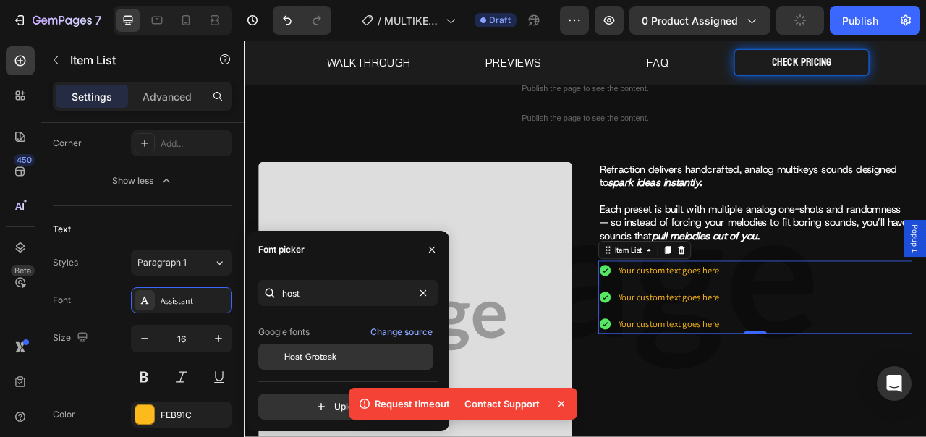
type input "host"
click at [328, 352] on span "Host Grotesk" at bounding box center [310, 356] width 52 height 13
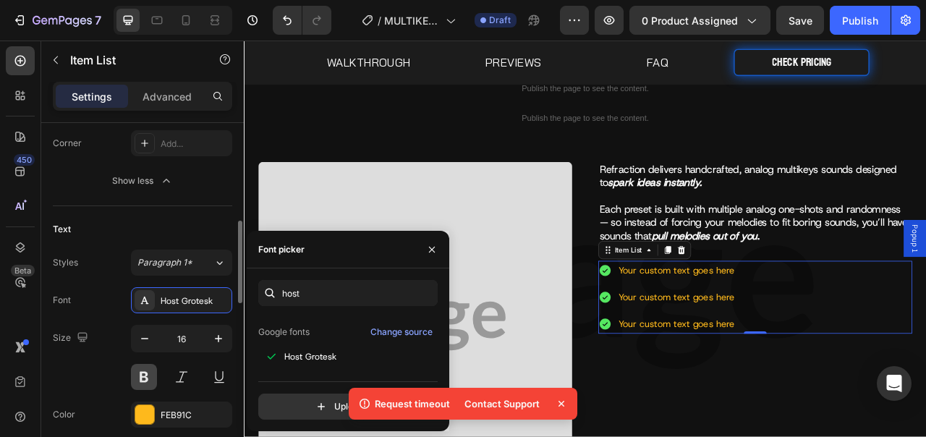
scroll to position [447, 0]
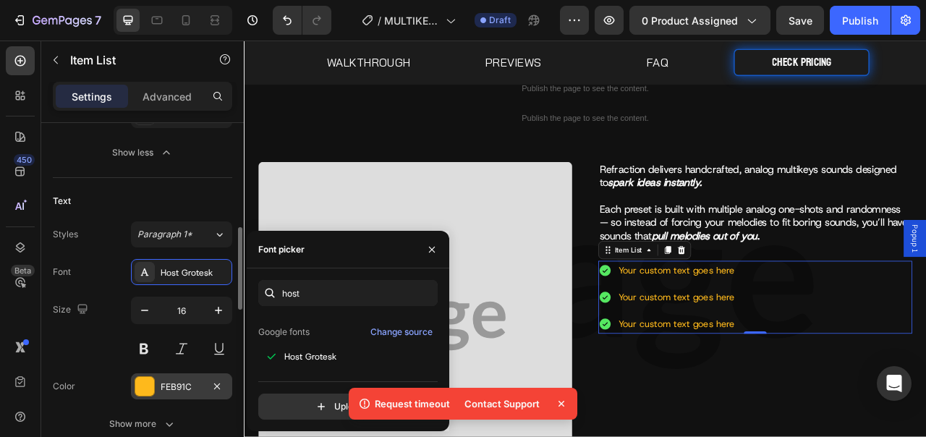
click at [166, 390] on div "FEB91C" at bounding box center [182, 387] width 42 height 13
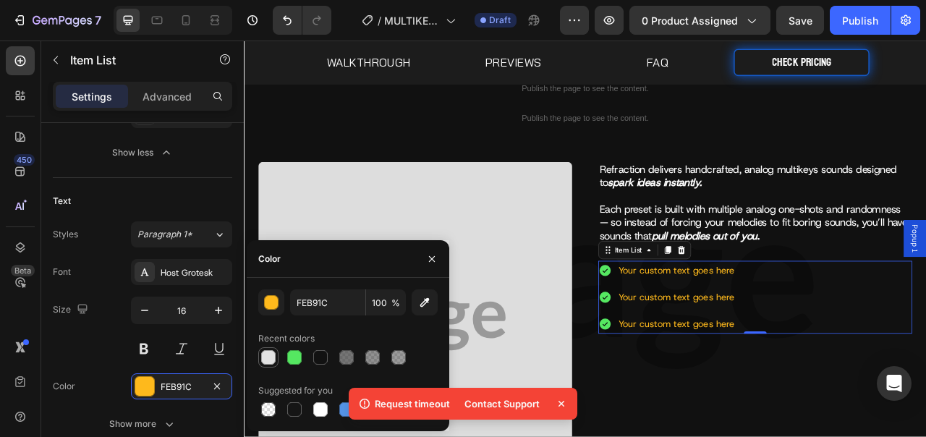
click at [271, 355] on div at bounding box center [268, 357] width 14 height 14
type input "E2E2E2"
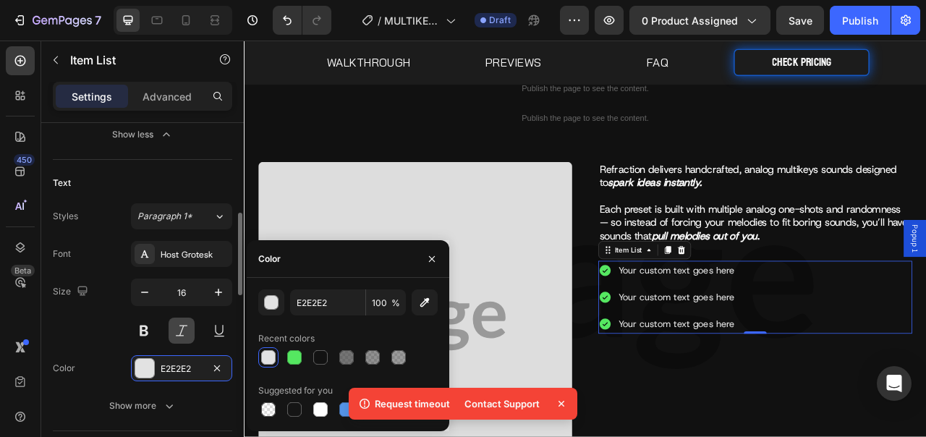
scroll to position [520, 0]
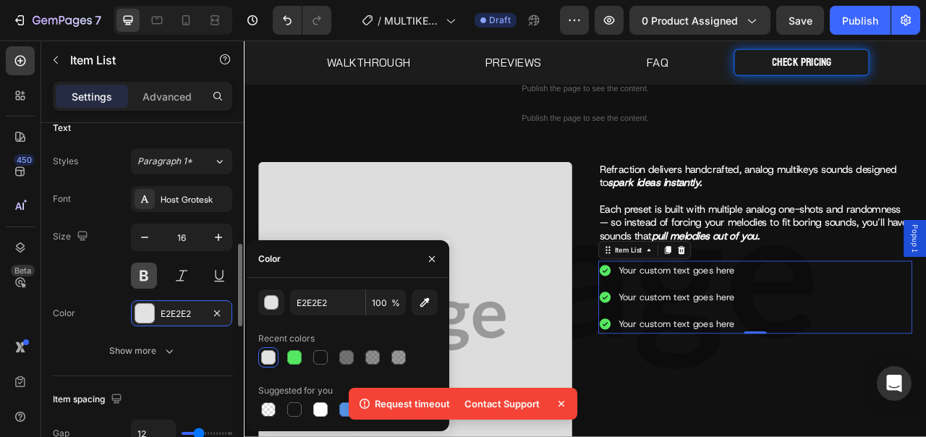
click at [153, 273] on button at bounding box center [144, 276] width 26 height 26
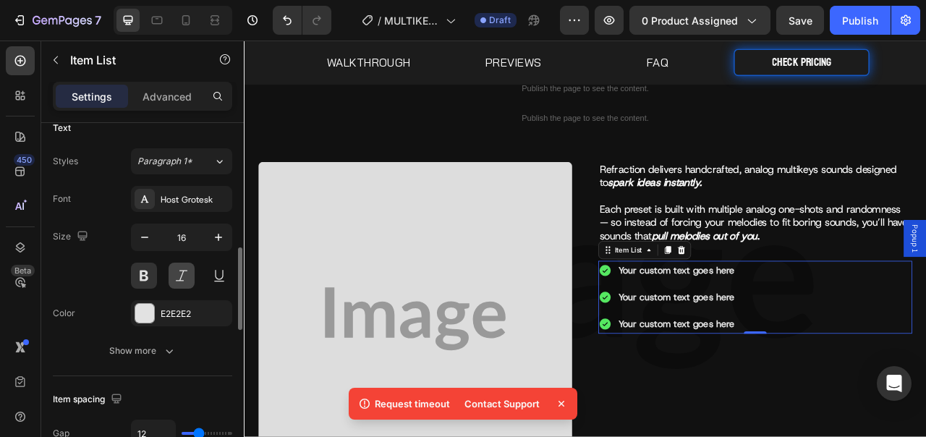
scroll to position [547, 0]
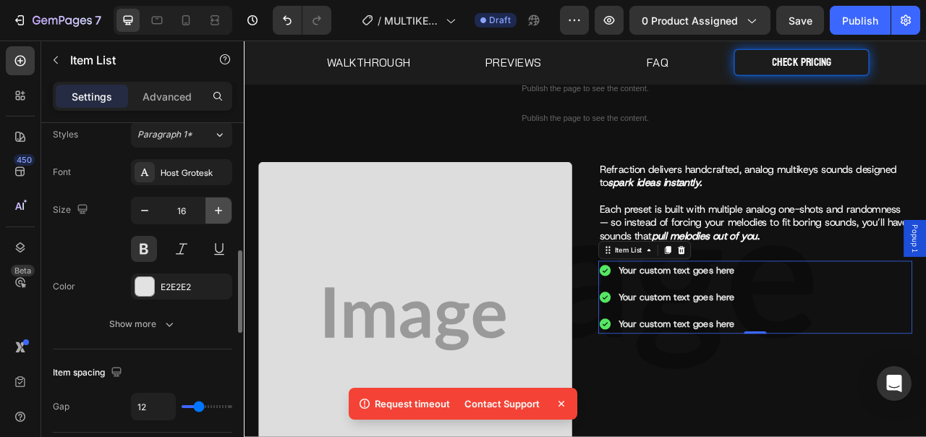
click at [211, 211] on icon "button" at bounding box center [218, 210] width 14 height 14
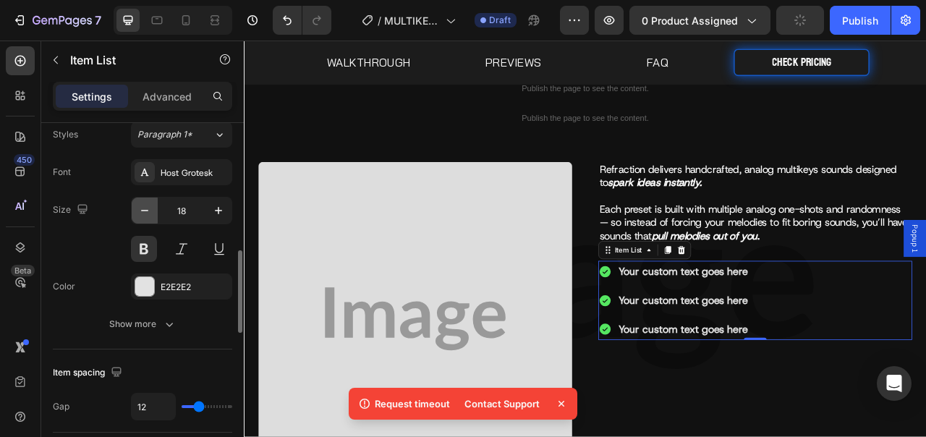
click at [150, 211] on icon "button" at bounding box center [144, 210] width 14 height 14
type input "16"
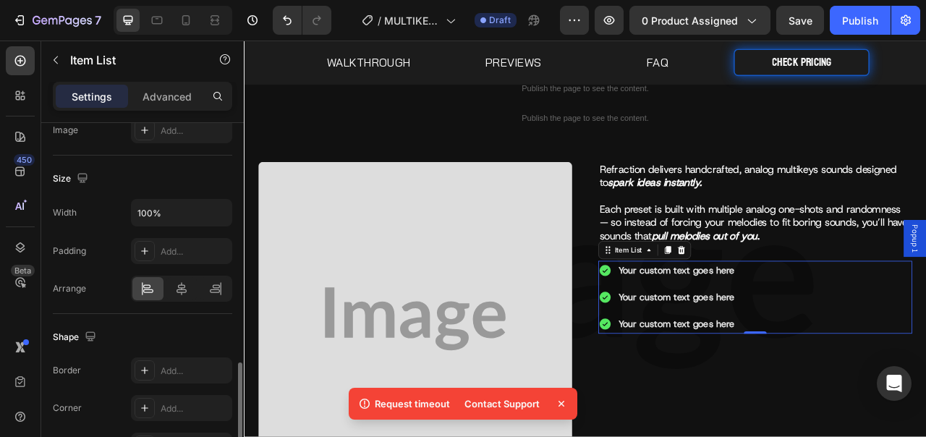
scroll to position [1030, 0]
click at [182, 291] on icon at bounding box center [182, 285] width 10 height 13
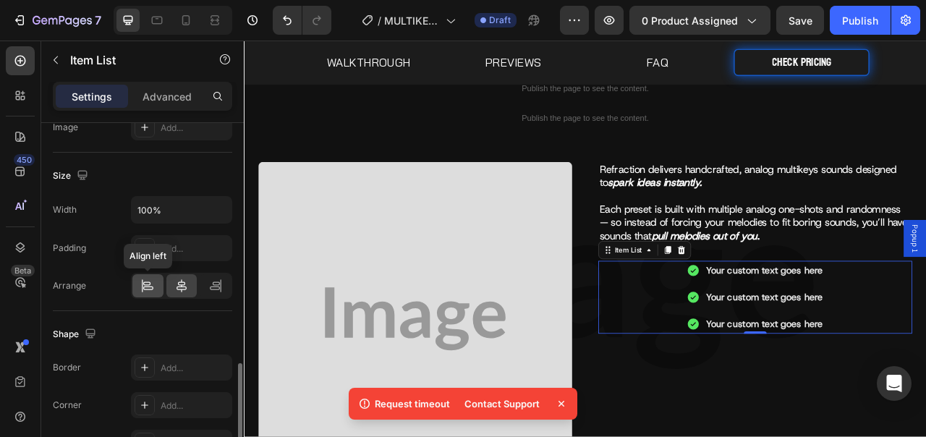
click at [160, 287] on div at bounding box center [147, 285] width 31 height 23
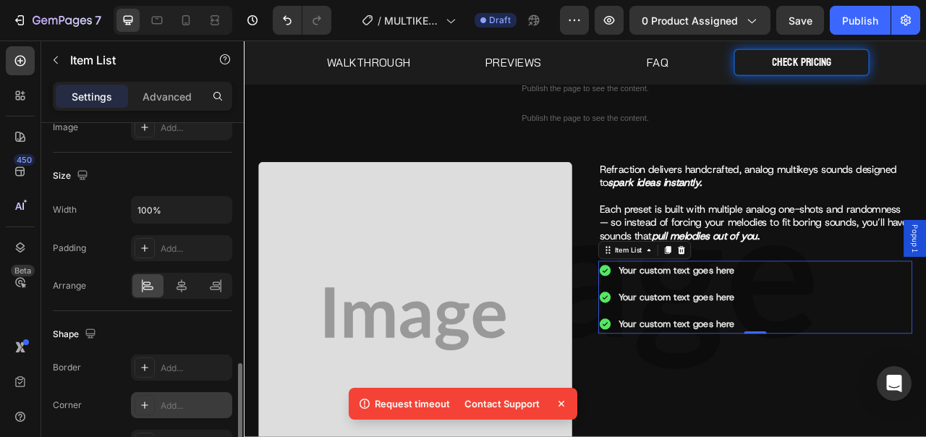
scroll to position [1168, 0]
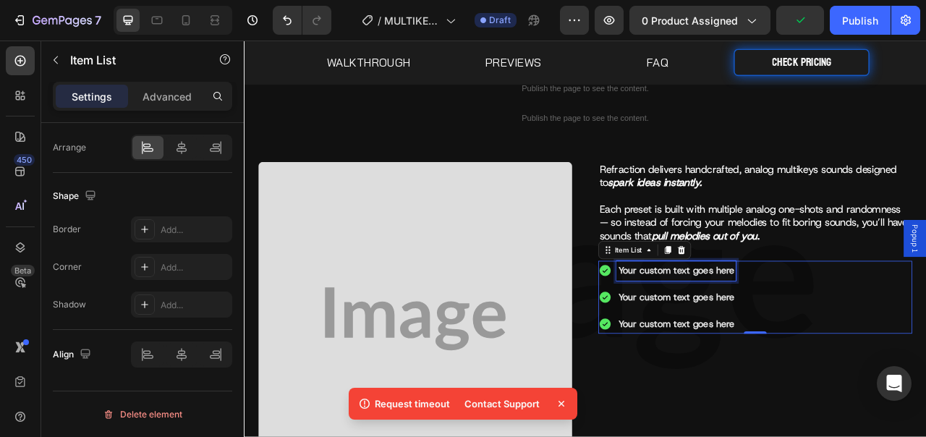
click at [782, 334] on div "Your custom text goes here" at bounding box center [794, 333] width 152 height 25
click at [782, 334] on p "Your custom text goes here" at bounding box center [794, 333] width 148 height 21
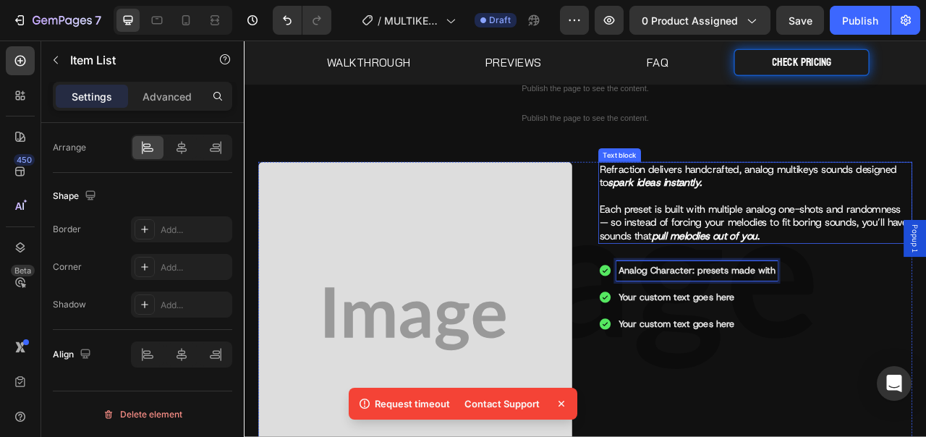
click at [925, 224] on p "Refraction delivers handcrafted, analog multikeys sounds designed to spark idea…" at bounding box center [894, 247] width 396 height 101
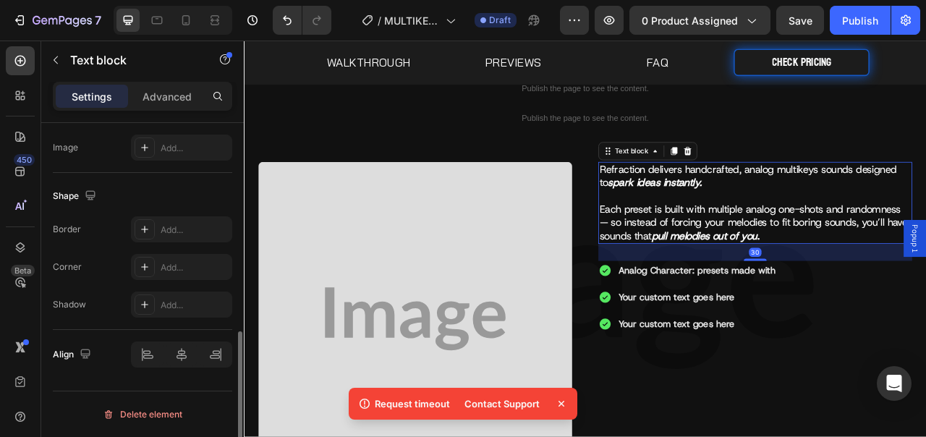
scroll to position [0, 0]
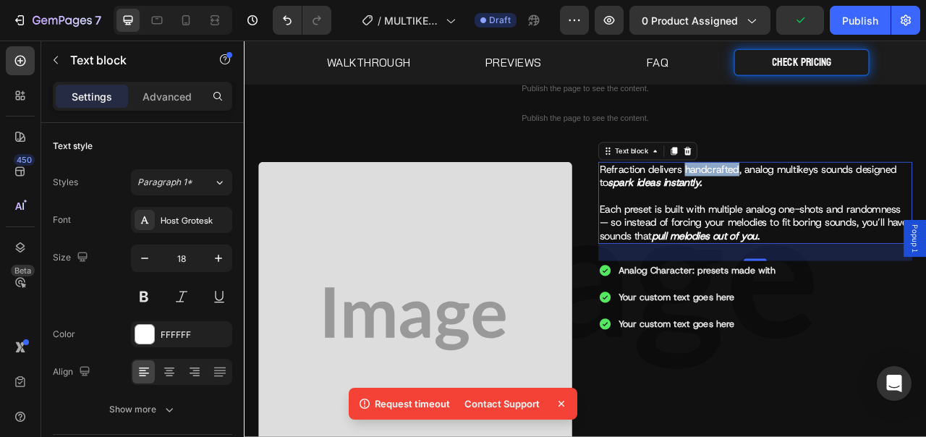
click at [852, 208] on p "Refraction delivers handcrafted, analog multikeys sounds designed to spark idea…" at bounding box center [894, 247] width 396 height 101
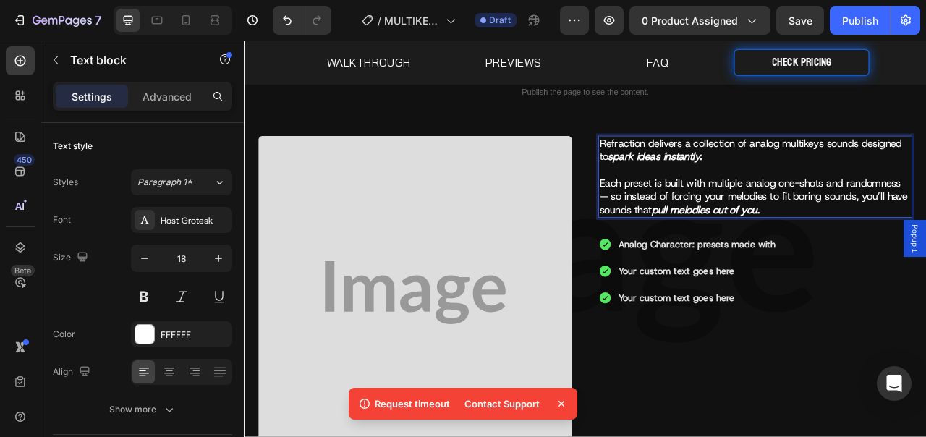
scroll to position [255, 0]
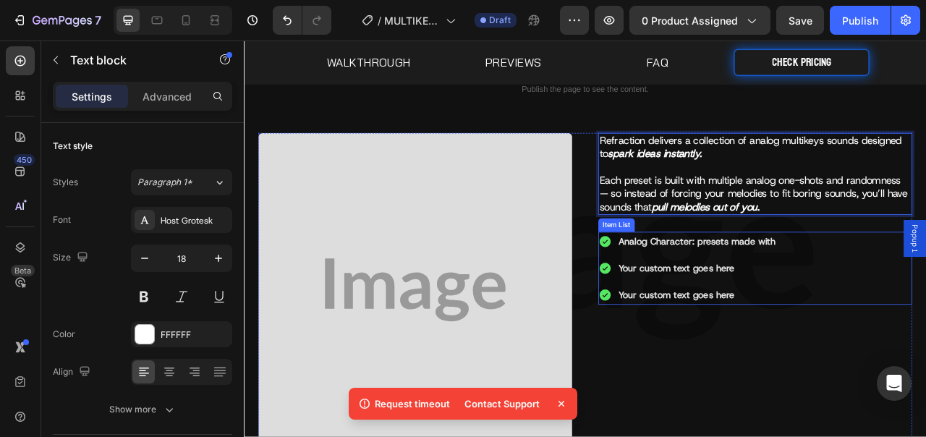
click at [833, 301] on p "Analog Character: presets made with" at bounding box center [820, 297] width 200 height 21
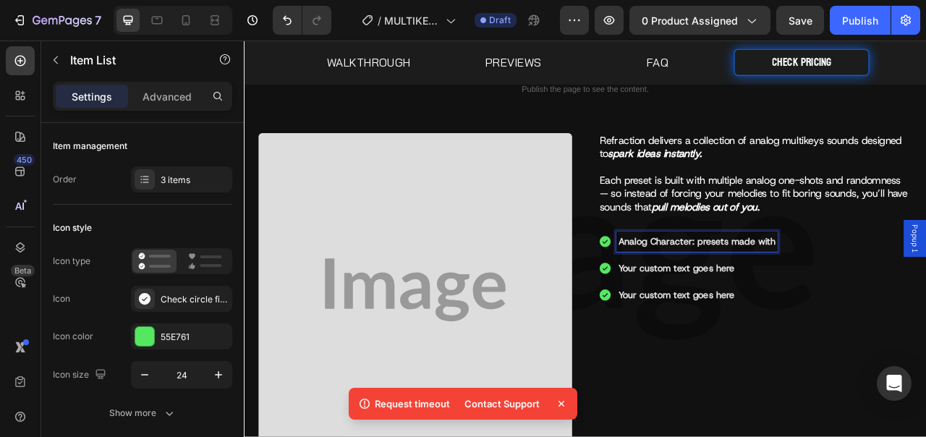
click at [915, 300] on p "Analog Character: presets made with" at bounding box center [820, 297] width 200 height 21
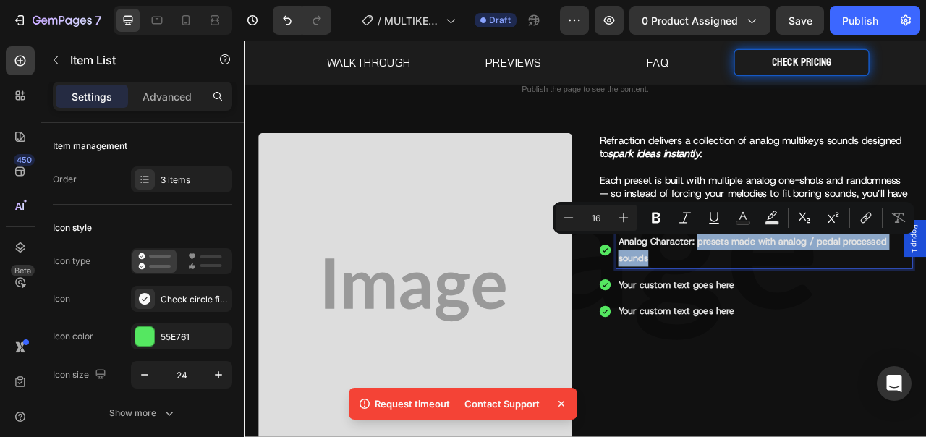
drag, startPoint x: 813, startPoint y: 297, endPoint x: 822, endPoint y: 310, distance: 16.1
click at [822, 310] on p "Analog Character: presets made with analog / pedal processed sounds" at bounding box center [906, 308] width 372 height 42
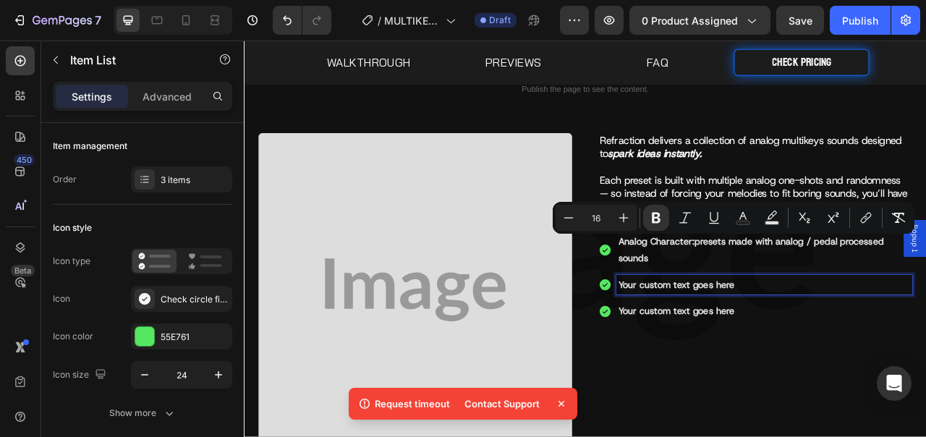
click at [880, 346] on p "Your custom text goes here" at bounding box center [906, 351] width 372 height 21
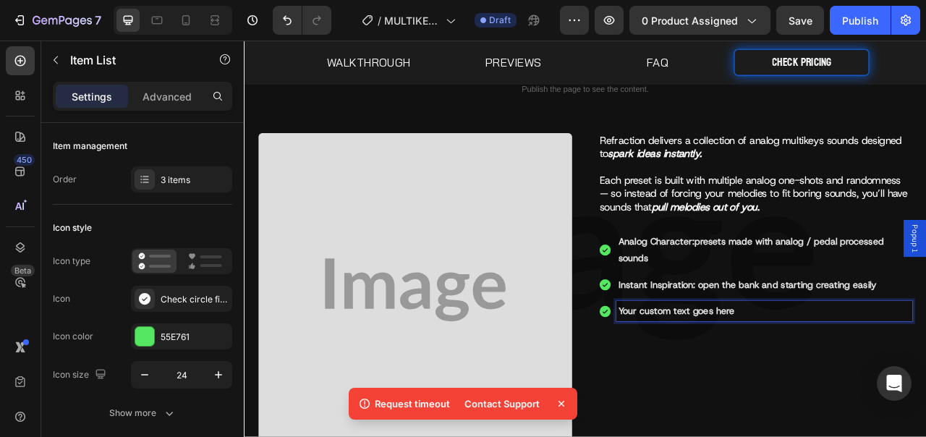
click at [783, 382] on p "Your custom text goes here" at bounding box center [906, 385] width 372 height 21
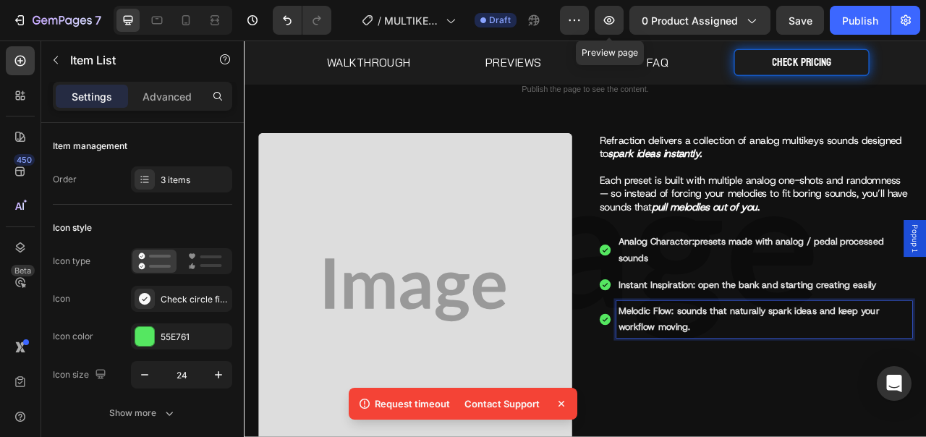
click at [925, 357] on p "Instant Inspiration: open the bank and starting creating easily" at bounding box center [906, 351] width 372 height 21
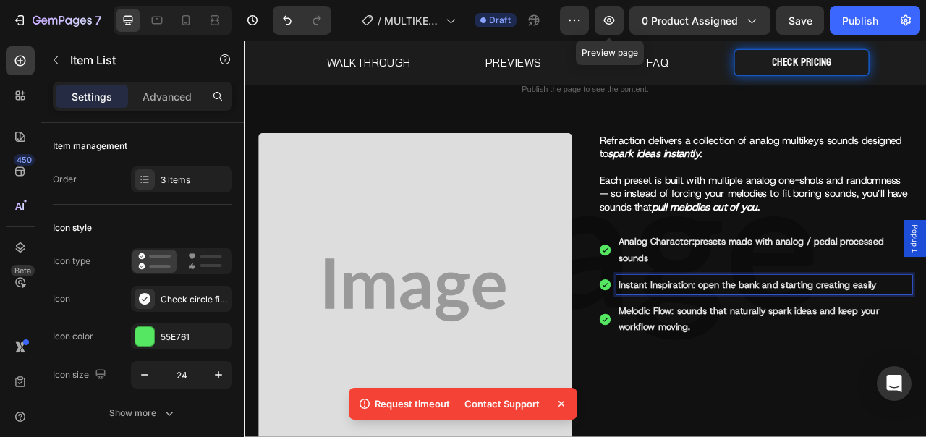
click at [925, 357] on p "Instant Inspiration: open the bank and starting creating easily" at bounding box center [906, 351] width 372 height 21
click at [844, 310] on p "Analog Character: presets made with analog / pedal processed sounds" at bounding box center [906, 308] width 372 height 42
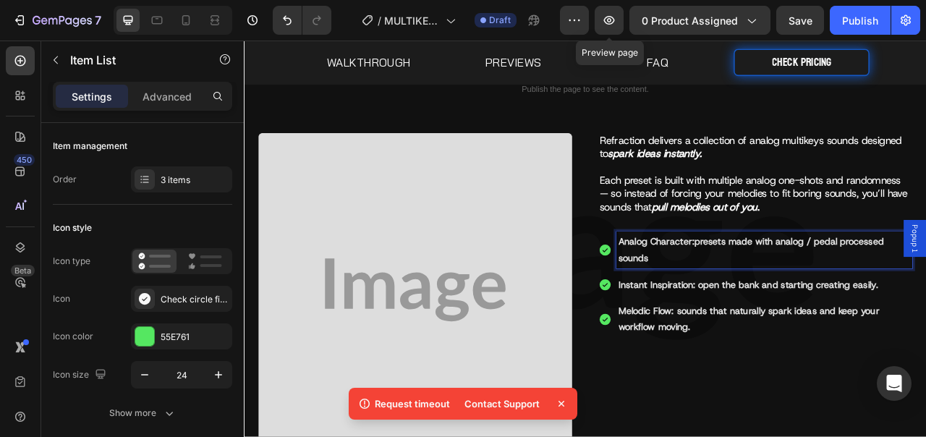
click at [844, 310] on p "Analog Character: presets made with analog / pedal processed sounds" at bounding box center [906, 308] width 372 height 42
click at [871, 380] on p "Melodic Flow: sounds that naturally spark ideas and keep your workflow moving." at bounding box center [906, 396] width 372 height 42
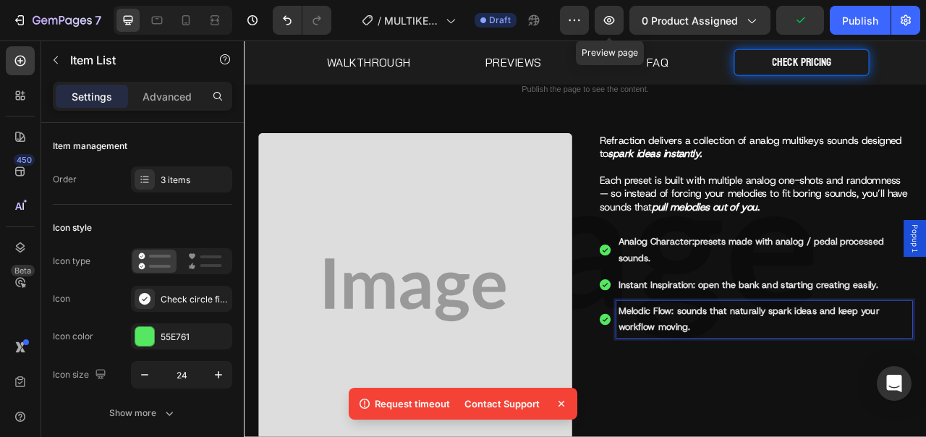
click at [781, 389] on p "Melodic Flow: sounds that naturally spark ideas and keep your workflow moving." at bounding box center [906, 396] width 372 height 42
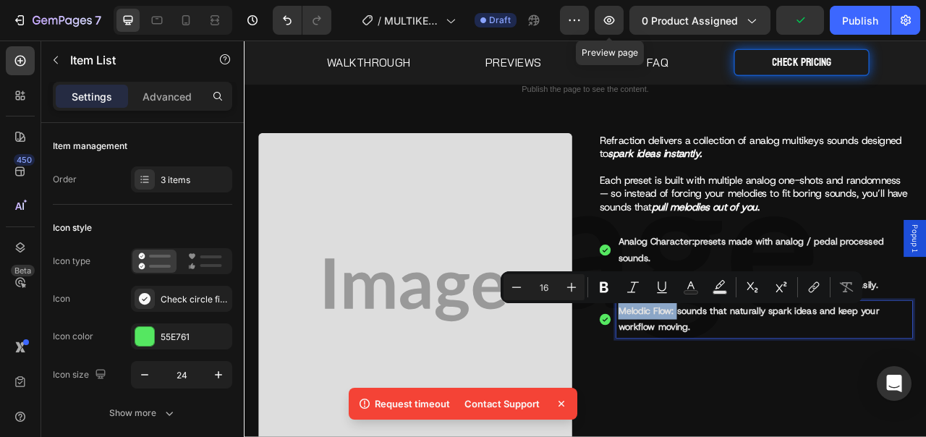
drag, startPoint x: 788, startPoint y: 389, endPoint x: 713, endPoint y: 387, distance: 74.5
click at [718, 387] on div "Melodic Flow: sounds that naturally spark ideas and keep your workflow moving." at bounding box center [906, 396] width 376 height 46
click at [611, 289] on button "Bold" at bounding box center [604, 287] width 26 height 26
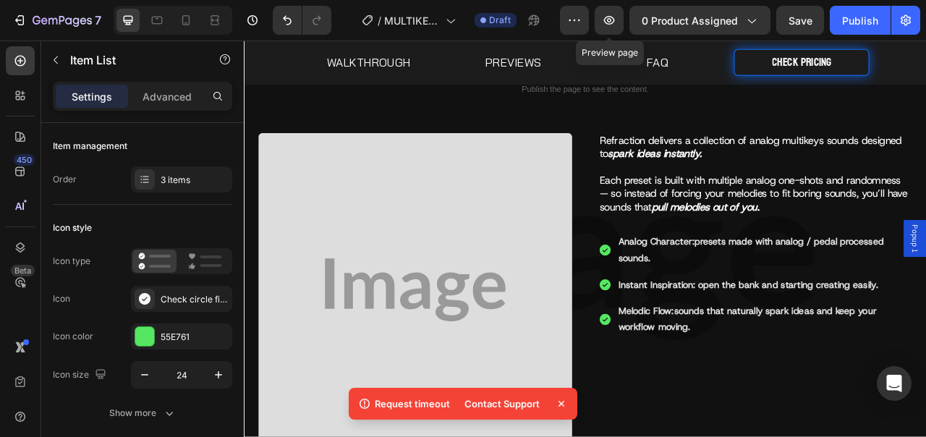
click at [841, 415] on p "Melodic Flow: sounds that naturally spark ideas and keep your workflow moving." at bounding box center [906, 396] width 372 height 42
click at [794, 300] on p "Analog Character: presets made with analog / pedal processed sounds." at bounding box center [906, 308] width 372 height 42
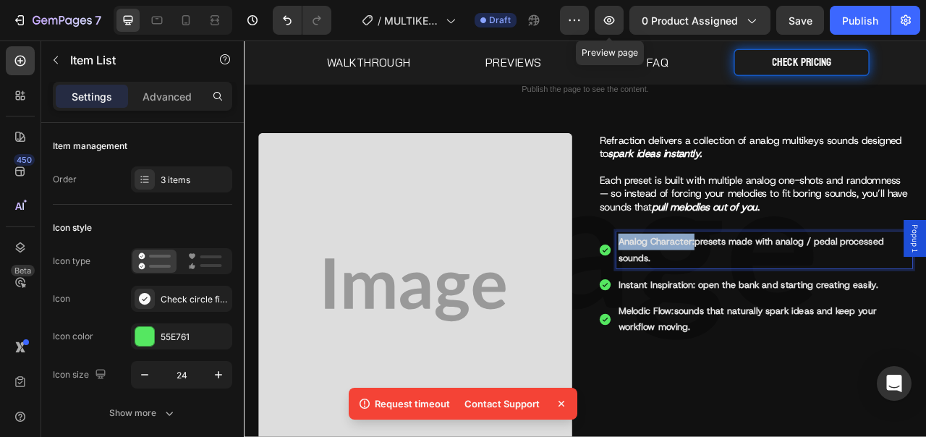
drag, startPoint x: 811, startPoint y: 296, endPoint x: 710, endPoint y: 295, distance: 101.3
click at [710, 295] on div "Analog Character: presets made with analog / pedal processed sounds." at bounding box center [894, 307] width 399 height 46
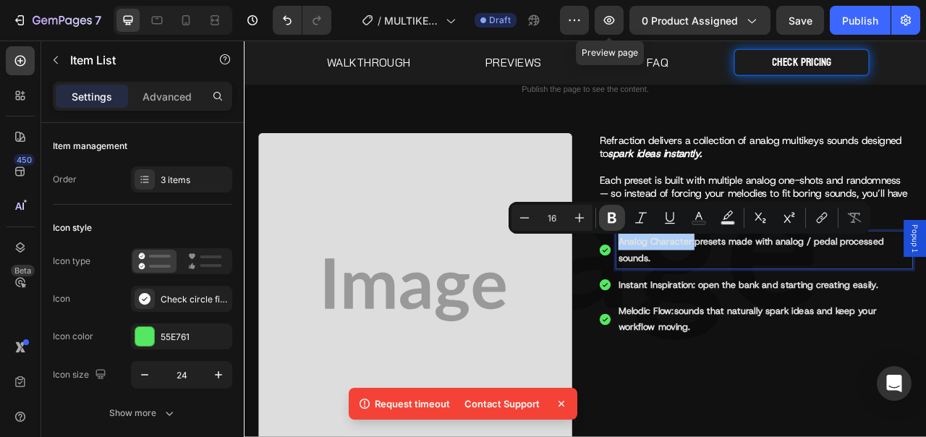
click at [611, 224] on icon "Editor contextual toolbar" at bounding box center [612, 218] width 14 height 14
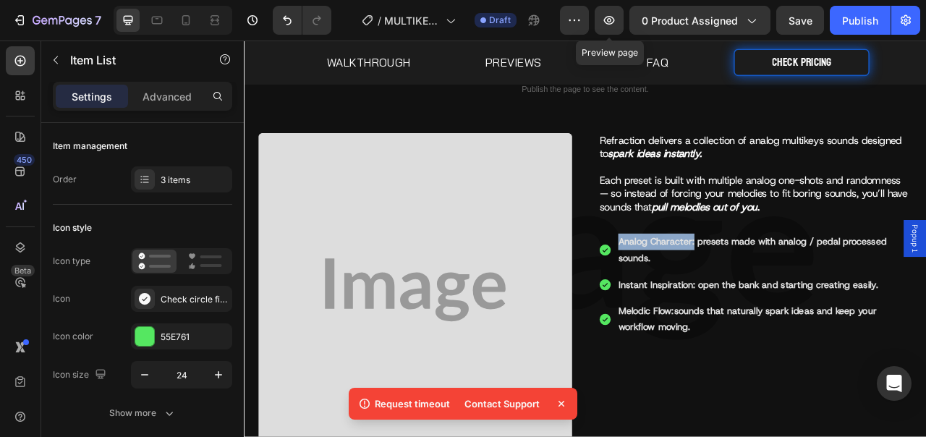
click at [811, 297] on p "Analog Character: presets made with analog / pedal processed sounds." at bounding box center [906, 308] width 372 height 42
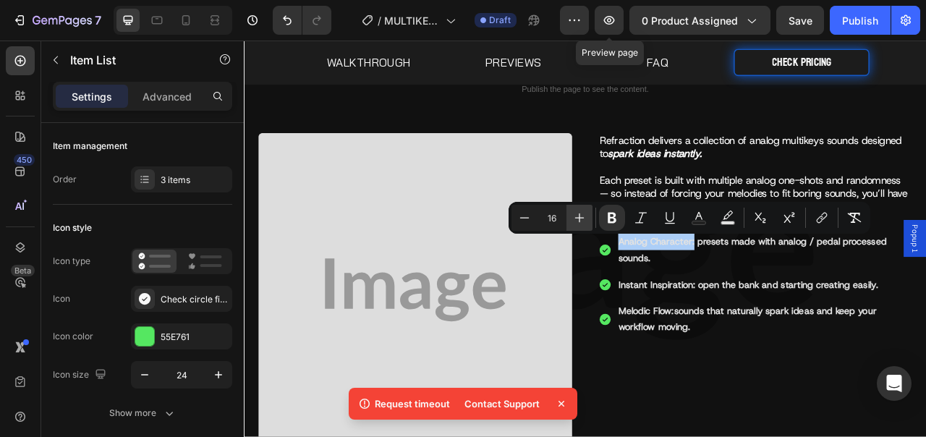
click at [586, 223] on icon "Editor contextual toolbar" at bounding box center [579, 218] width 14 height 14
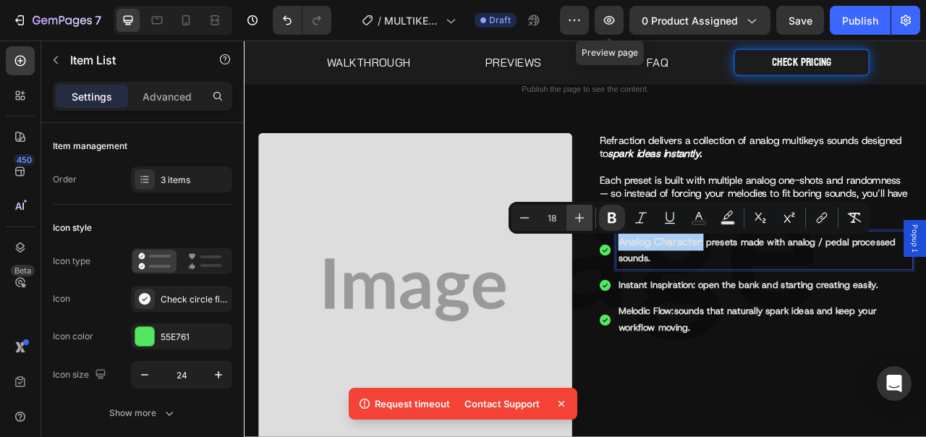
click at [586, 223] on icon "Editor contextual toolbar" at bounding box center [579, 218] width 14 height 14
type input "20"
click at [792, 360] on p "Instant Inspiration: open the bank and starting creating easily." at bounding box center [906, 353] width 372 height 21
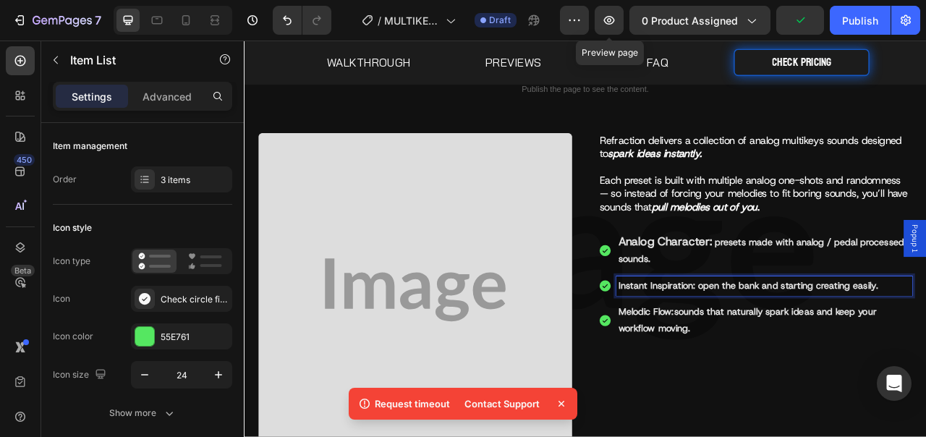
click at [811, 358] on p "Instant Inspiration: open the bank and starting creating easily." at bounding box center [906, 353] width 372 height 21
drag, startPoint x: 807, startPoint y: 354, endPoint x: 709, endPoint y: 350, distance: 98.5
click at [709, 350] on div "Instant Inspiration: open the bank and starting creating easily." at bounding box center [894, 353] width 399 height 25
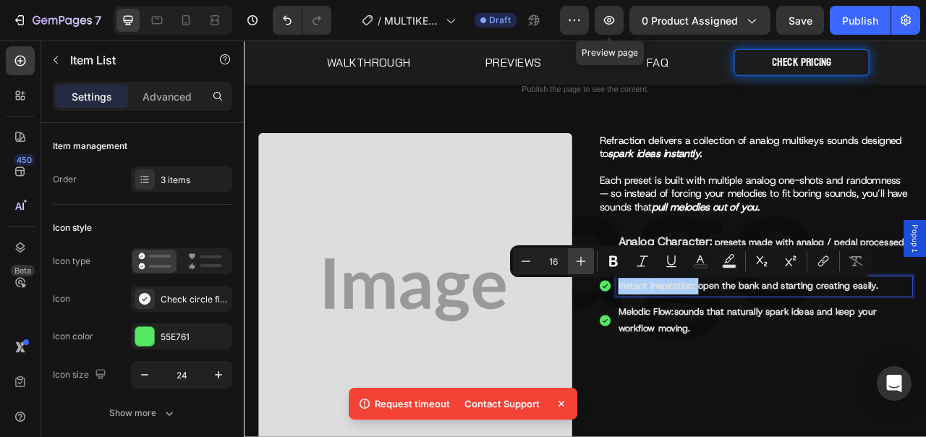
click at [587, 265] on icon "Editor contextual toolbar" at bounding box center [581, 261] width 14 height 14
type input "20"
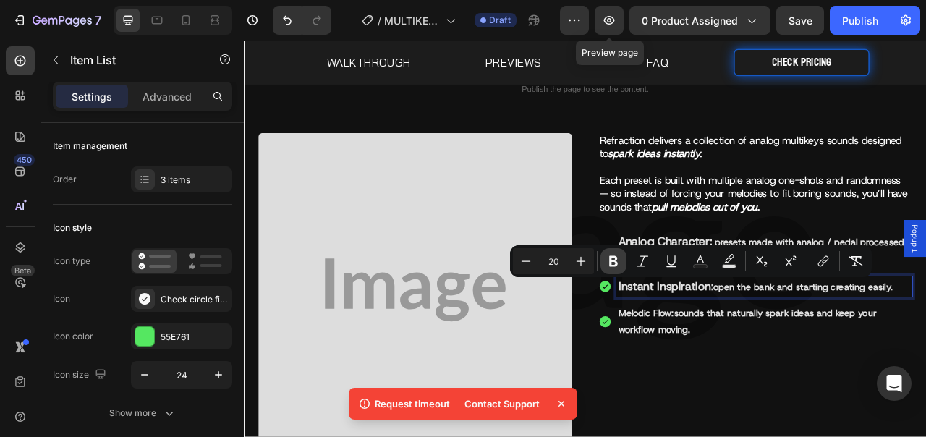
click at [614, 263] on icon "Editor contextual toolbar" at bounding box center [613, 261] width 14 height 14
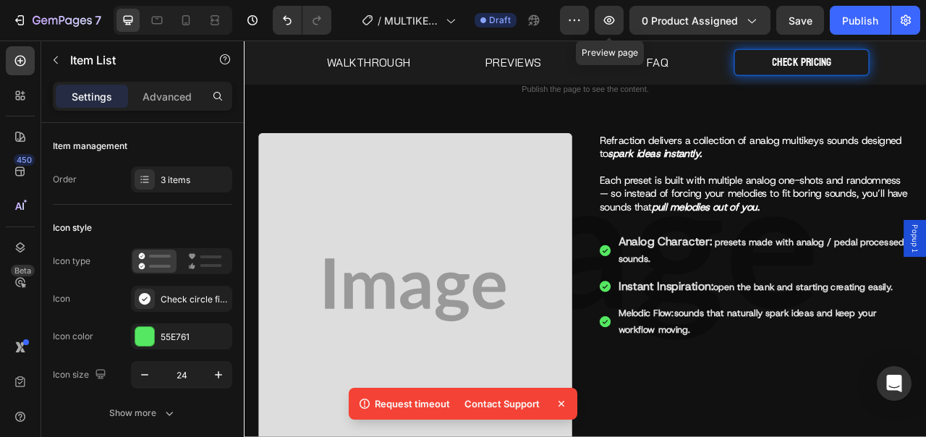
click at [795, 384] on p "Melodic Flow: sounds that naturally spark ideas and keep your workflow moving." at bounding box center [906, 399] width 372 height 42
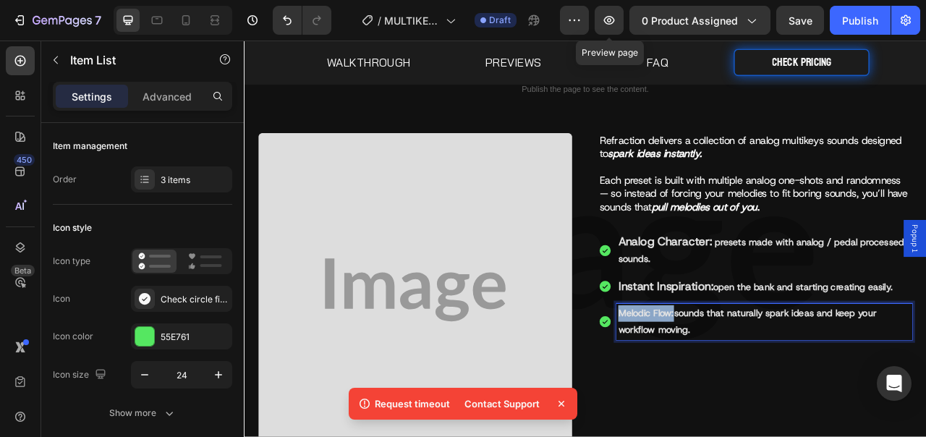
drag, startPoint x: 761, startPoint y: 390, endPoint x: 697, endPoint y: 390, distance: 63.7
click at [697, 390] on div "Melodic Flow: sounds that naturally spark ideas and keep your workflow moving." at bounding box center [894, 399] width 399 height 46
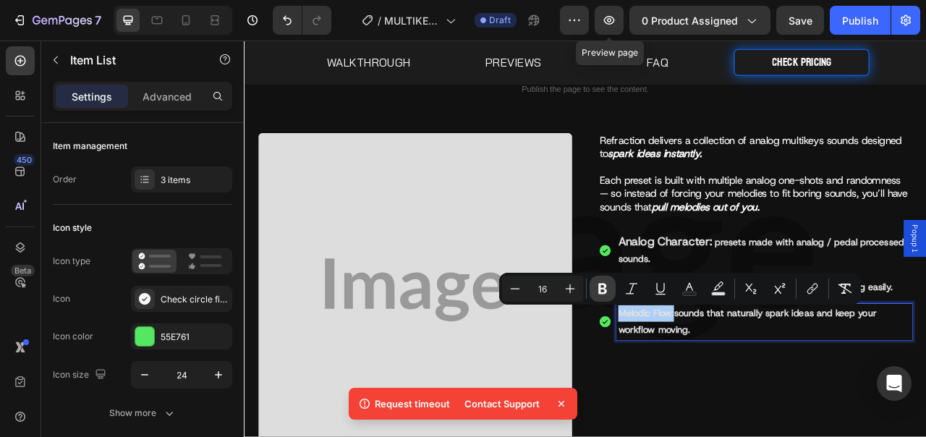
click at [603, 289] on icon "Editor contextual toolbar" at bounding box center [602, 288] width 14 height 14
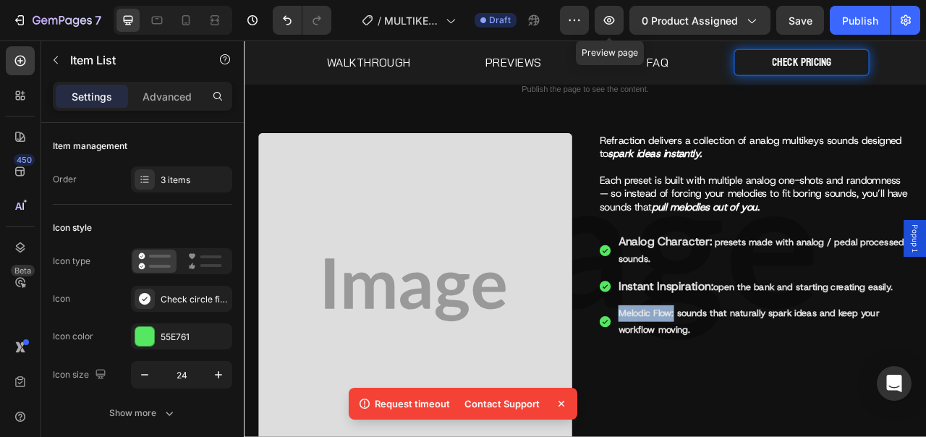
click at [791, 388] on strong "Rich Text Editor. Editing area: main" at bounding box center [793, 387] width 4 height 15
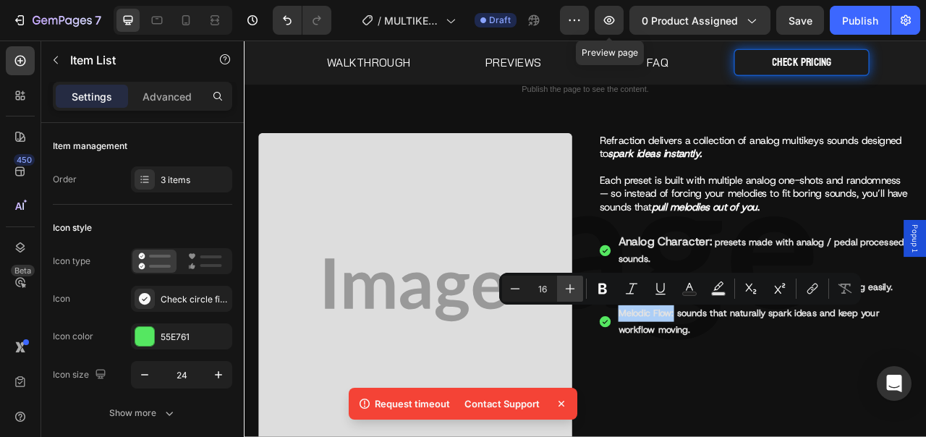
click at [568, 295] on icon "Editor contextual toolbar" at bounding box center [570, 288] width 14 height 14
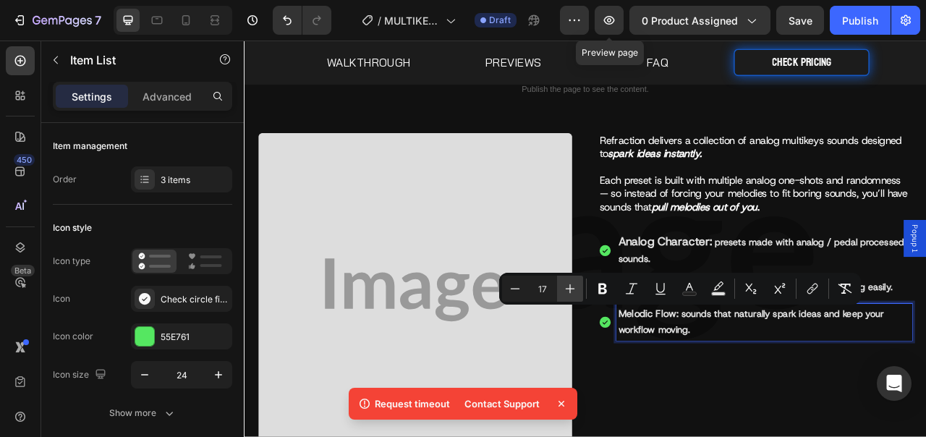
click at [568, 295] on icon "Editor contextual toolbar" at bounding box center [570, 288] width 14 height 14
type input "20"
click at [607, 290] on icon "Editor contextual toolbar" at bounding box center [602, 288] width 14 height 14
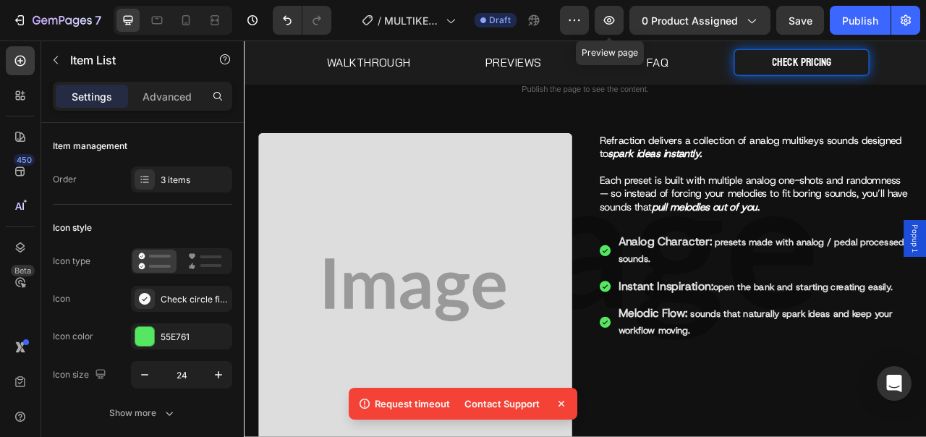
click at [801, 360] on strong "Instant Inspiration:" at bounding box center [780, 353] width 121 height 19
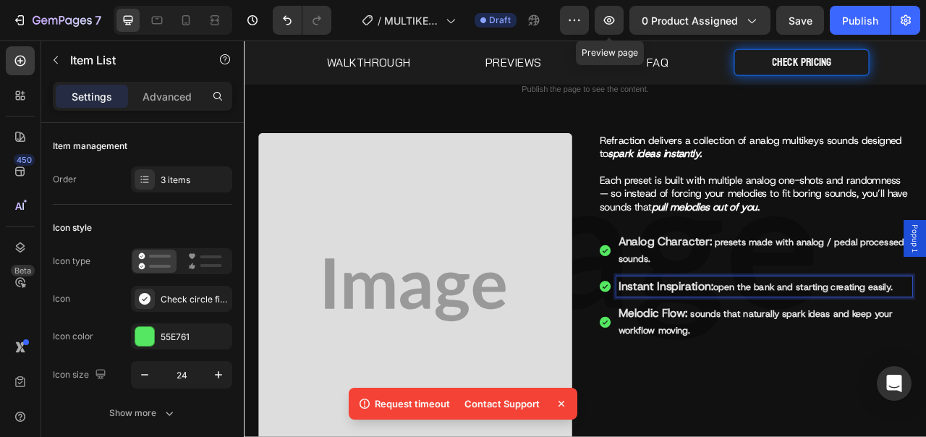
click at [838, 396] on p "Melodic Flow: sounds that naturally spark ideas and keep your workflow moving." at bounding box center [906, 399] width 372 height 43
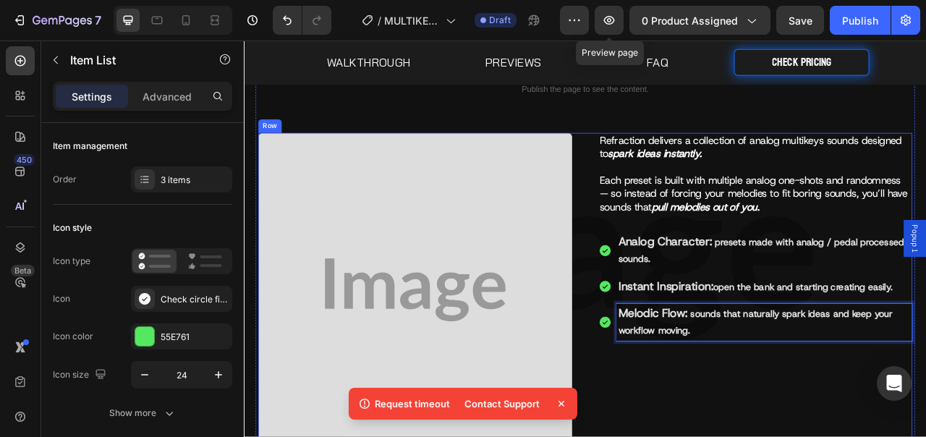
click at [860, 435] on div "Refraction delivers a collection of analog multikeys sounds designed to spark i…" at bounding box center [894, 368] width 399 height 421
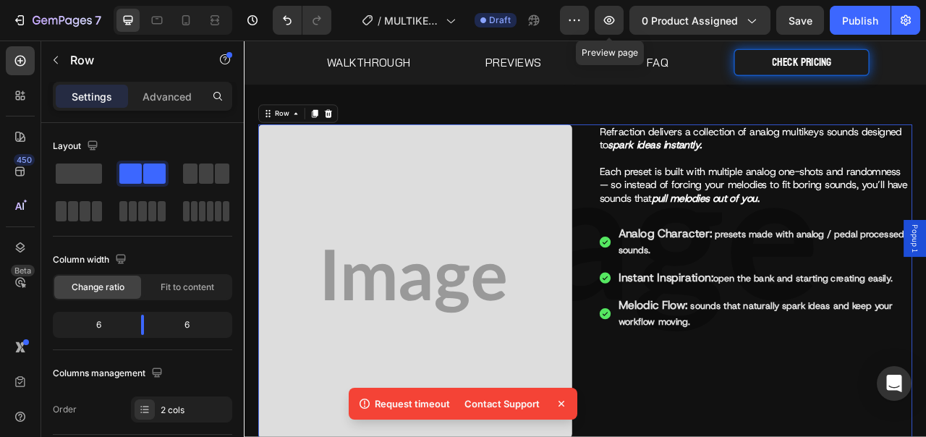
scroll to position [266, 0]
click at [791, 347] on strong "Instant Inspiration:" at bounding box center [780, 342] width 121 height 19
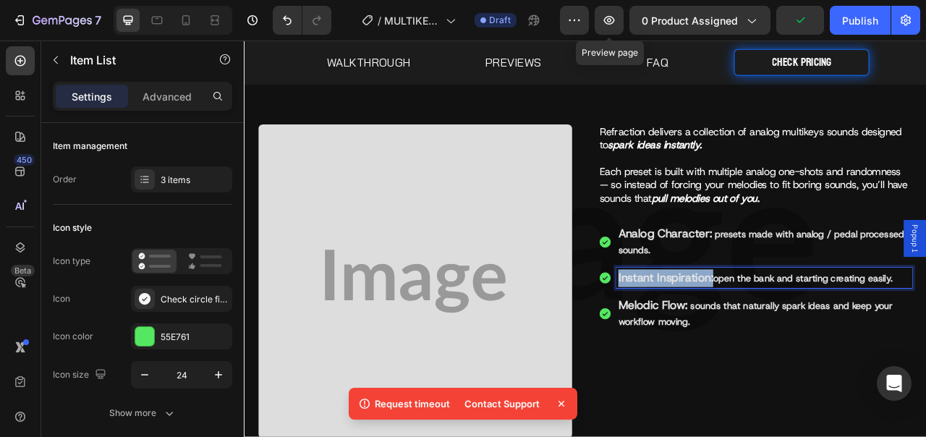
click at [836, 344] on strong "Instant Inspiration:" at bounding box center [780, 342] width 121 height 19
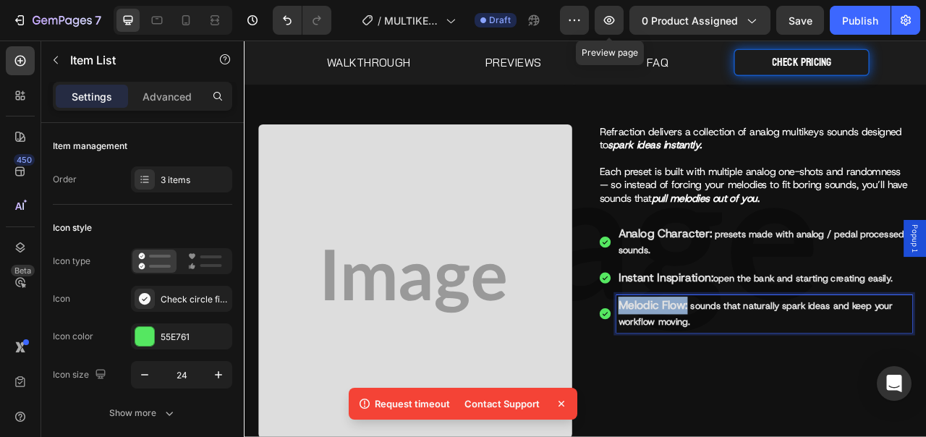
drag, startPoint x: 805, startPoint y: 378, endPoint x: 710, endPoint y: 378, distance: 94.8
click at [710, 378] on div "Melodic Flow: sounds that naturally spark ideas and keep your workflow moving." at bounding box center [894, 389] width 399 height 48
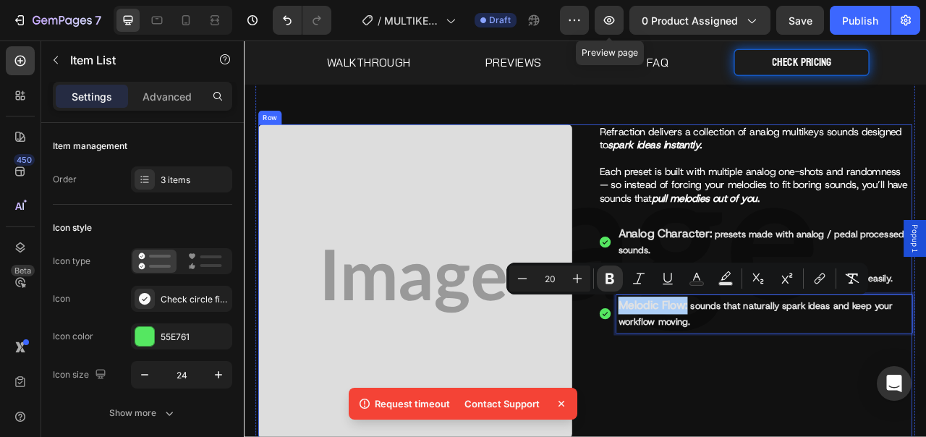
click at [826, 423] on div "Refraction delivers a collection of analog multikeys sounds designed to spark i…" at bounding box center [894, 358] width 399 height 421
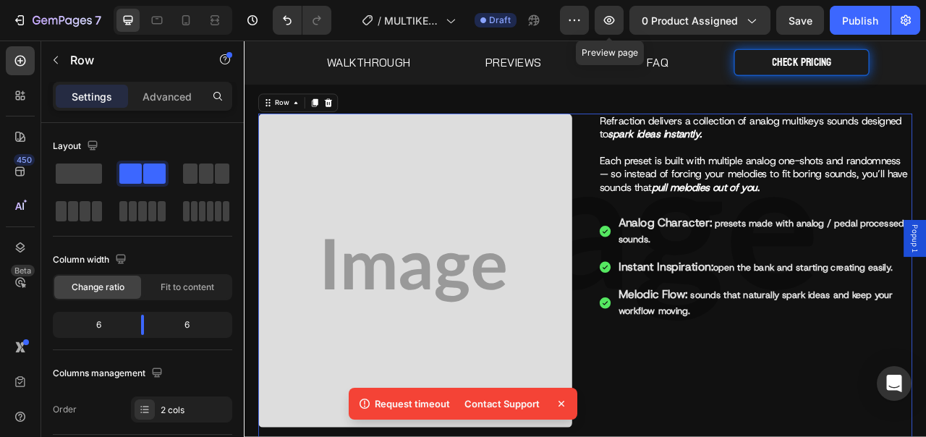
click at [925, 436] on div "Refraction delivers a collection of analog multikeys sounds designed to spark i…" at bounding box center [894, 344] width 399 height 421
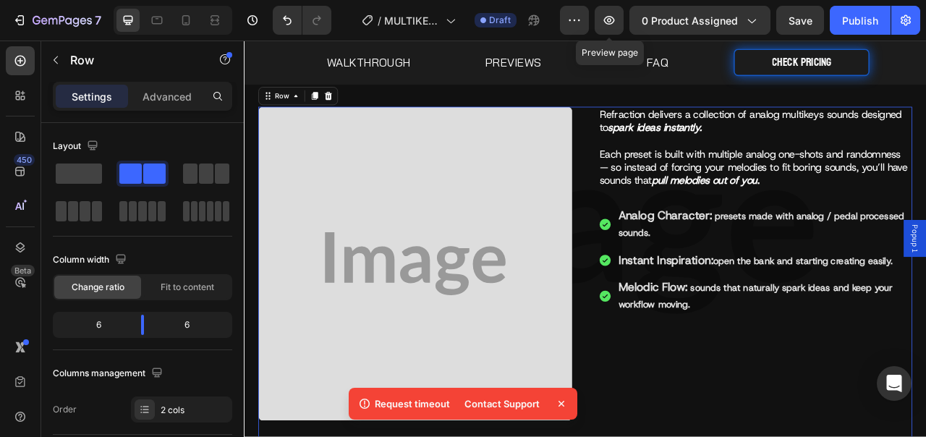
scroll to position [298, 0]
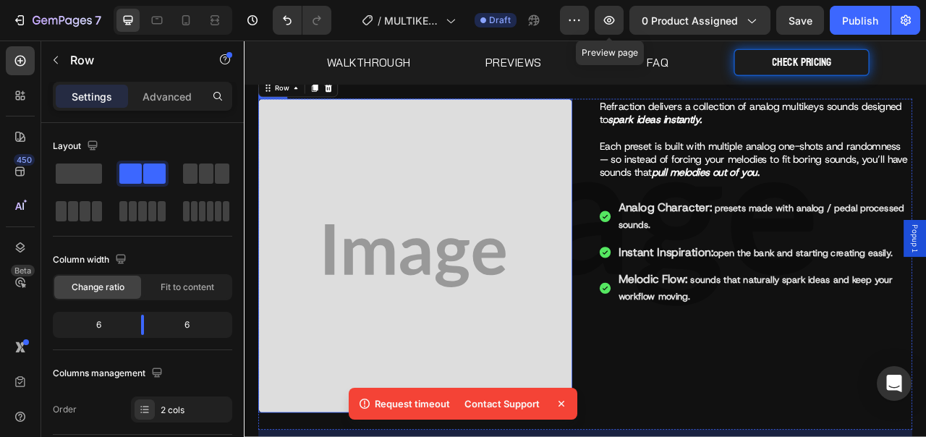
click at [404, 175] on img at bounding box center [461, 314] width 399 height 399
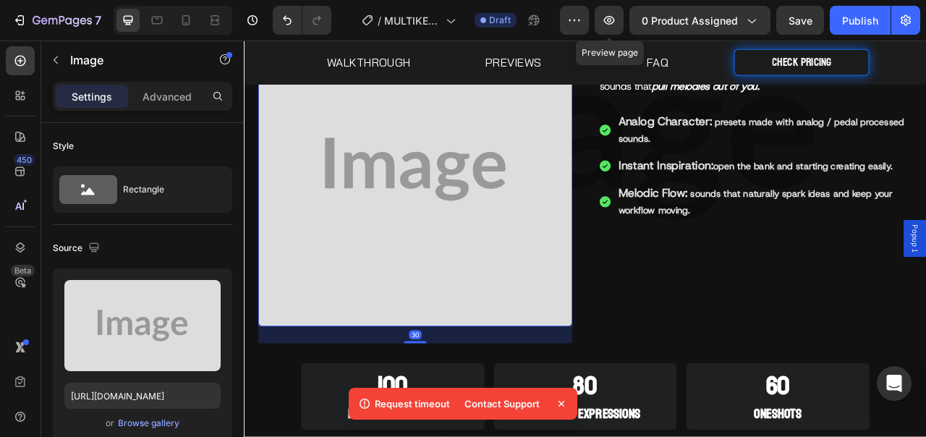
scroll to position [410, 0]
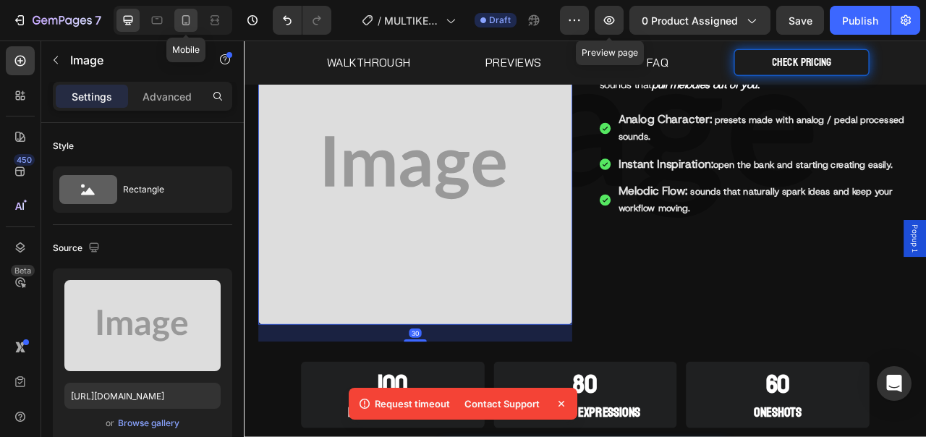
click at [184, 21] on icon at bounding box center [186, 20] width 14 height 14
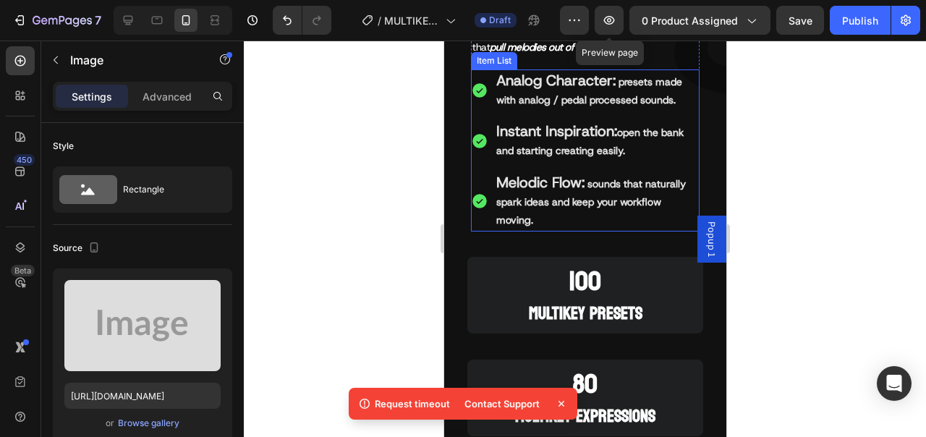
scroll to position [831, 0]
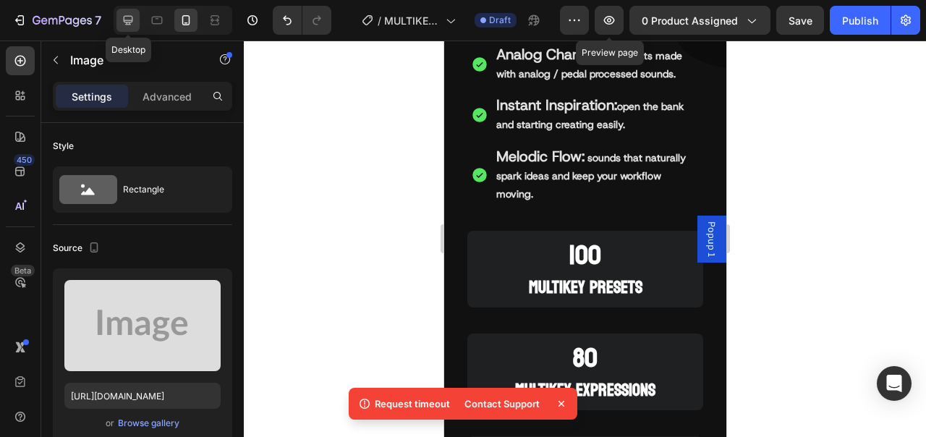
click at [131, 22] on icon at bounding box center [128, 20] width 9 height 9
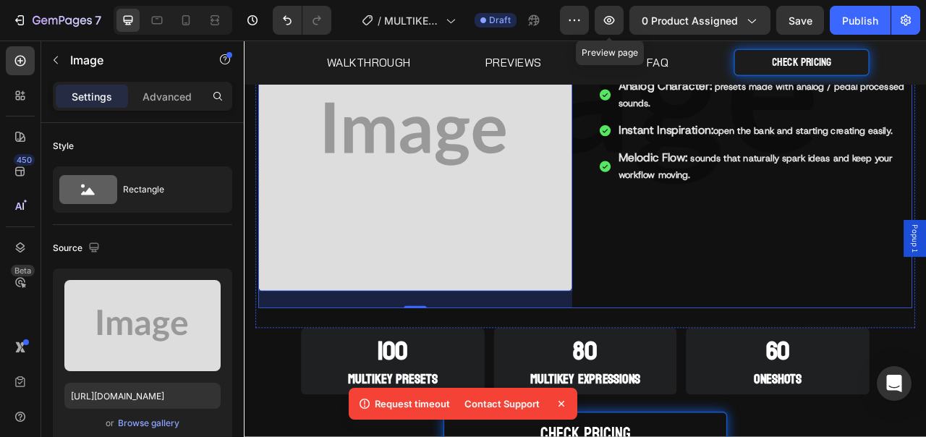
scroll to position [526, 0]
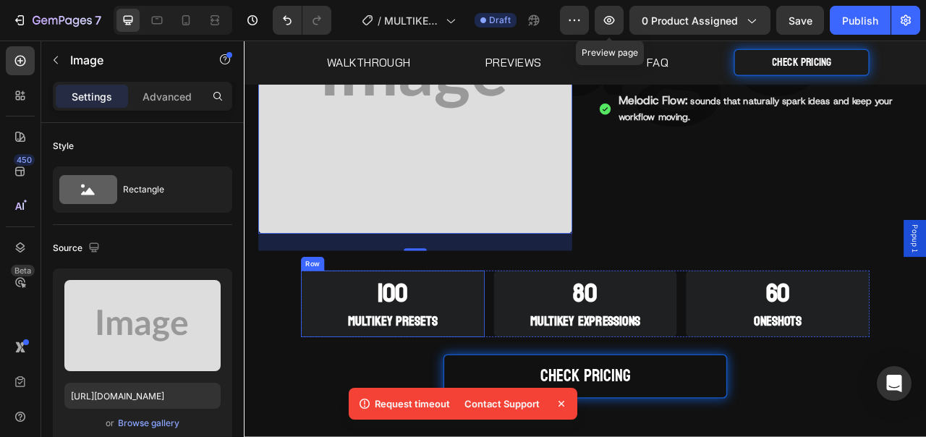
click at [543, 380] on div "100 Heading MULTIKEY PRESETS Heading Row" at bounding box center [433, 376] width 234 height 85
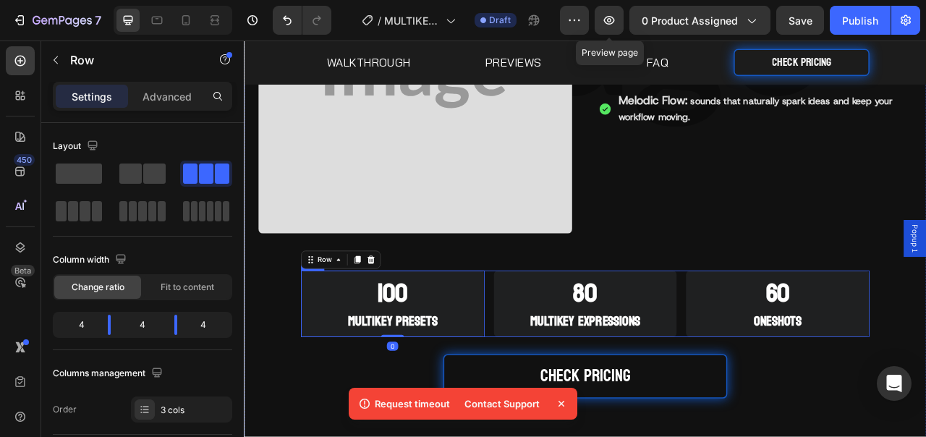
click at [551, 380] on div "100 Heading MULTIKEY PRESETS Heading Row 0 80 Heading MULTIKEY EXPRESSIONS Head…" at bounding box center [678, 376] width 724 height 85
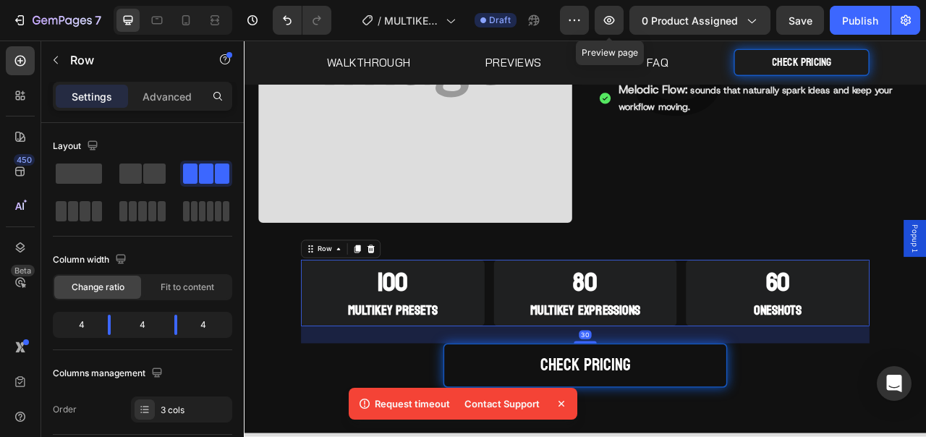
scroll to position [550, 0]
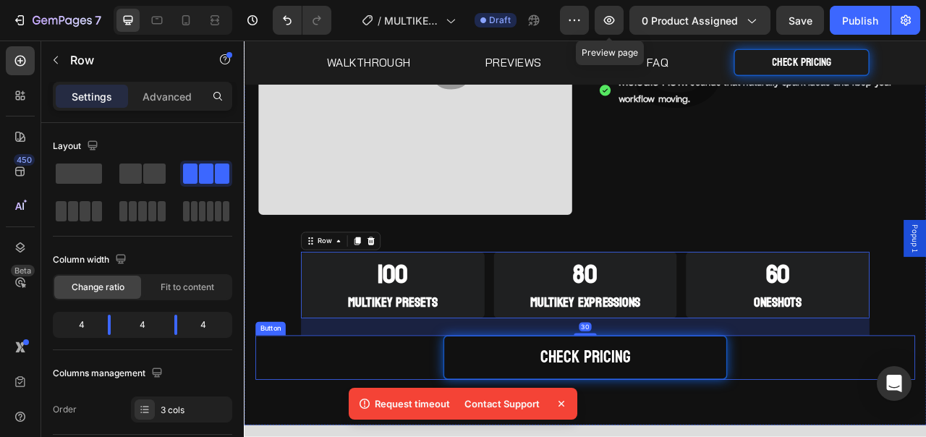
click at [925, 436] on div "CHECK PRICING Button" at bounding box center [677, 444] width 839 height 56
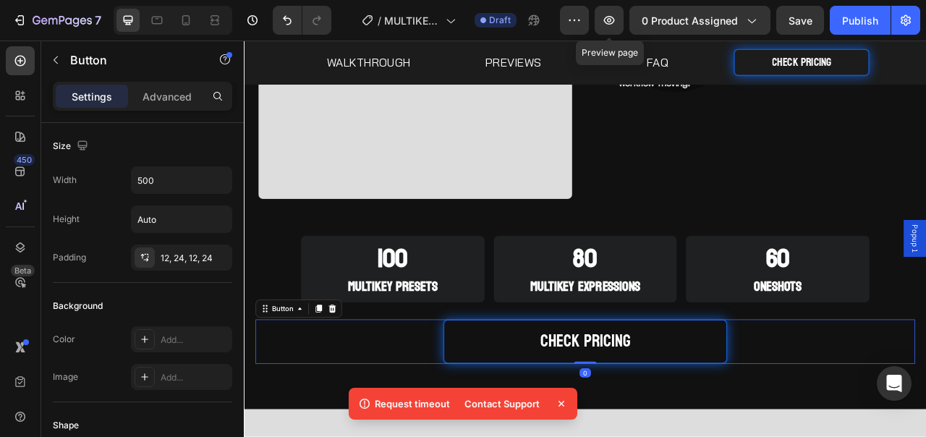
scroll to position [572, 0]
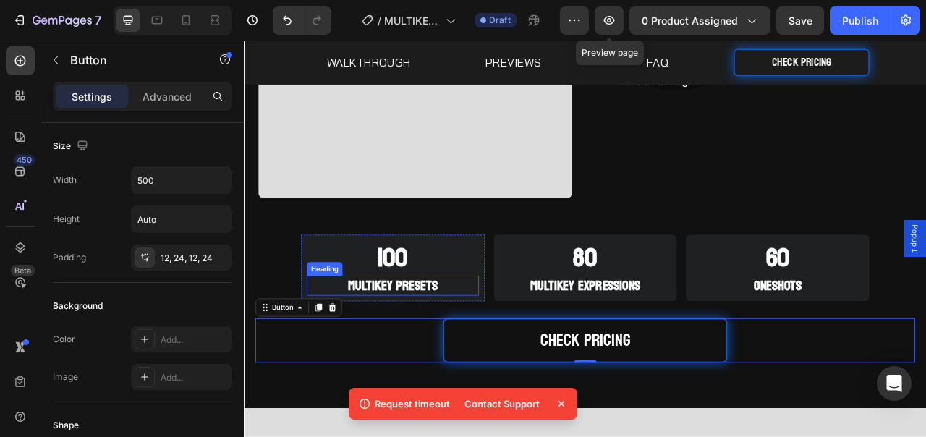
click at [516, 341] on h2 "MULTIKEY PRESETS" at bounding box center [432, 352] width 219 height 25
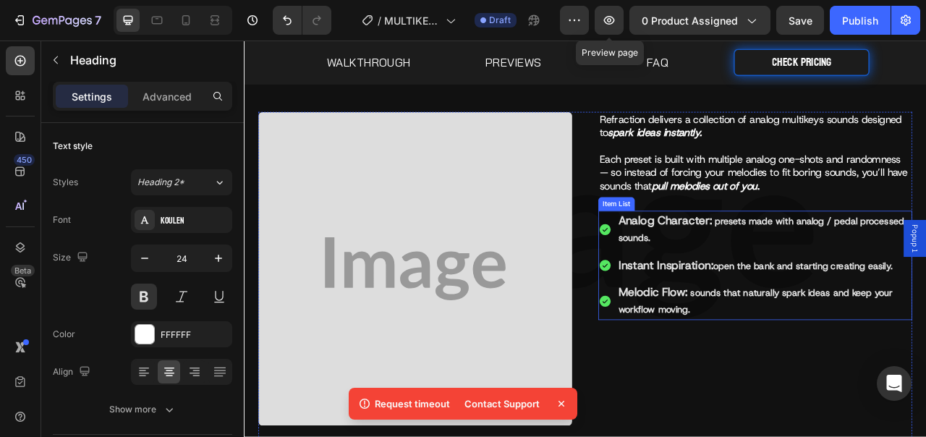
scroll to position [266, 0]
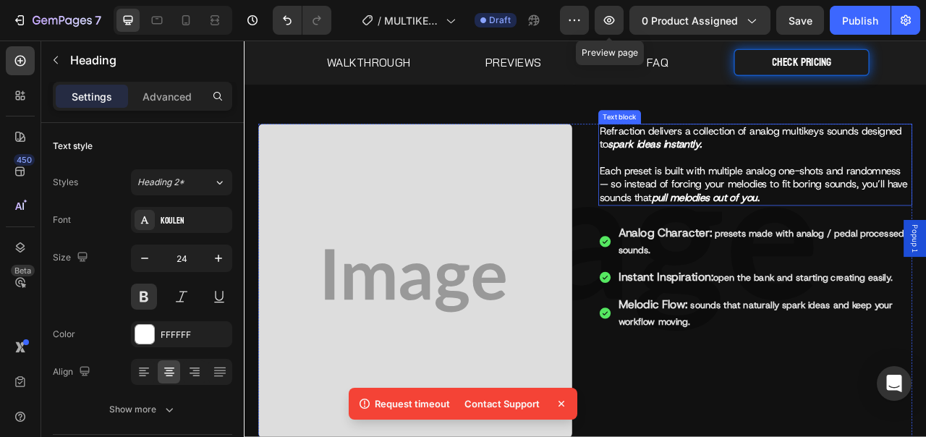
click at [906, 234] on p "Refraction delivers a collection of analog multikeys sounds designed to spark i…" at bounding box center [894, 198] width 396 height 101
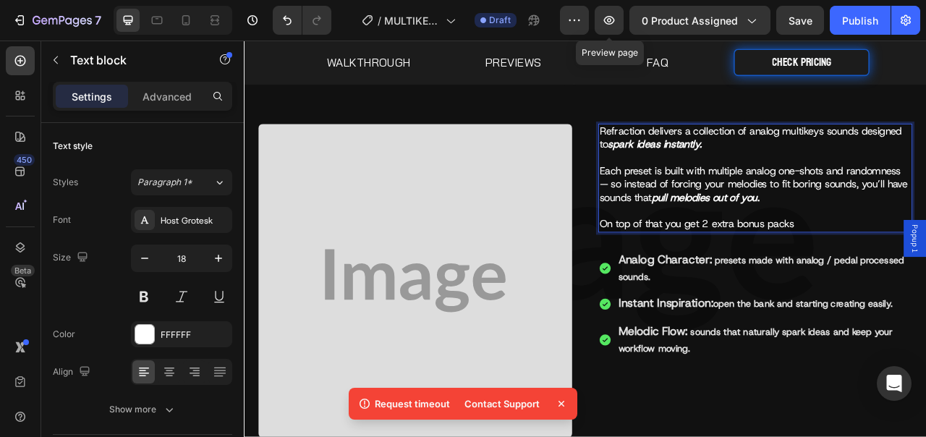
click at [925, 274] on p "Refraction delivers a collection of analog multikeys sounds designed to spark i…" at bounding box center [894, 215] width 396 height 135
drag, startPoint x: 854, startPoint y: 289, endPoint x: 653, endPoint y: 277, distance: 201.5
click at [653, 277] on div "Image Refraction delivers a collection of analog multikeys sounds designed to s…" at bounding box center [678, 357] width 832 height 421
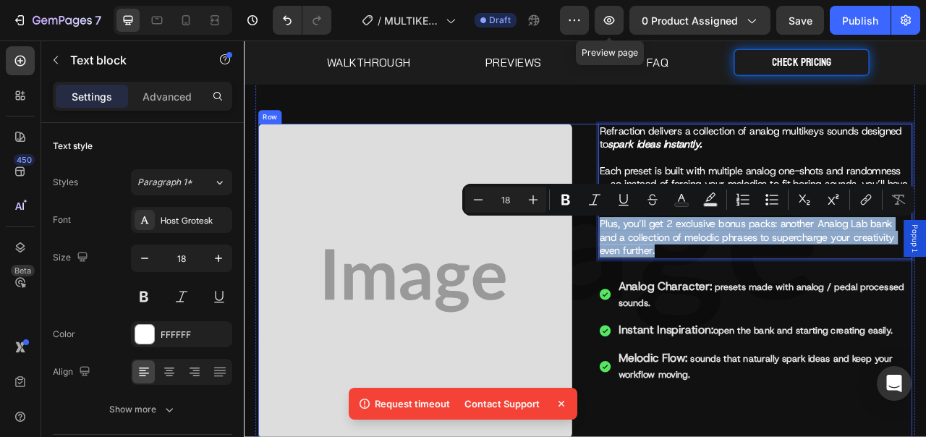
drag, startPoint x: 776, startPoint y: 302, endPoint x: 688, endPoint y: 276, distance: 91.3
click at [688, 276] on div "Image Refraction delivers a collection of analog multikeys sounds designed to s…" at bounding box center [678, 357] width 832 height 421
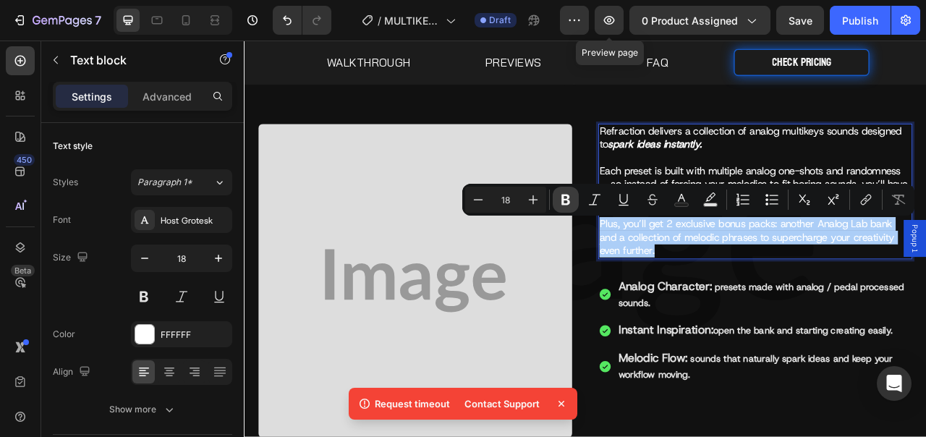
click at [572, 203] on icon "Editor contextual toolbar" at bounding box center [566, 199] width 14 height 14
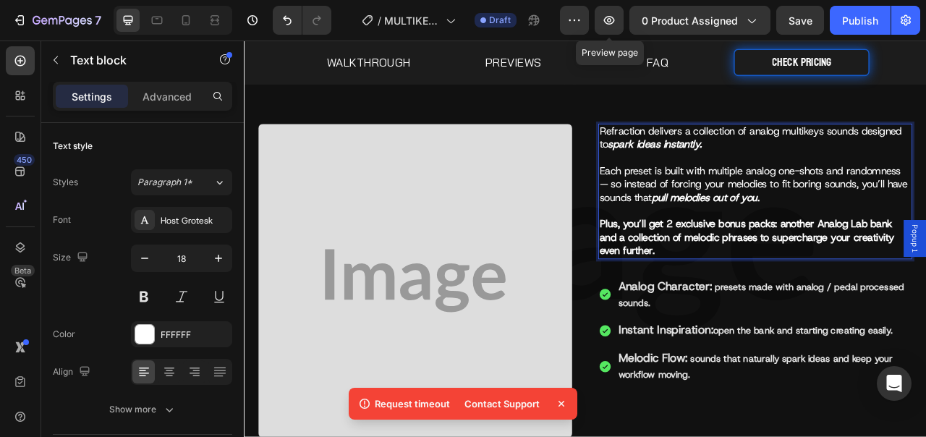
click at [792, 310] on p "Refraction delivers a collection of analog multikeys sounds designed to spark i…" at bounding box center [894, 232] width 396 height 169
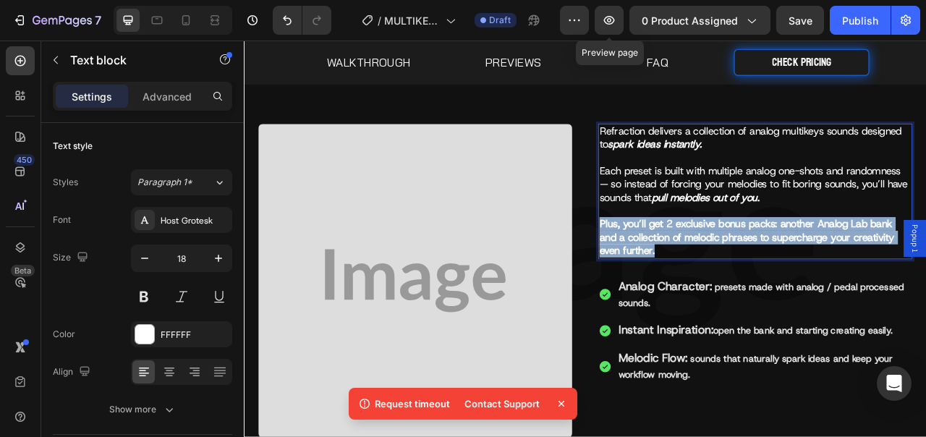
drag, startPoint x: 793, startPoint y: 309, endPoint x: 692, endPoint y: 273, distance: 107.3
click at [696, 273] on p "Refraction delivers a collection of analog multikeys sounds designed to spark i…" at bounding box center [894, 232] width 396 height 169
click at [801, 297] on strong "Plus, you’ll get 2 exclusive bonus packs: another Analog Lab bank and a collect…" at bounding box center [884, 291] width 376 height 51
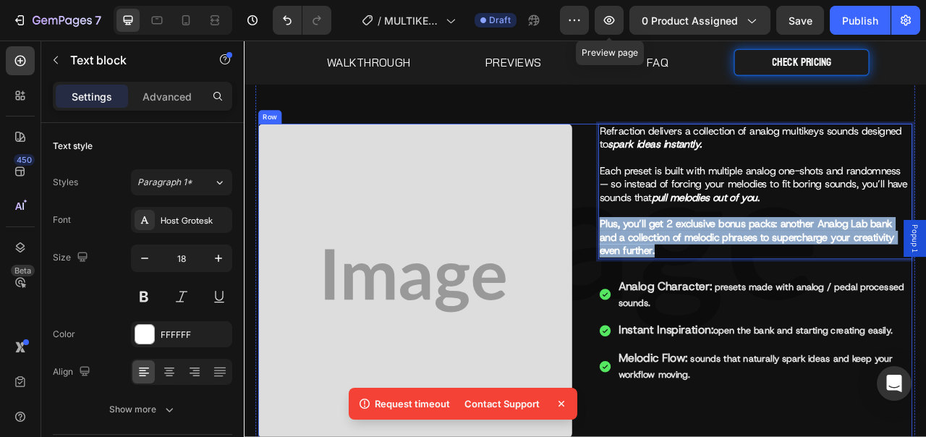
drag, startPoint x: 792, startPoint y: 306, endPoint x: 675, endPoint y: 280, distance: 119.4
click at [675, 280] on div "Image Refraction delivers a collection of analog multikeys sounds designed to s…" at bounding box center [678, 357] width 832 height 421
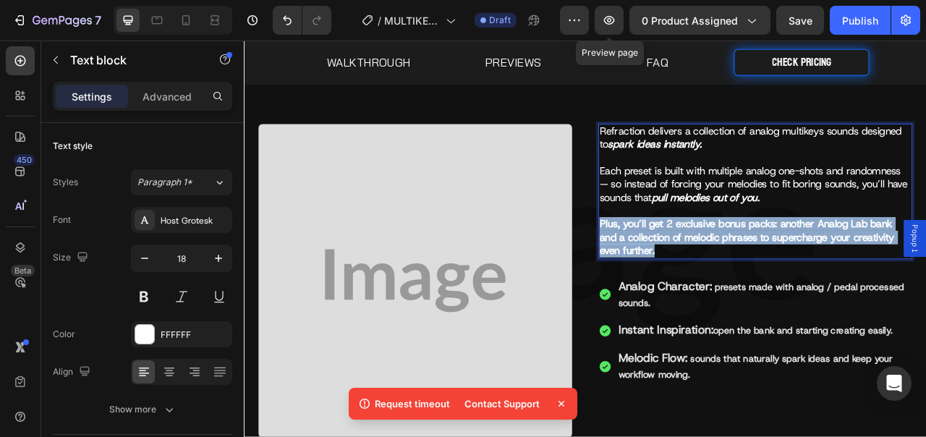
click at [731, 284] on strong "Plus, you’ll get 2 exclusive bonus packs: another Analog Lab bank and a collect…" at bounding box center [884, 291] width 376 height 51
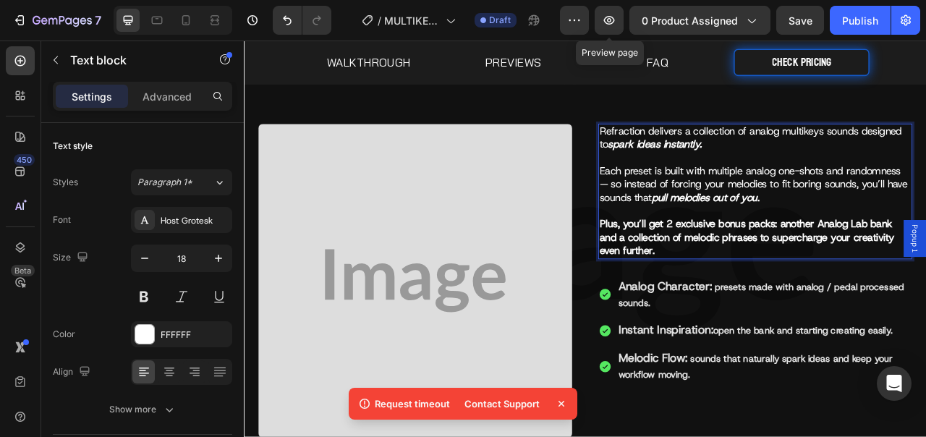
click at [752, 236] on p "Refraction delivers a collection of analog multikeys sounds designed to spark i…" at bounding box center [894, 232] width 396 height 169
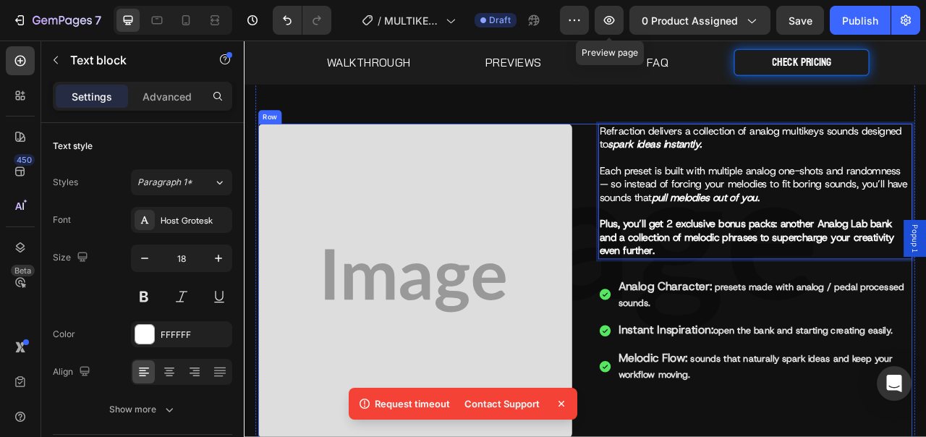
click at [637, 260] on img at bounding box center [461, 346] width 399 height 399
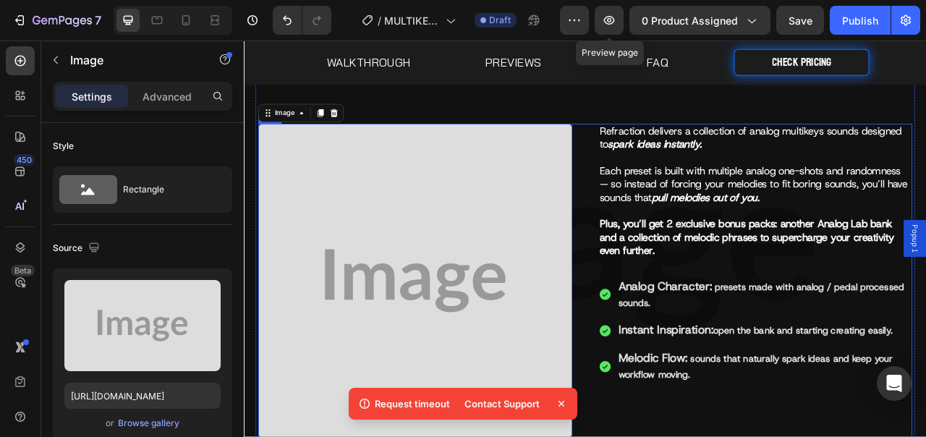
click at [773, 286] on strong "Plus, you’ll get 2 exclusive bonus packs: another Analog Lab bank and a collect…" at bounding box center [884, 291] width 376 height 51
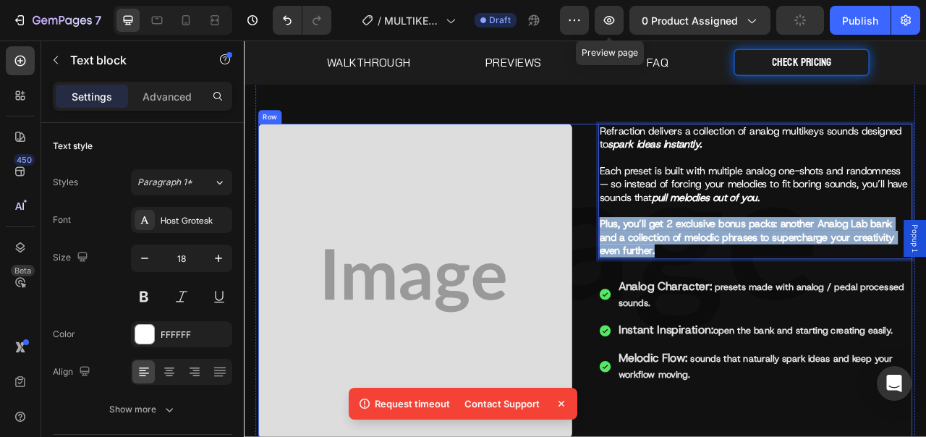
drag, startPoint x: 791, startPoint y: 307, endPoint x: 683, endPoint y: 276, distance: 112.2
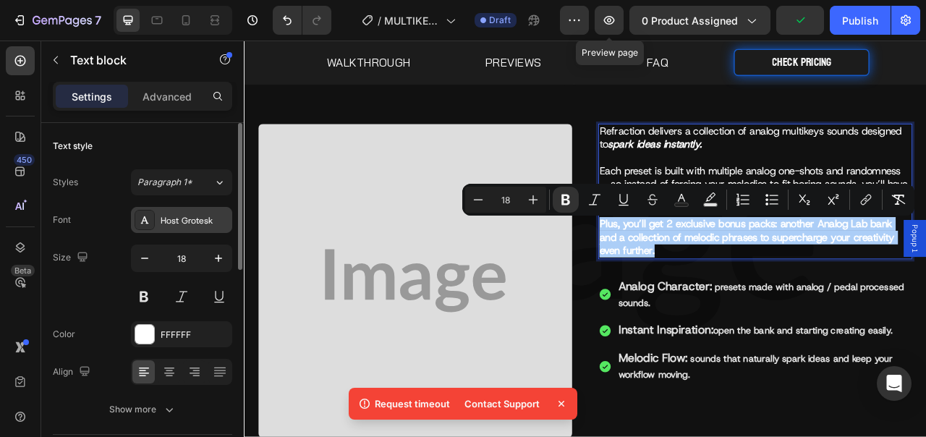
click at [214, 225] on div "Host Grotesk" at bounding box center [195, 220] width 68 height 13
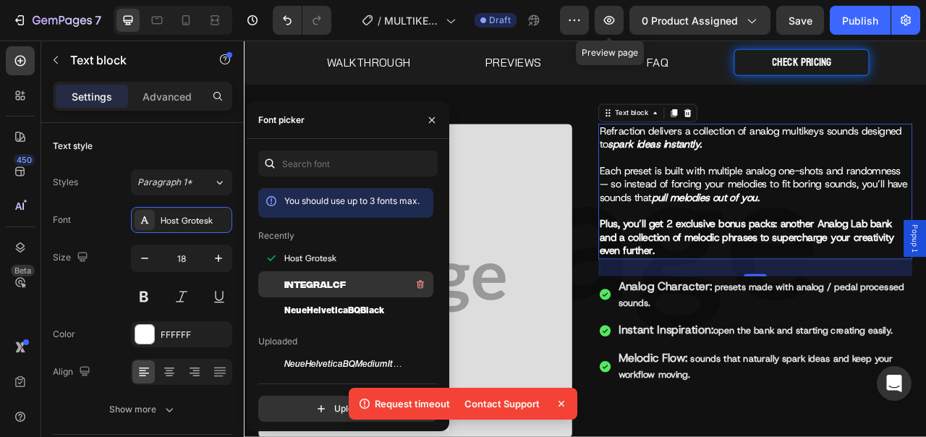
click at [326, 284] on span "IntegralCF" at bounding box center [314, 284] width 61 height 13
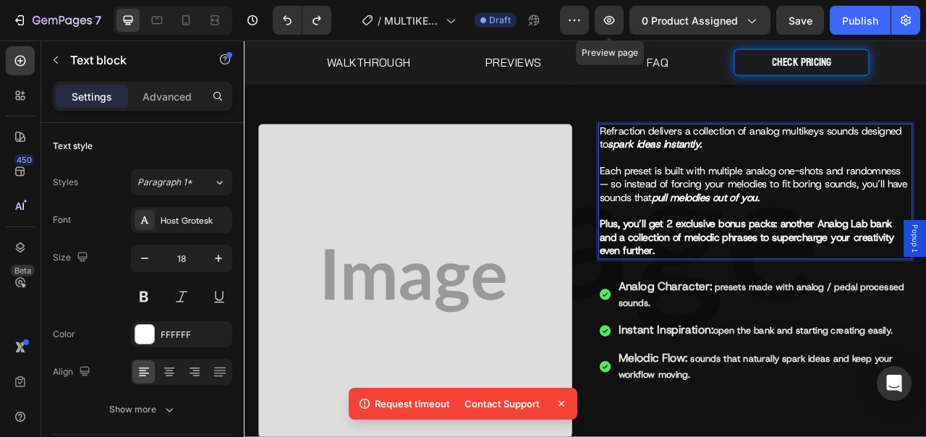
click at [799, 310] on p "Refraction delivers a collection of analog multikeys sounds designed to spark i…" at bounding box center [894, 232] width 396 height 169
drag, startPoint x: 917, startPoint y: 278, endPoint x: 960, endPoint y: 281, distance: 42.8
click at [925, 281] on strong "Plus, you’ll get 2 exclusive bonus packs: another Analog Lab bank and a collect…" at bounding box center [884, 291] width 376 height 51
click at [925, 312] on p "Refraction delivers a collection of analog multikeys sounds designed to spark i…" at bounding box center [894, 232] width 396 height 169
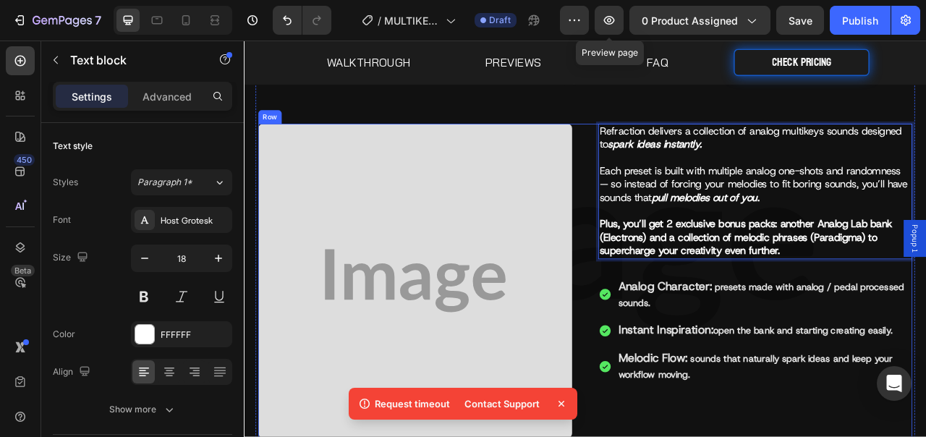
click at [676, 292] on div "Image Refraction delivers a collection of analog multikeys sounds designed to s…" at bounding box center [678, 357] width 832 height 421
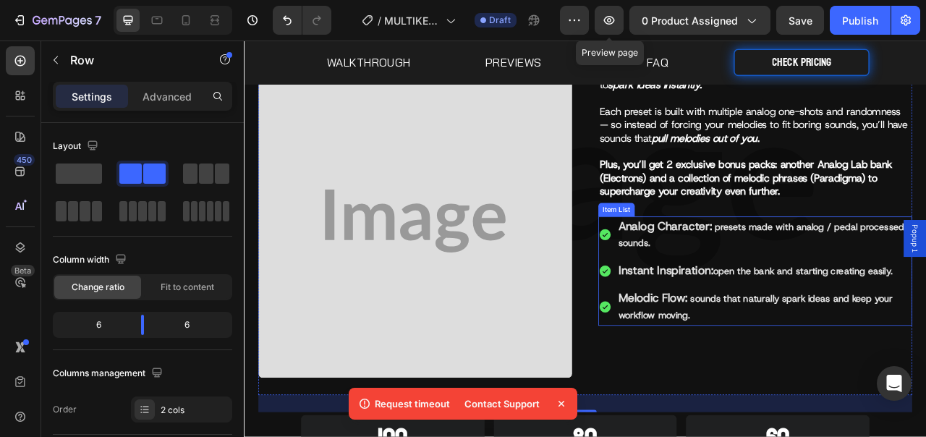
scroll to position [355, 0]
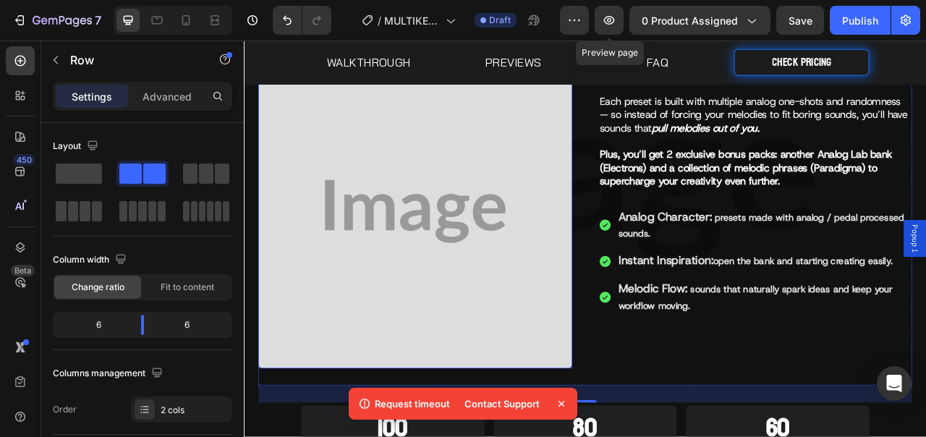
click at [347, 239] on img at bounding box center [461, 258] width 399 height 399
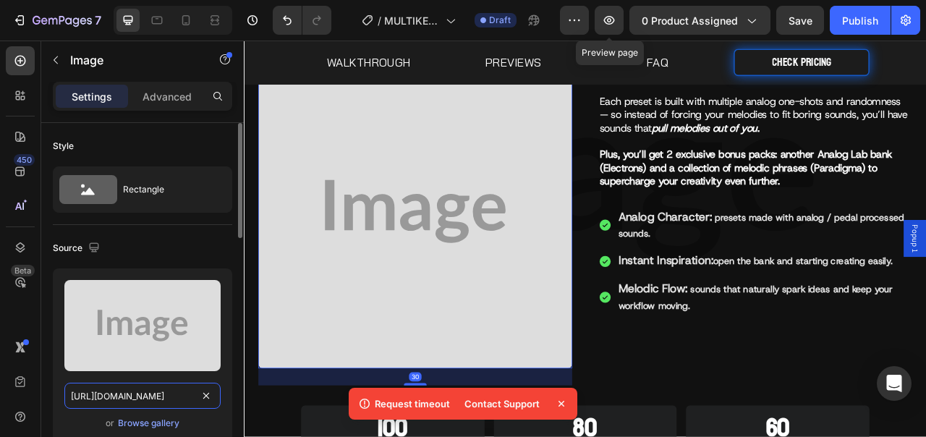
click at [182, 384] on input "[URL][DOMAIN_NAME]" at bounding box center [142, 396] width 156 height 26
paste input "[DOMAIN_NAME][URL]"
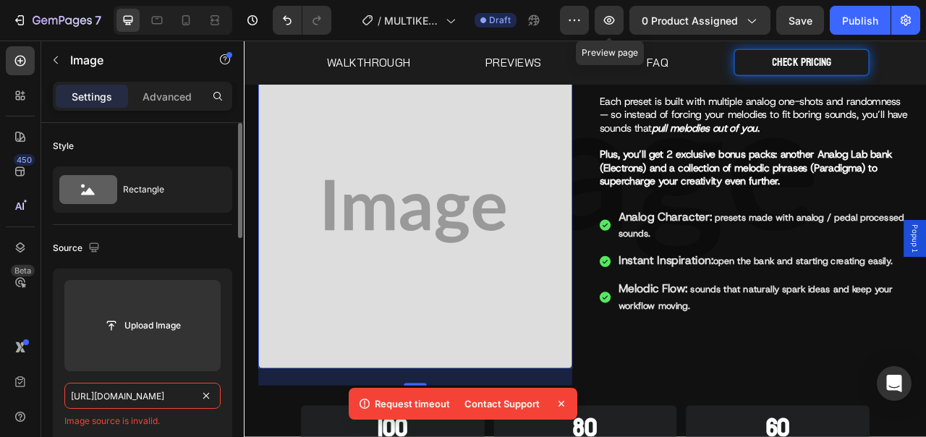
type input "[URL][DOMAIN_NAME]"
click at [200, 409] on div "[URL][DOMAIN_NAME] Image source is invalid." at bounding box center [142, 405] width 156 height 45
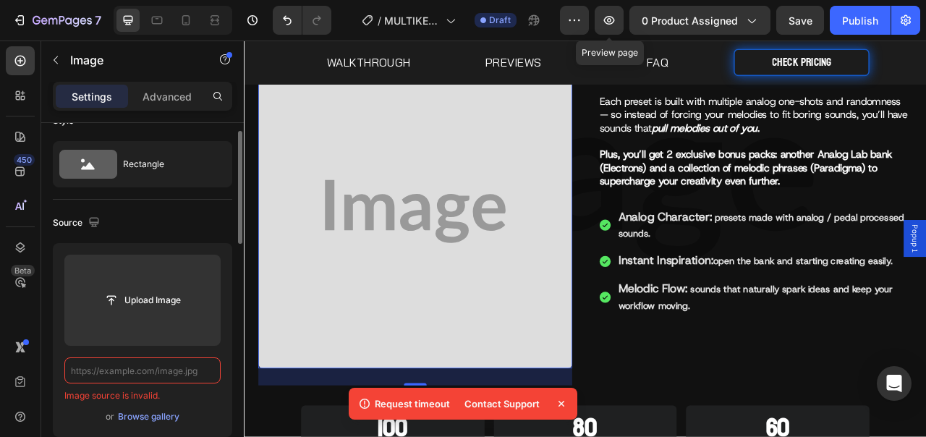
scroll to position [0, 0]
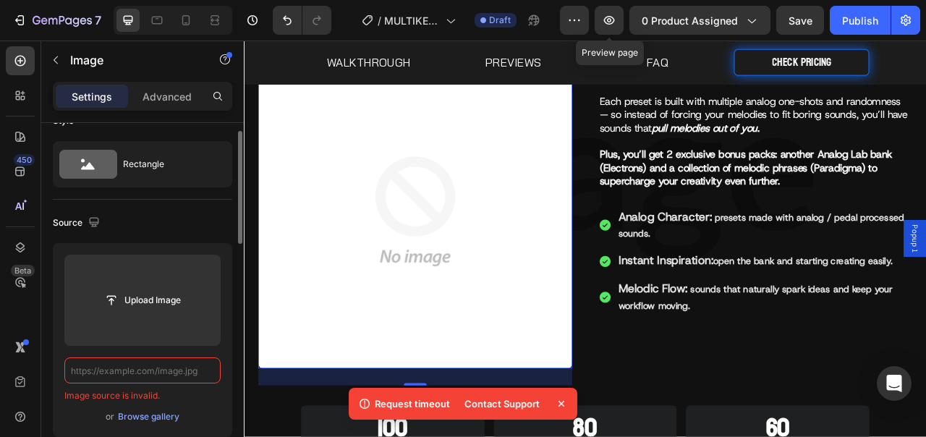
click at [195, 373] on input "text" at bounding box center [142, 370] width 156 height 26
paste input "[URL][DOMAIN_NAME]"
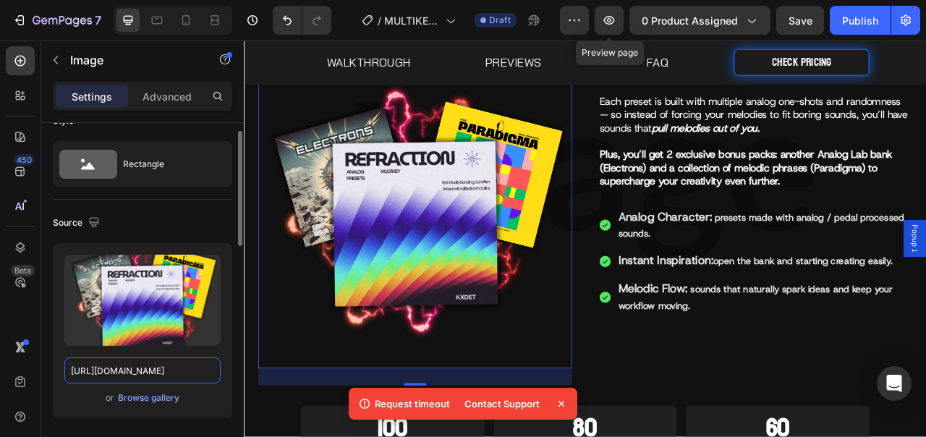
type input "[URL][DOMAIN_NAME]"
click at [209, 410] on div "Upload Image [URL][DOMAIN_NAME] or Browse gallery" at bounding box center [142, 330] width 179 height 175
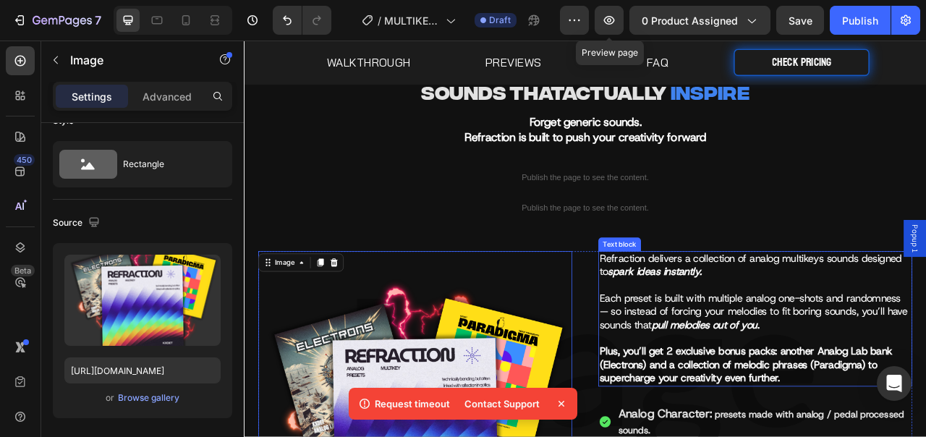
scroll to position [223, 0]
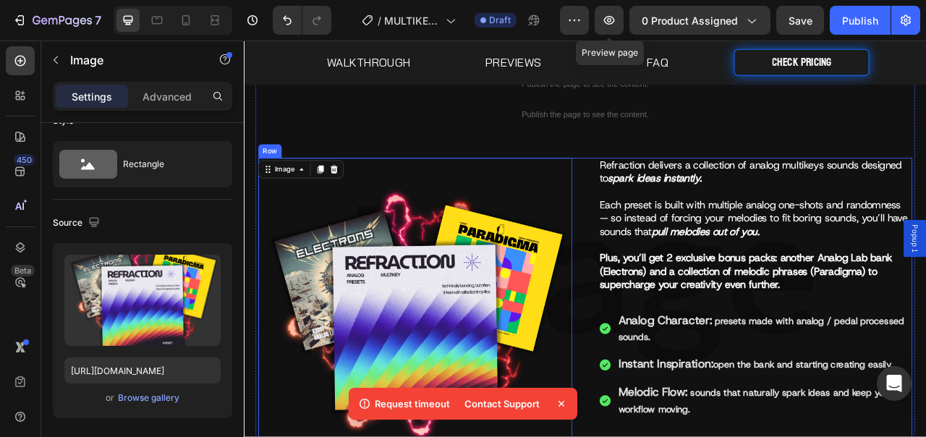
click at [670, 344] on div "Image 30 Refraction delivers a collection of analog multikeys sounds designed t…" at bounding box center [678, 400] width 832 height 421
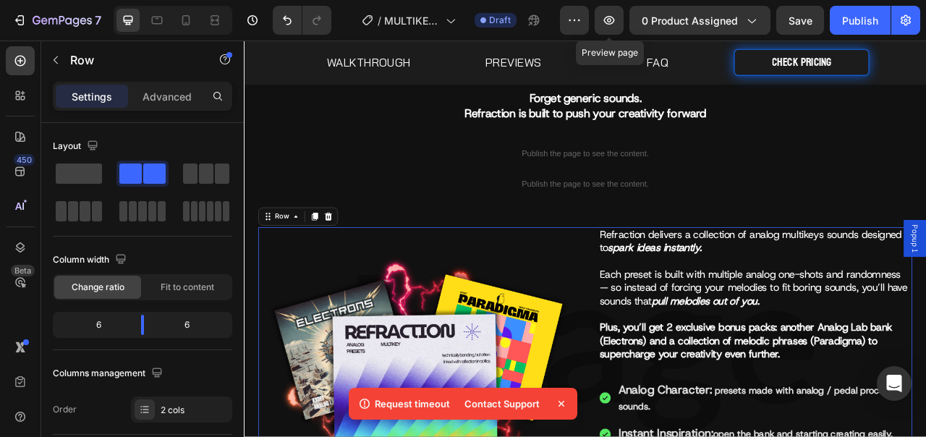
scroll to position [7, 0]
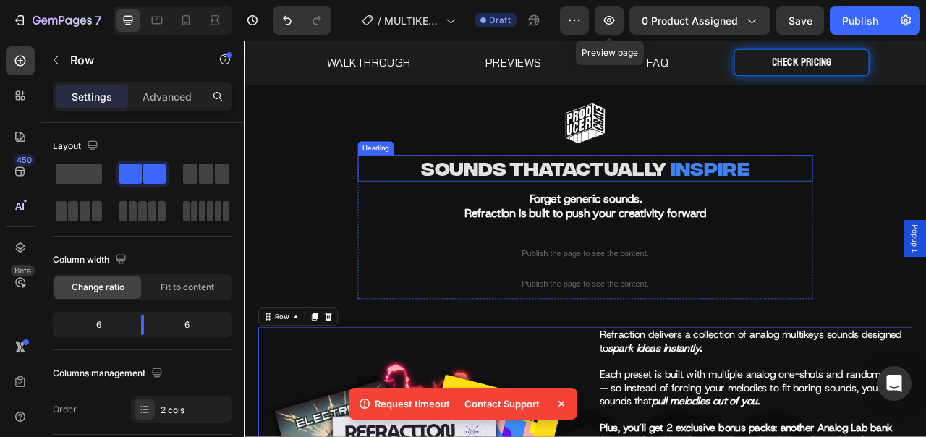
click at [640, 217] on p "Sounds That Actually Inspire" at bounding box center [678, 203] width 576 height 30
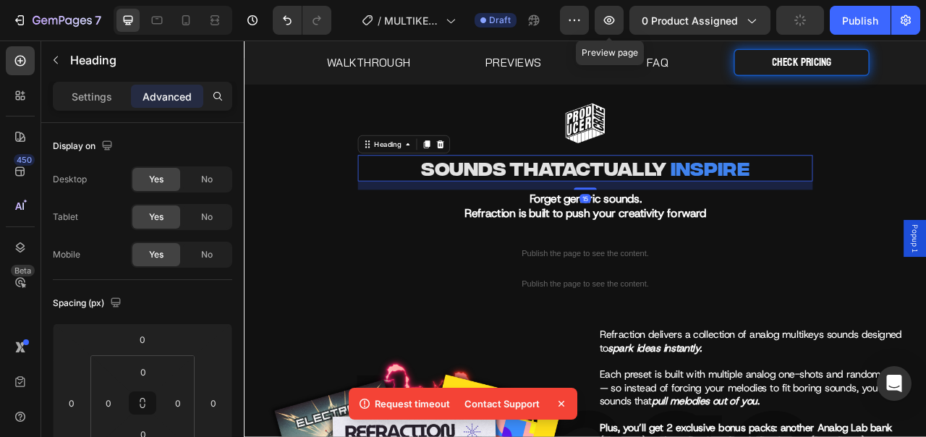
click at [470, 167] on icon at bounding box center [476, 173] width 12 height 12
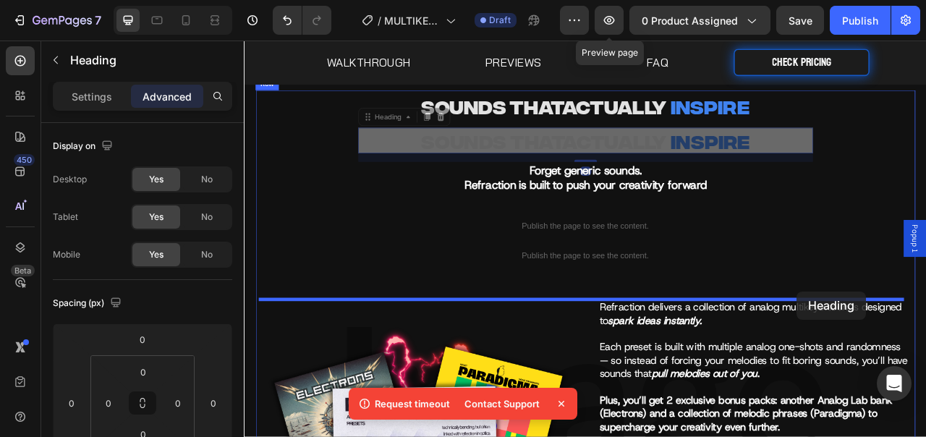
scroll to position [89, 0]
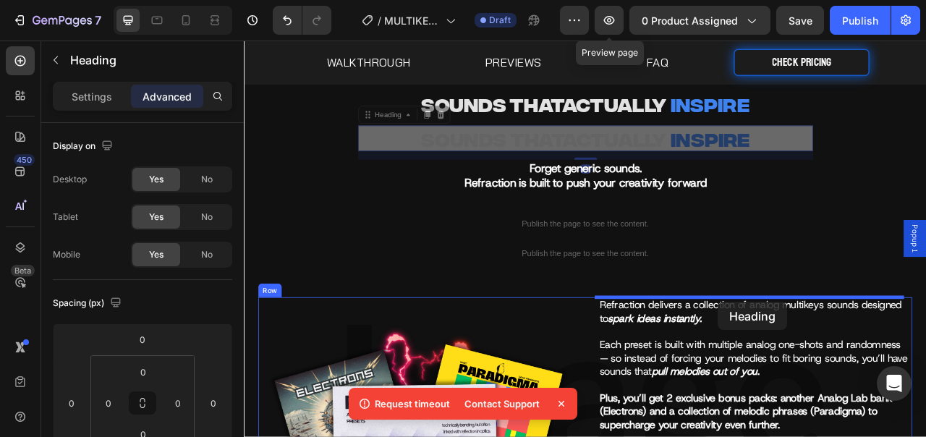
drag, startPoint x: 409, startPoint y: 221, endPoint x: 847, endPoint y: 373, distance: 463.6
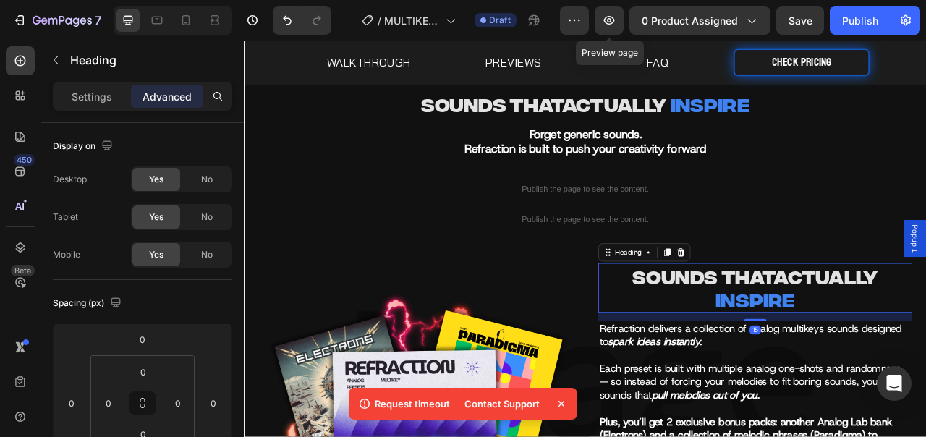
click at [807, 375] on h2 "Sounds That Actually Inspire" at bounding box center [894, 355] width 399 height 63
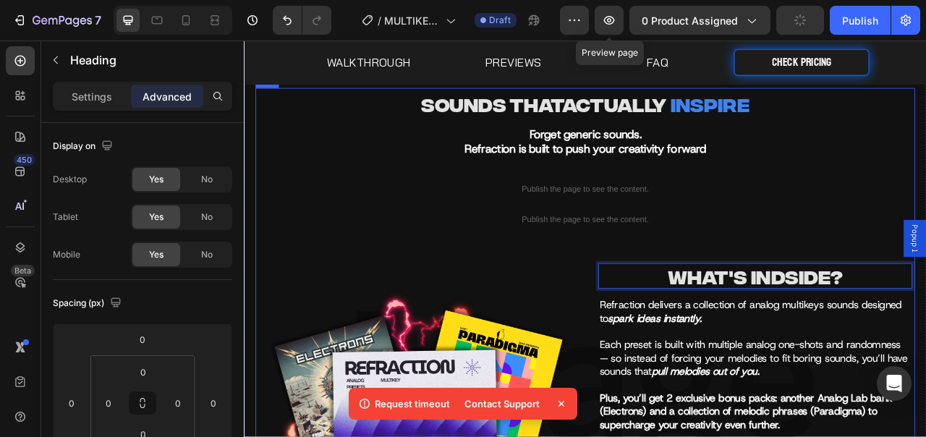
click at [874, 310] on div "Sounds That Actually Inspire Heading Forget generic sounds. Refraction is built…" at bounding box center [678, 436] width 832 height 662
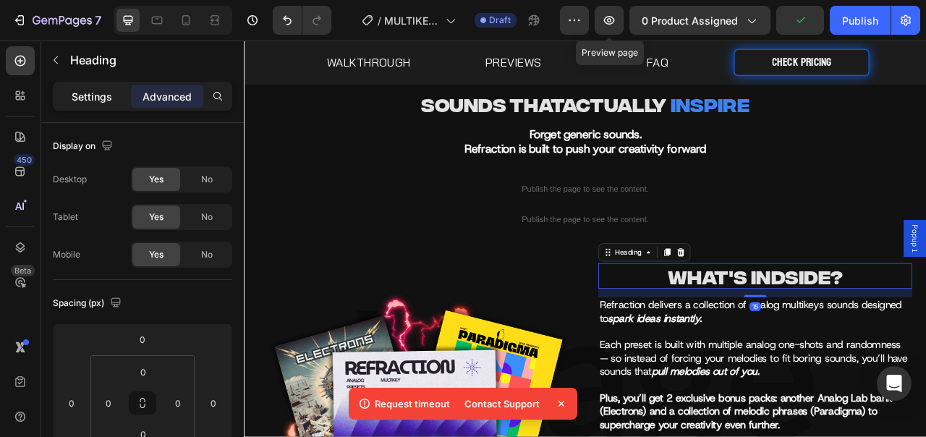
click at [92, 102] on p "Settings" at bounding box center [92, 96] width 41 height 15
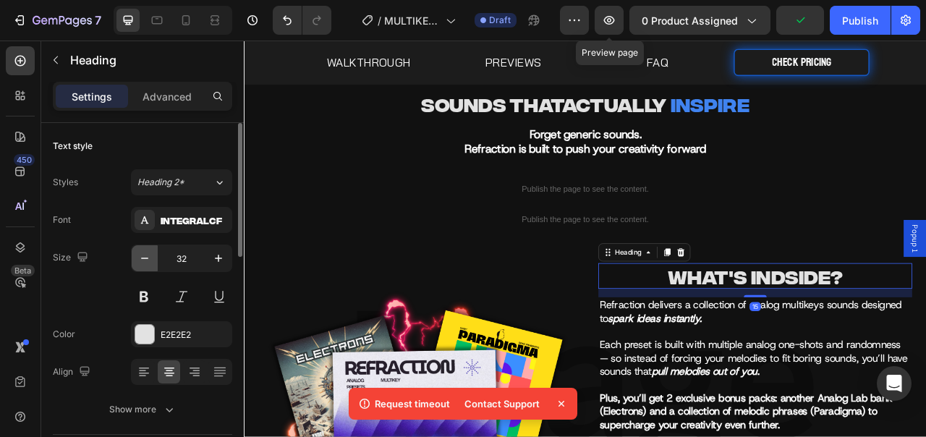
click at [146, 253] on icon "button" at bounding box center [144, 258] width 14 height 14
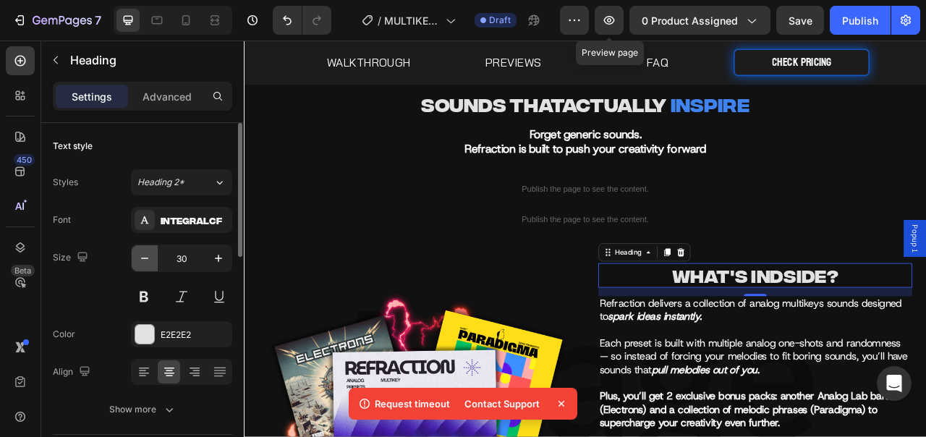
click at [146, 253] on icon "button" at bounding box center [144, 258] width 14 height 14
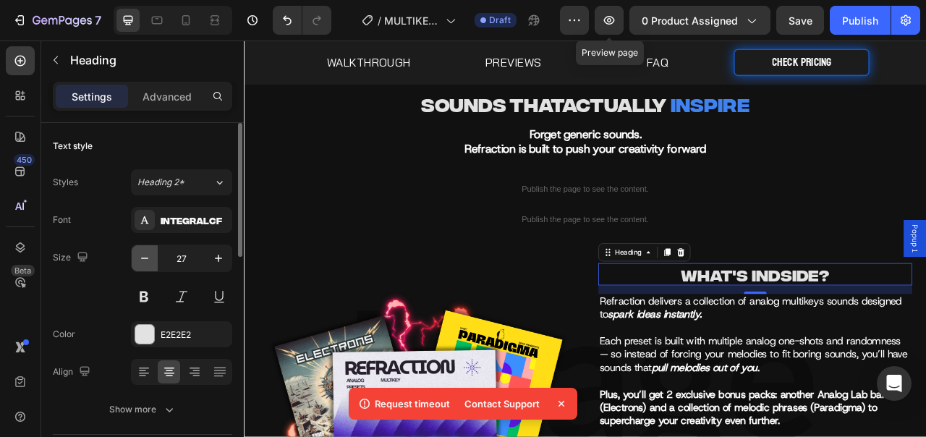
click at [146, 253] on icon "button" at bounding box center [144, 258] width 14 height 14
type input "26"
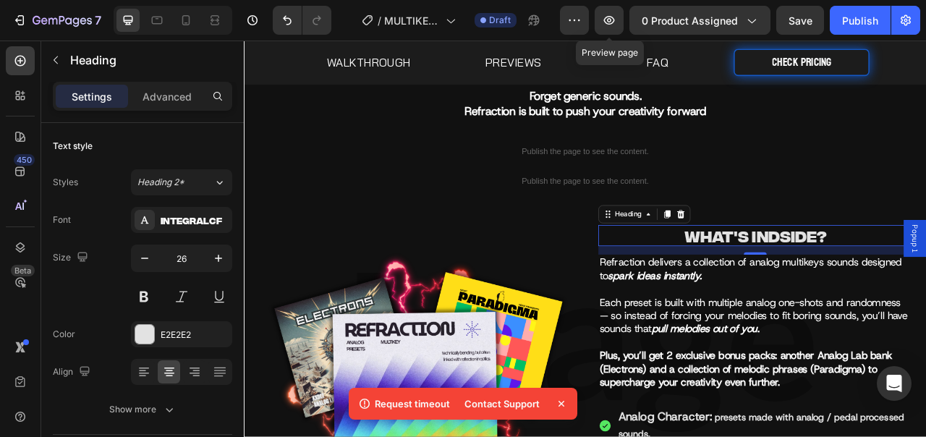
scroll to position [200, 0]
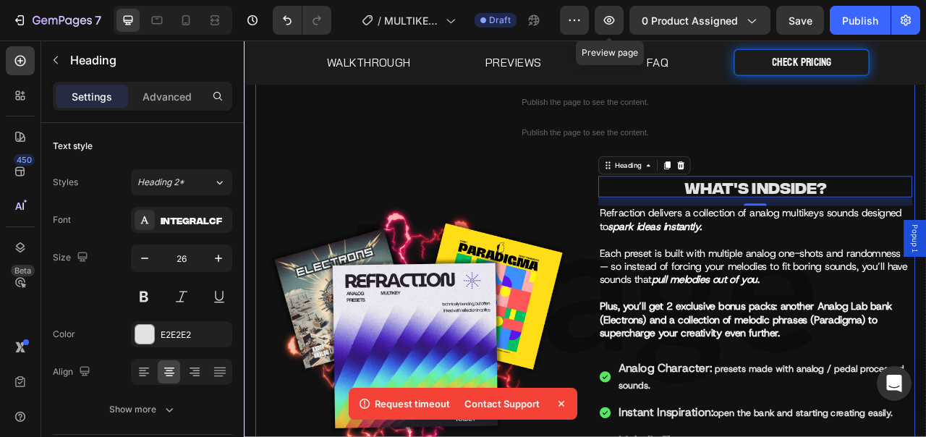
click at [925, 198] on div "Sounds That Actually Inspire Heading Forget generic sounds. Refraction is built…" at bounding box center [678, 325] width 832 height 662
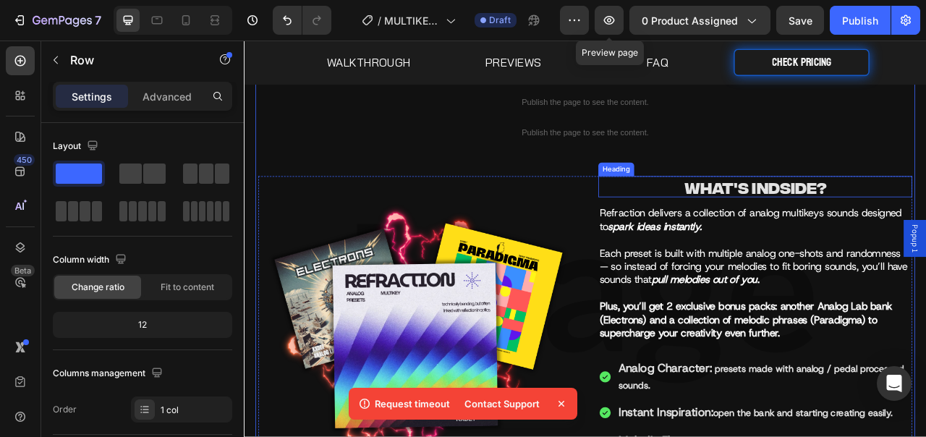
click at [925, 226] on p "WHAT'S INDSIDE?" at bounding box center [894, 227] width 396 height 25
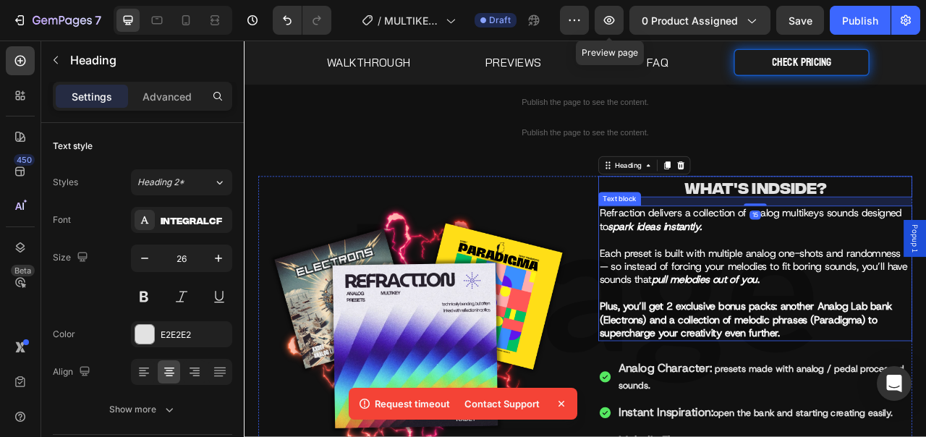
click at [896, 293] on p "Refraction delivers a collection of analog multikeys sounds designed to spark i…" at bounding box center [894, 337] width 396 height 169
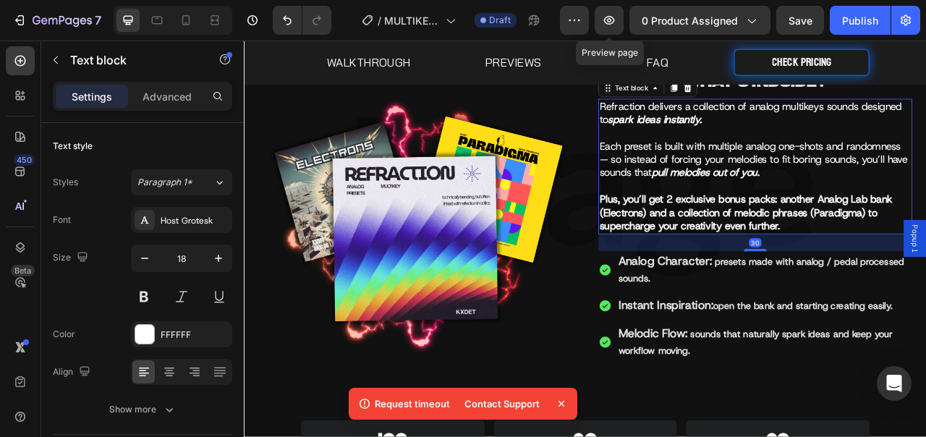
scroll to position [336, 0]
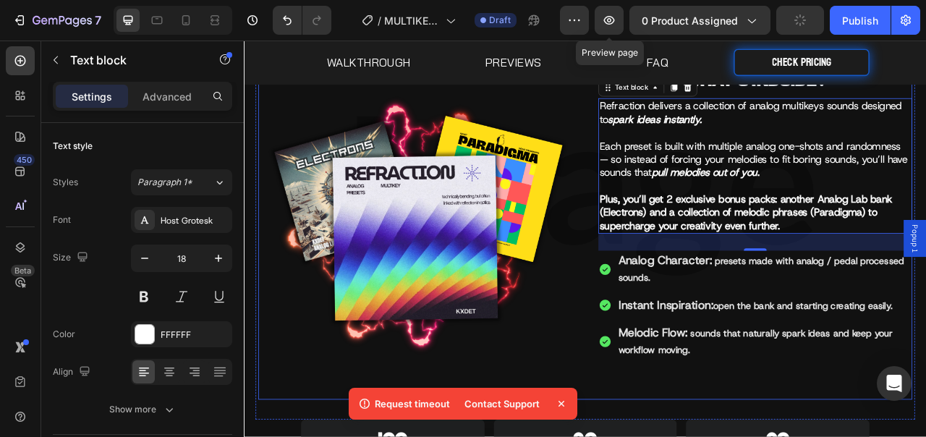
click at [925, 436] on div "WHAT'S INDSIDE? Heading Refraction delivers a collection of analog multikeys so…" at bounding box center [894, 287] width 399 height 421
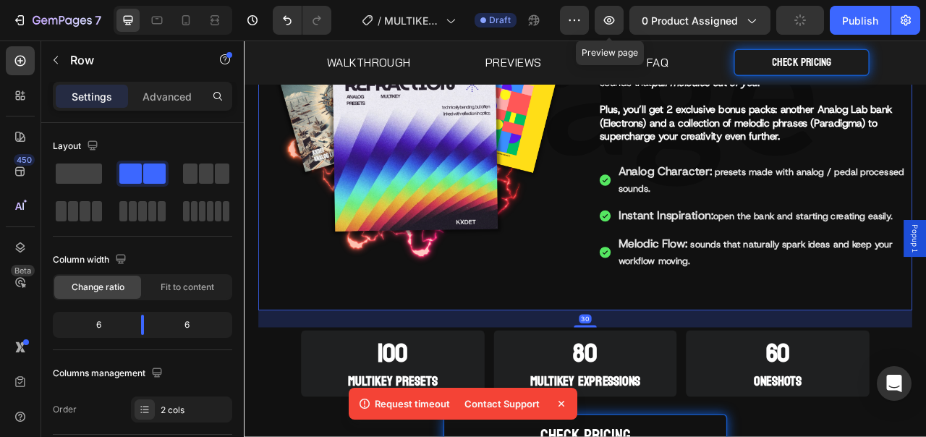
scroll to position [585, 0]
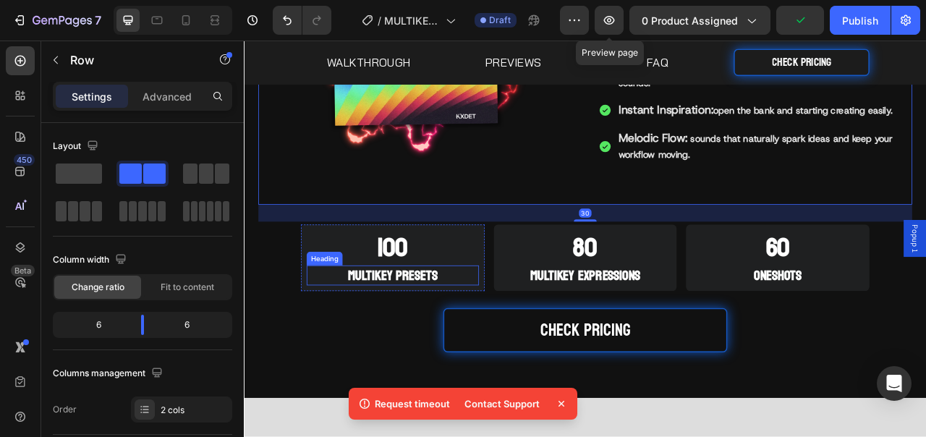
click at [502, 327] on h2 "MULTIKEY PRESETS" at bounding box center [432, 339] width 219 height 25
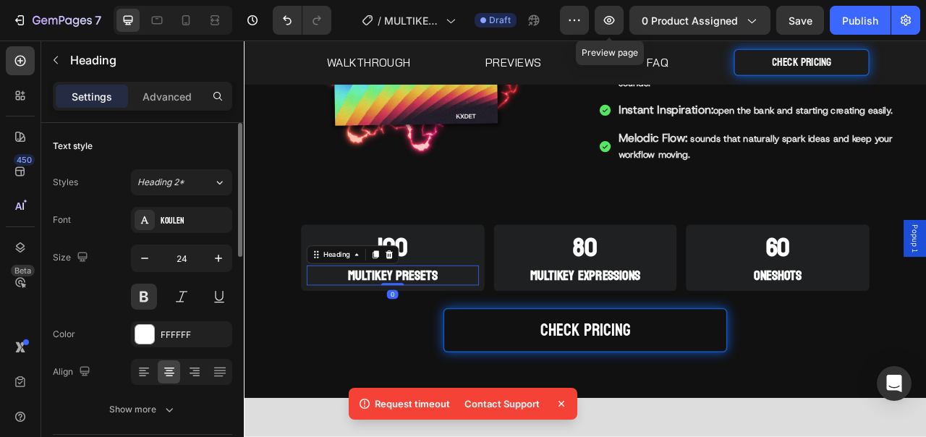
click at [184, 233] on div "Font Koulen Size 24 Color FFFFFF Align Show more" at bounding box center [142, 315] width 179 height 216
click at [189, 221] on div "Koulen" at bounding box center [195, 220] width 68 height 13
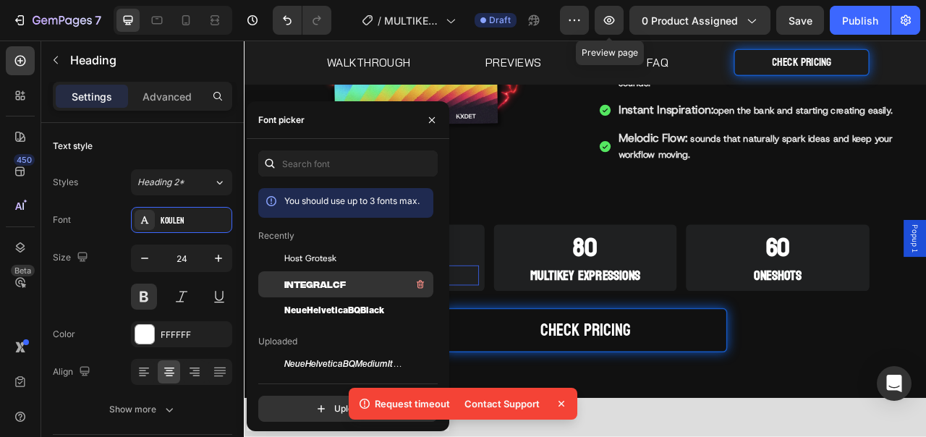
click at [324, 282] on span "IntegralCF" at bounding box center [314, 284] width 61 height 13
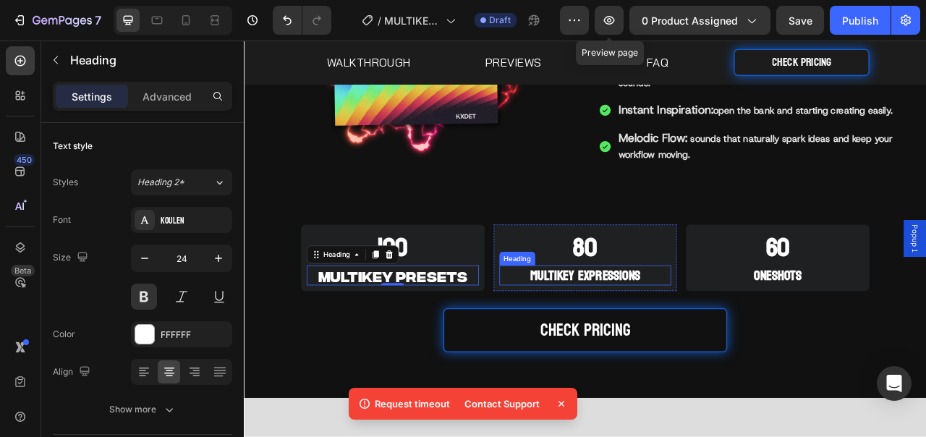
click at [596, 338] on h2 "MULTIKEY EXPRESSIONS" at bounding box center [678, 339] width 219 height 25
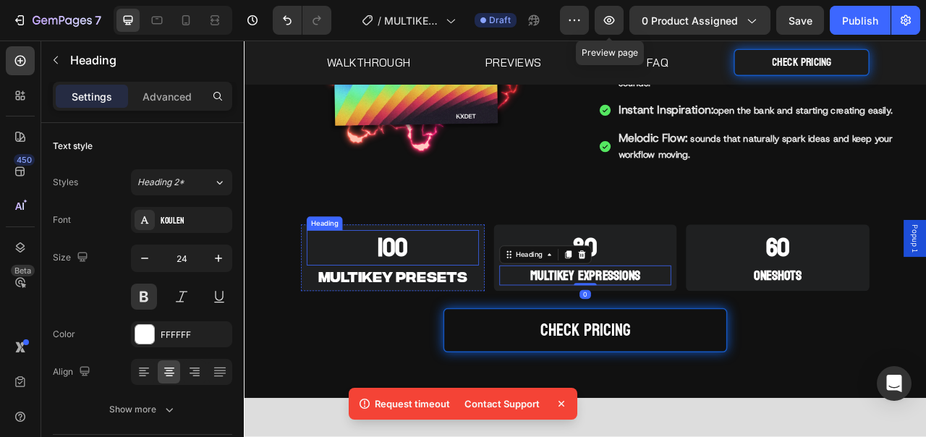
click at [433, 301] on h2 "100" at bounding box center [432, 305] width 219 height 46
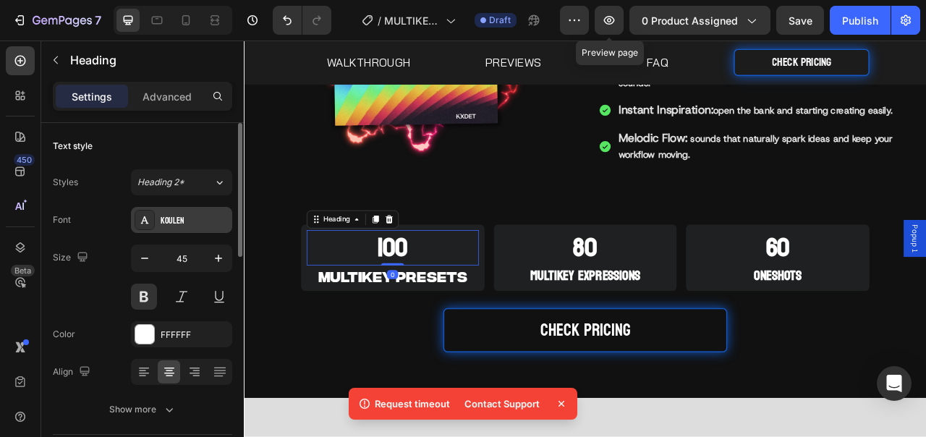
click at [187, 232] on div "Koulen" at bounding box center [181, 220] width 101 height 26
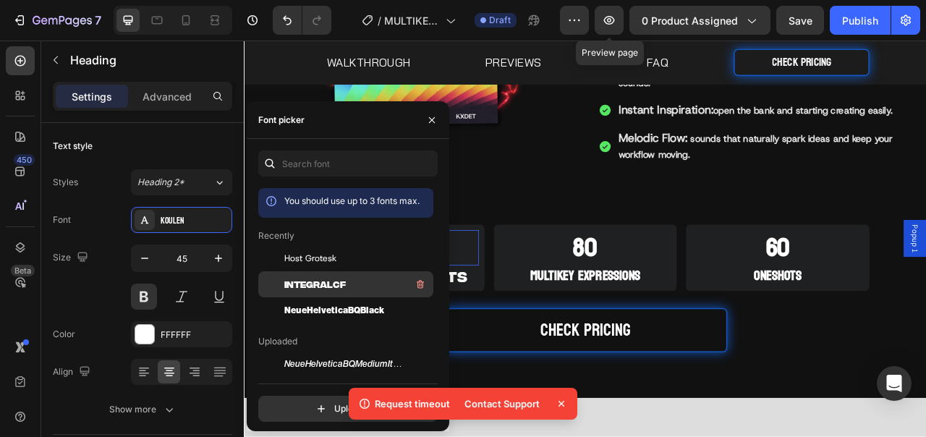
click at [310, 289] on span "IntegralCF" at bounding box center [314, 284] width 61 height 13
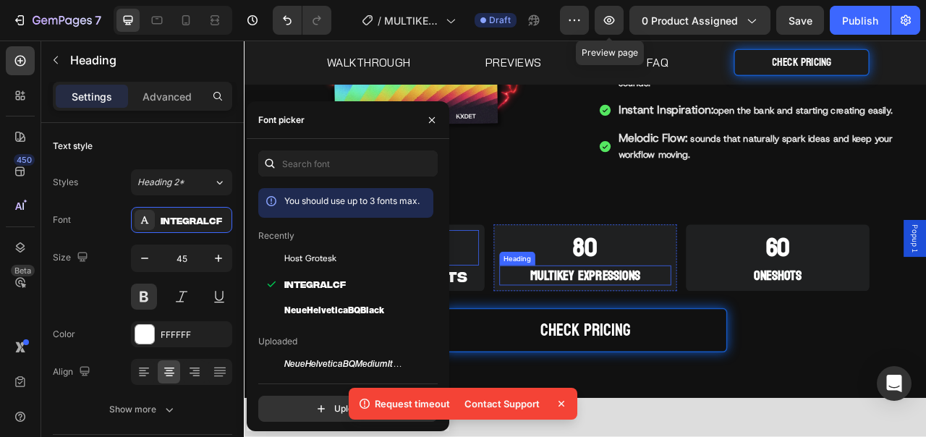
click at [656, 303] on h2 "80" at bounding box center [678, 305] width 219 height 46
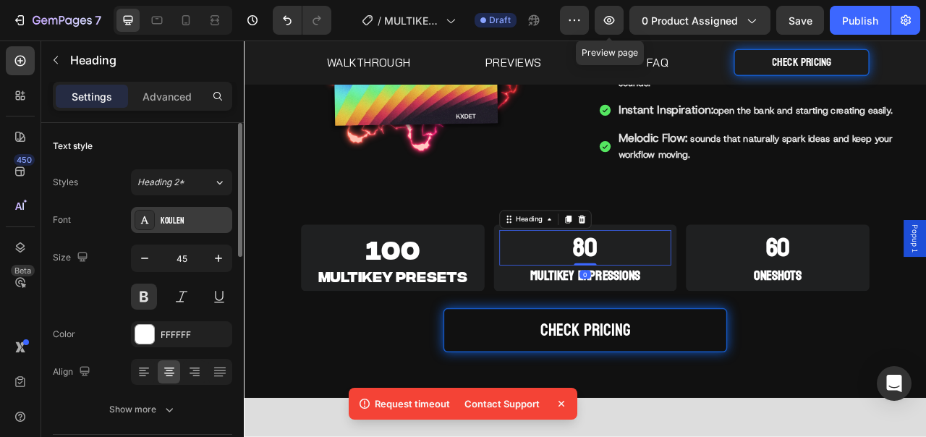
click at [183, 226] on div "Koulen" at bounding box center [195, 220] width 68 height 13
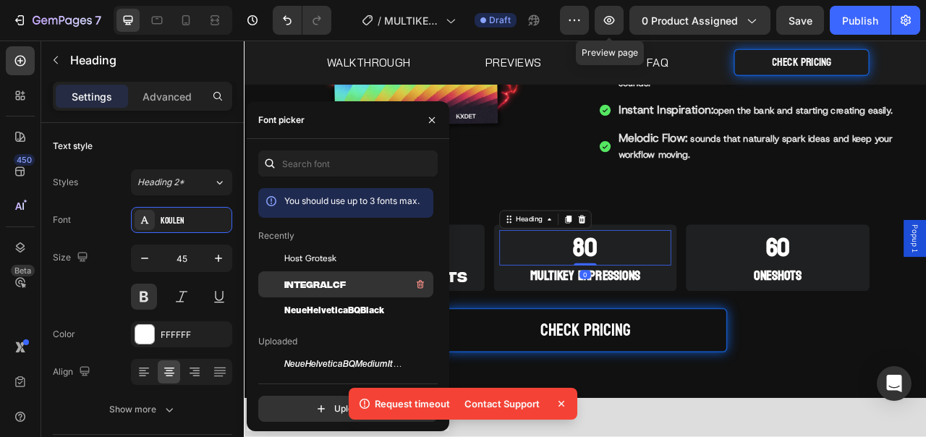
click at [297, 279] on span "IntegralCF" at bounding box center [314, 284] width 61 height 13
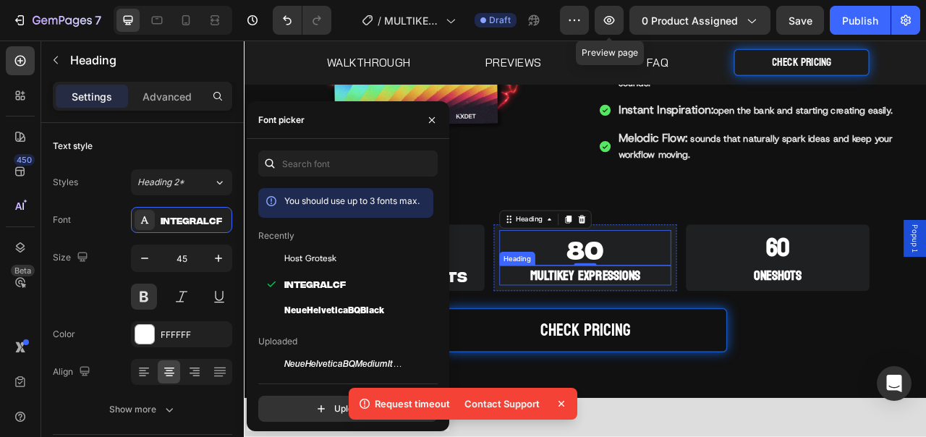
click at [703, 333] on h2 "MULTIKEY EXPRESSIONS" at bounding box center [678, 339] width 219 height 25
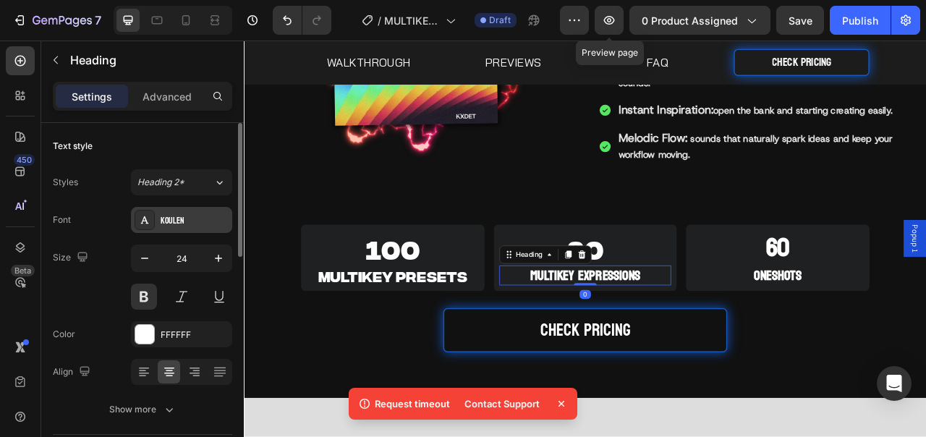
click at [169, 225] on div "Koulen" at bounding box center [195, 220] width 68 height 13
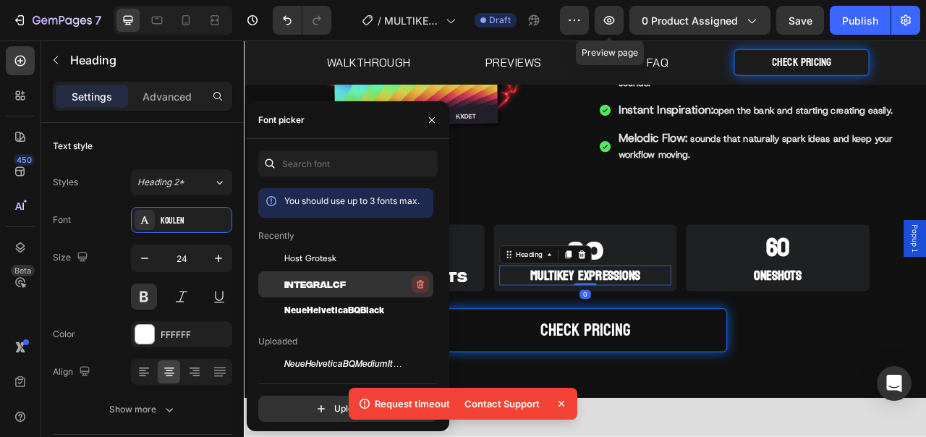
drag, startPoint x: 312, startPoint y: 281, endPoint x: 416, endPoint y: 280, distance: 104.2
click at [313, 281] on span "IntegralCF" at bounding box center [314, 284] width 61 height 13
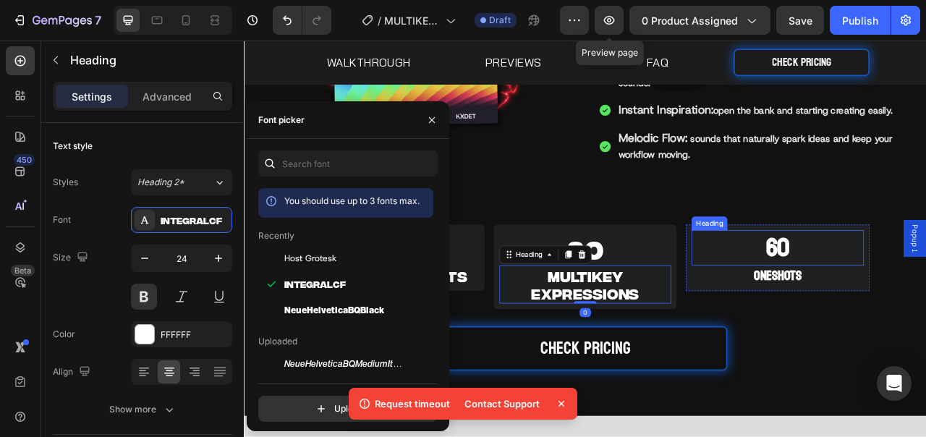
click at [859, 305] on h2 "60" at bounding box center [922, 305] width 219 height 46
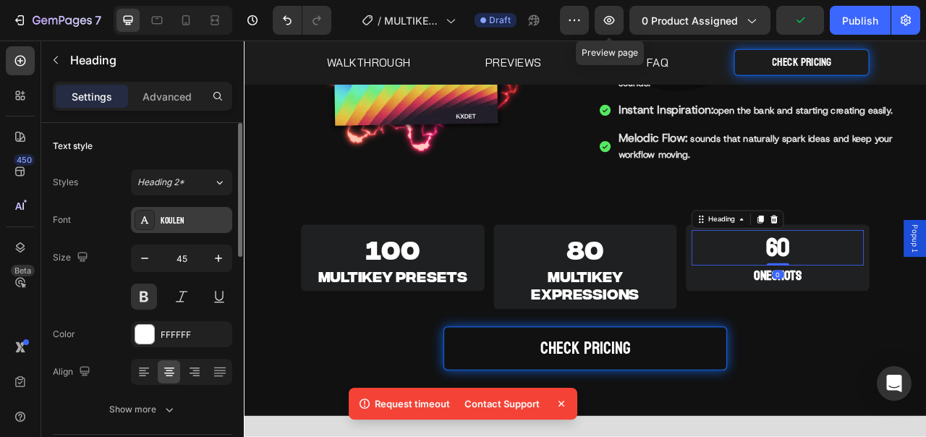
click at [179, 219] on div "Koulen" at bounding box center [195, 220] width 68 height 13
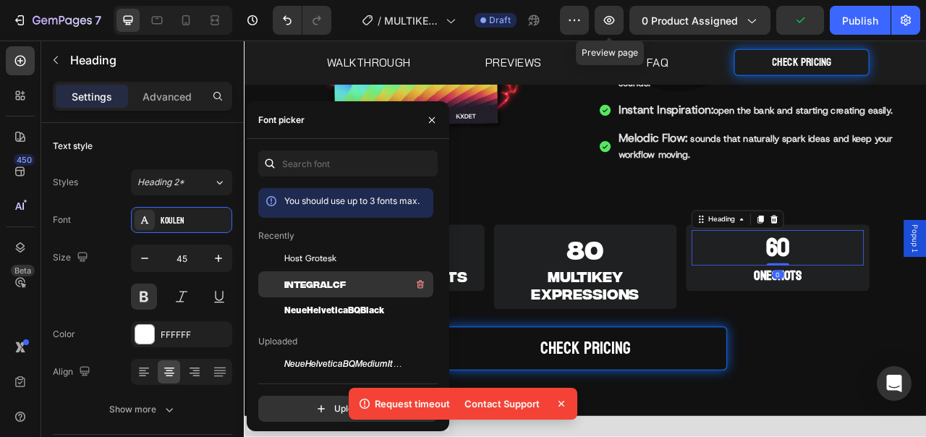
click at [321, 283] on span "IntegralCF" at bounding box center [314, 284] width 61 height 13
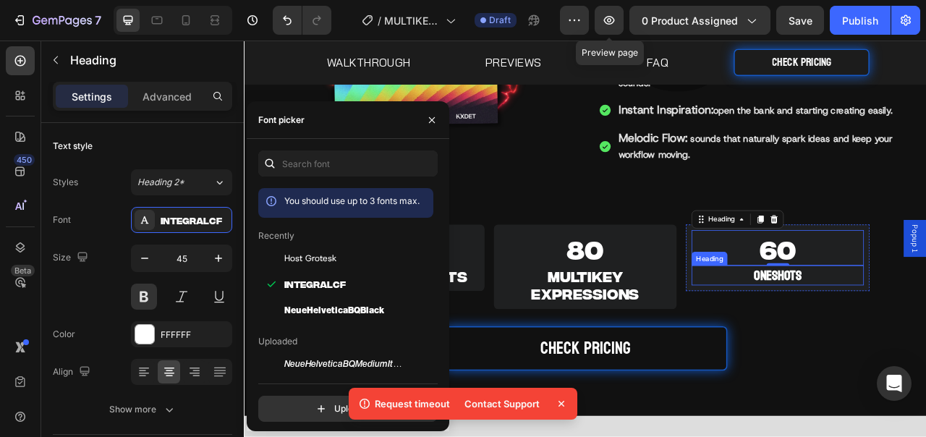
click at [884, 331] on h2 "ONESHOTS" at bounding box center [922, 339] width 219 height 25
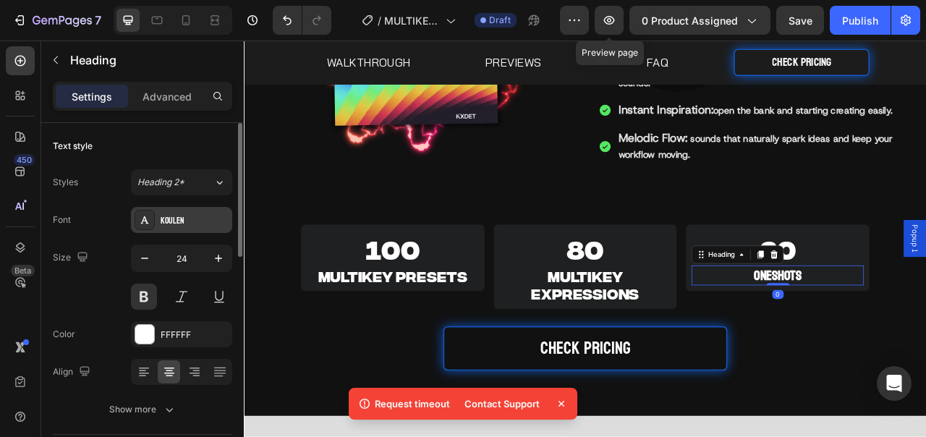
click at [200, 224] on div "Koulen" at bounding box center [195, 220] width 68 height 13
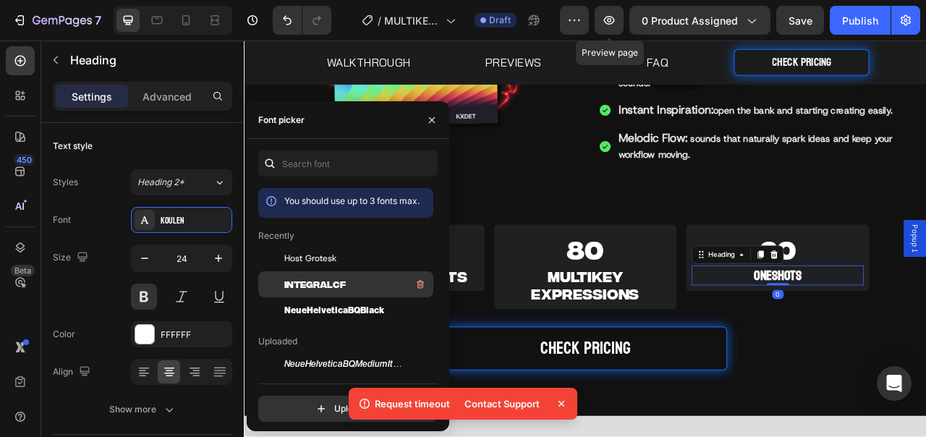
click at [325, 281] on span "IntegralCF" at bounding box center [314, 284] width 61 height 13
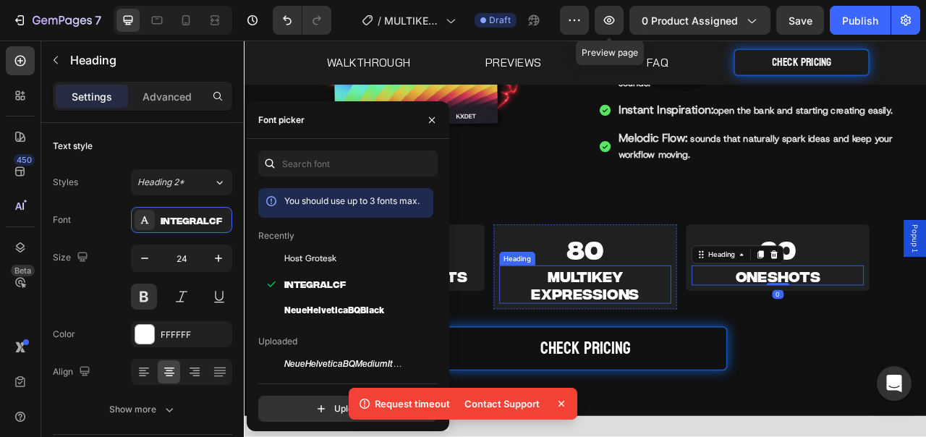
click at [729, 343] on h2 "MULTIKEY EXPRESSIONS" at bounding box center [678, 351] width 219 height 48
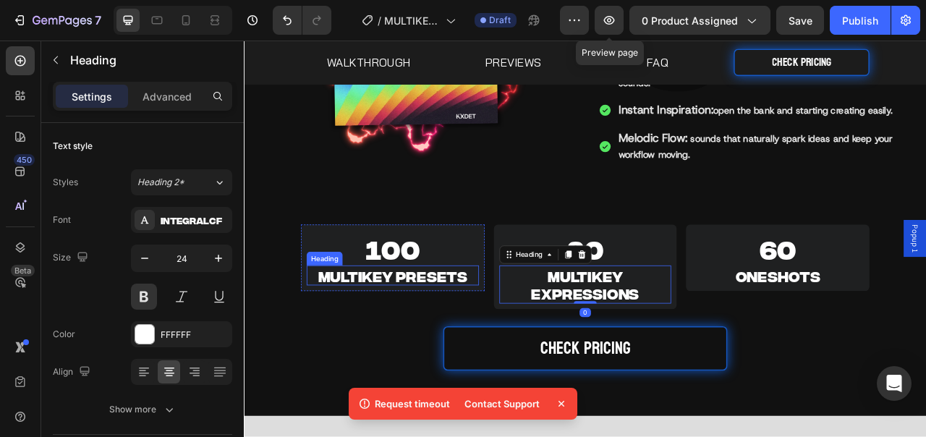
click at [501, 332] on h2 "MULTIKEY PRESETS" at bounding box center [432, 339] width 219 height 25
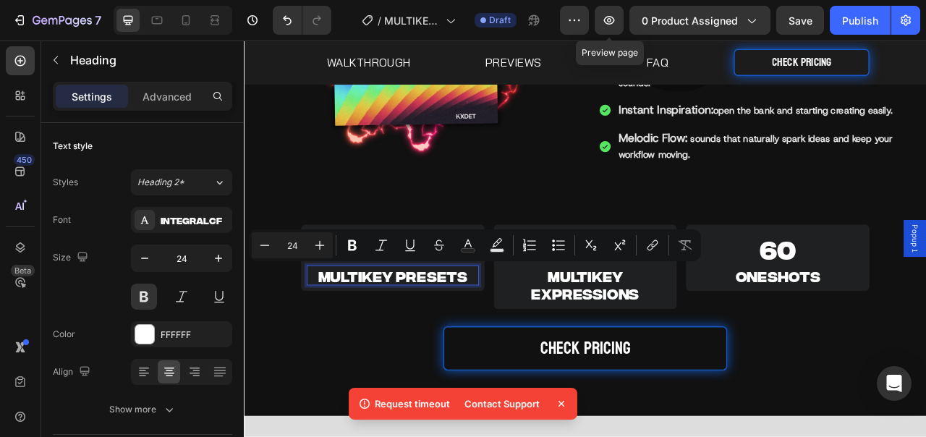
click at [473, 338] on p "MULTIKEY PRESETS" at bounding box center [433, 339] width 216 height 22
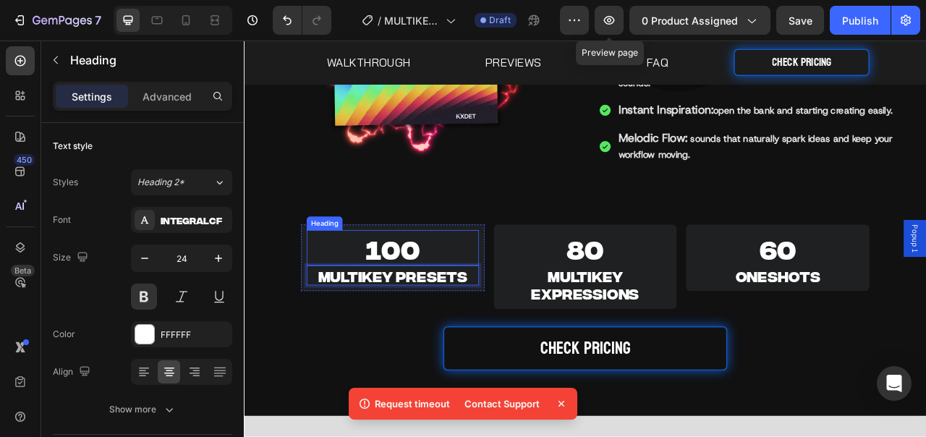
click at [485, 297] on h2 "100" at bounding box center [432, 305] width 219 height 46
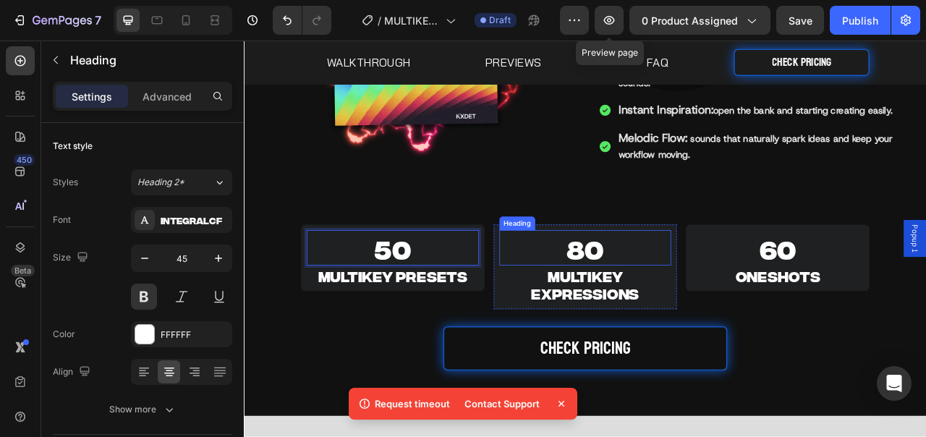
click at [666, 301] on h2 "80" at bounding box center [678, 305] width 219 height 46
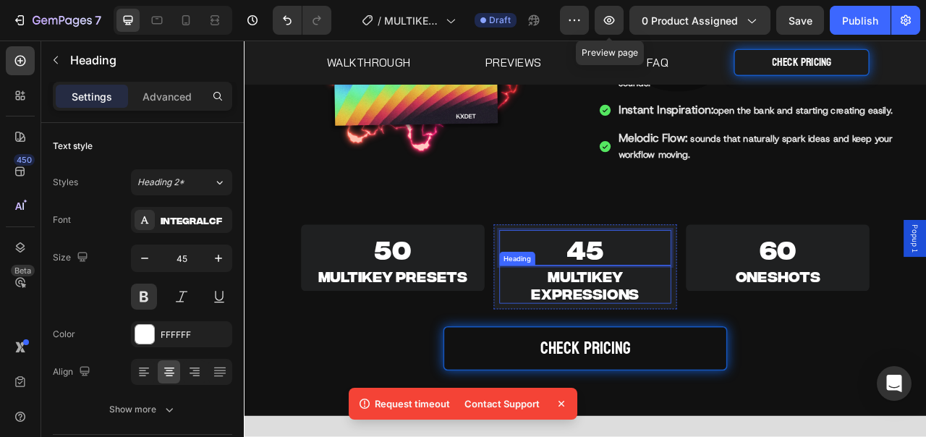
click at [670, 327] on h2 "MULTIKEY EXPRESSIONS" at bounding box center [678, 351] width 219 height 48
click at [667, 340] on h2 "MULTIKEY EXPRESSIONS" at bounding box center [678, 351] width 219 height 48
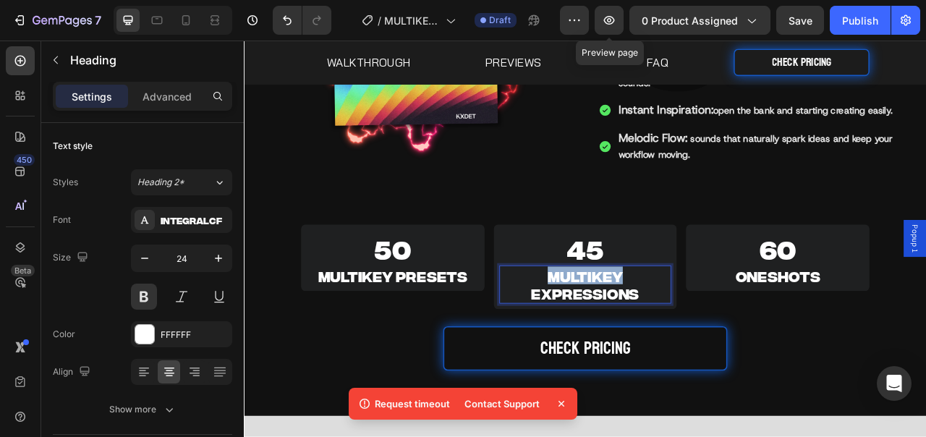
click at [667, 340] on p "MULTIKEY EXPRESSIONS" at bounding box center [678, 350] width 216 height 45
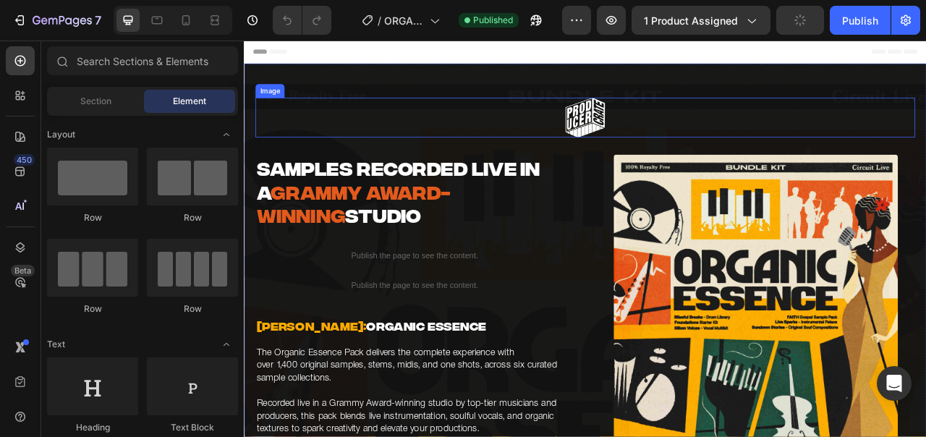
click at [659, 158] on img at bounding box center [678, 139] width 51 height 51
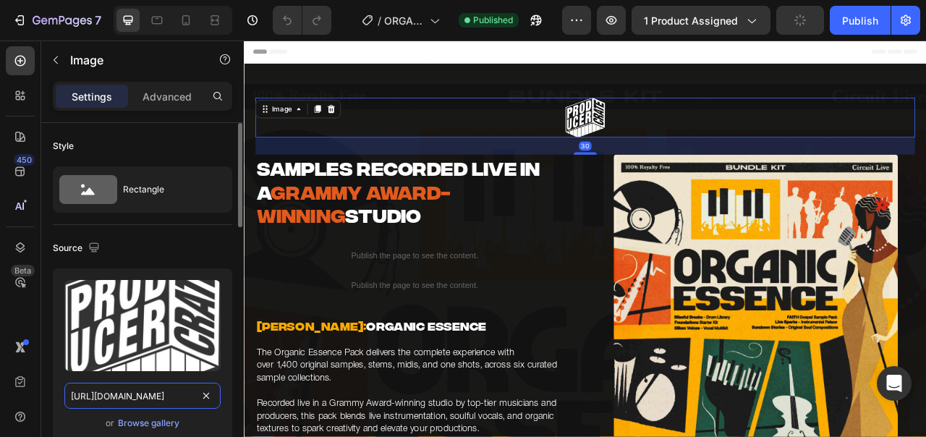
click at [170, 403] on input "[URL][DOMAIN_NAME]" at bounding box center [142, 396] width 156 height 26
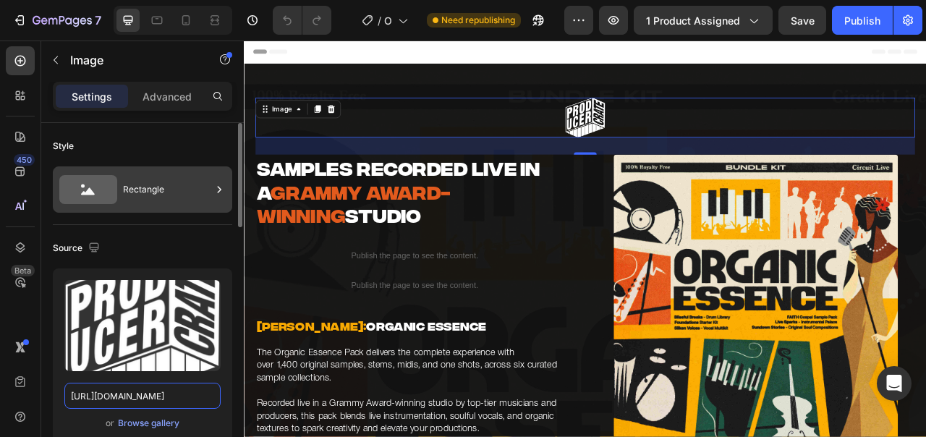
scroll to position [282, 0]
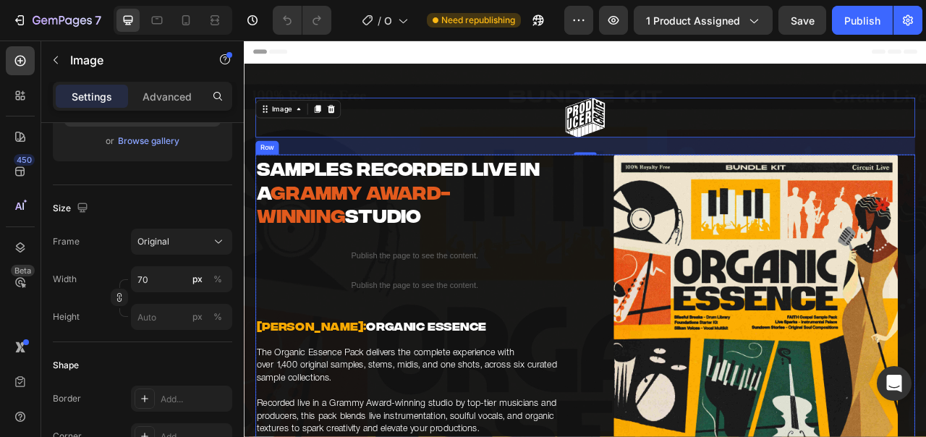
click at [656, 236] on h2 "SAMPLES Recorded live in a Grammy Award-winning studio" at bounding box center [460, 232] width 405 height 93
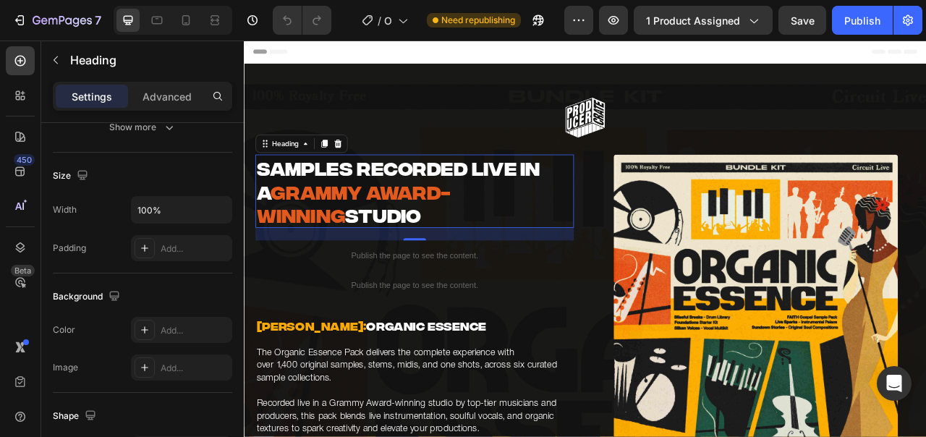
scroll to position [0, 0]
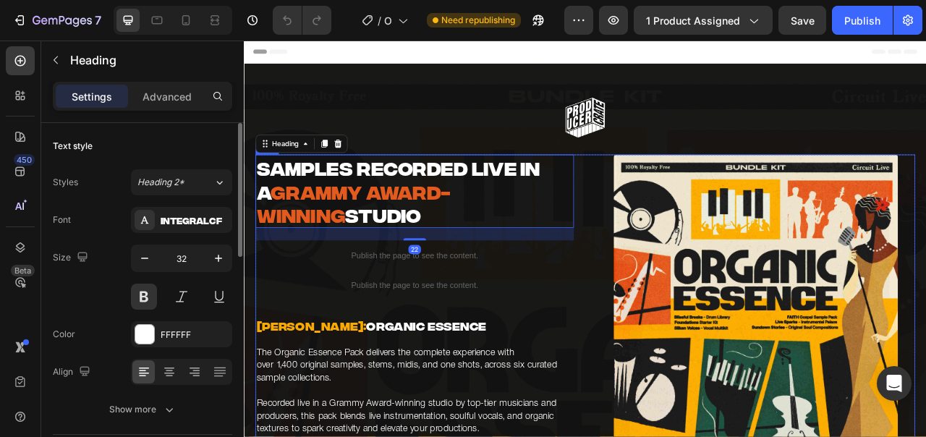
click at [667, 232] on div "SAMPLES Recorded live in a Grammy Award-winning studio Heading 22 Publish the p…" at bounding box center [677, 396] width 839 height 420
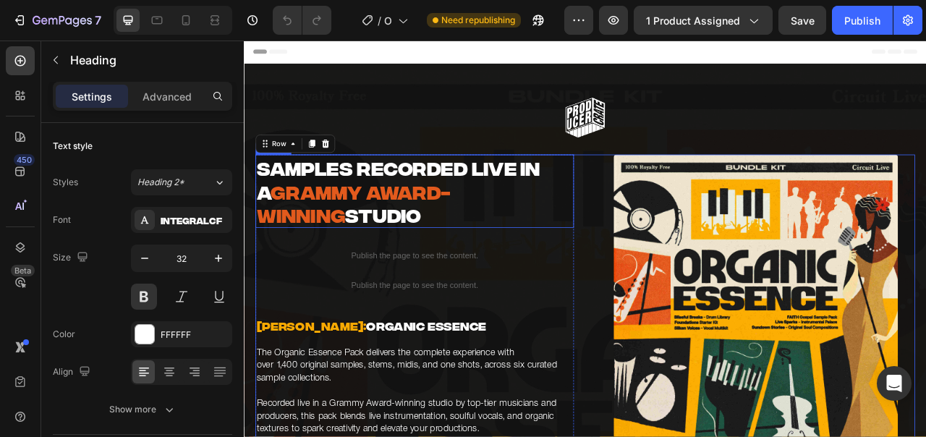
click at [624, 232] on h2 "SAMPLES Recorded live in a Grammy Award-winning studio" at bounding box center [460, 232] width 405 height 93
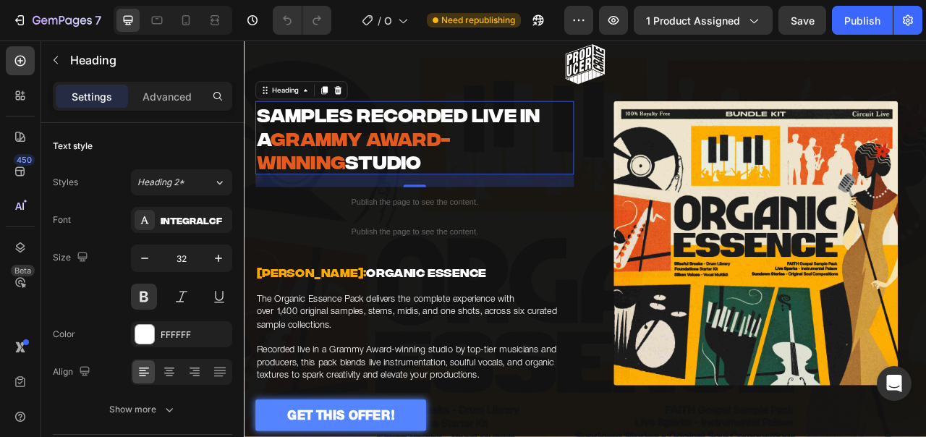
scroll to position [69, 0]
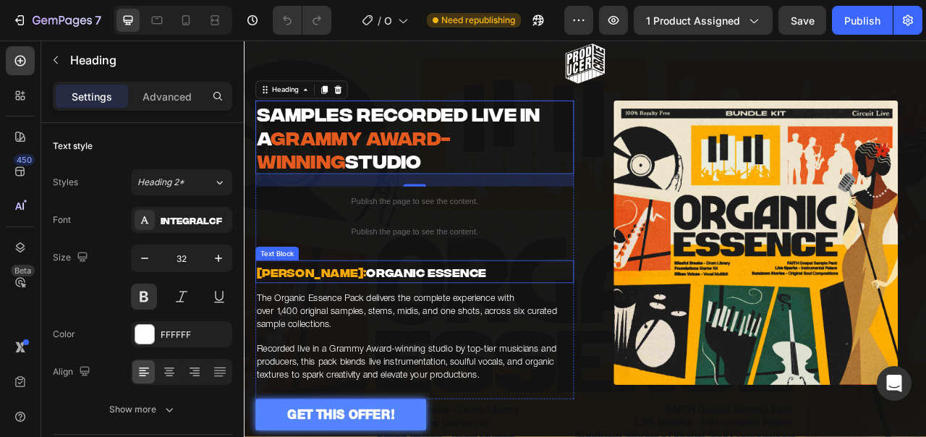
click at [472, 378] on p "The Organic Essence Pack delivers the complete experience with over 1,400 origi…" at bounding box center [461, 417] width 402 height 114
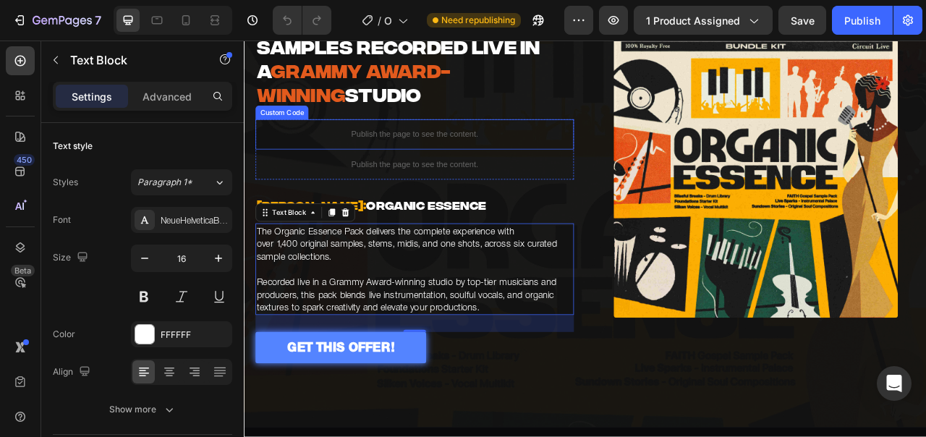
scroll to position [207, 0]
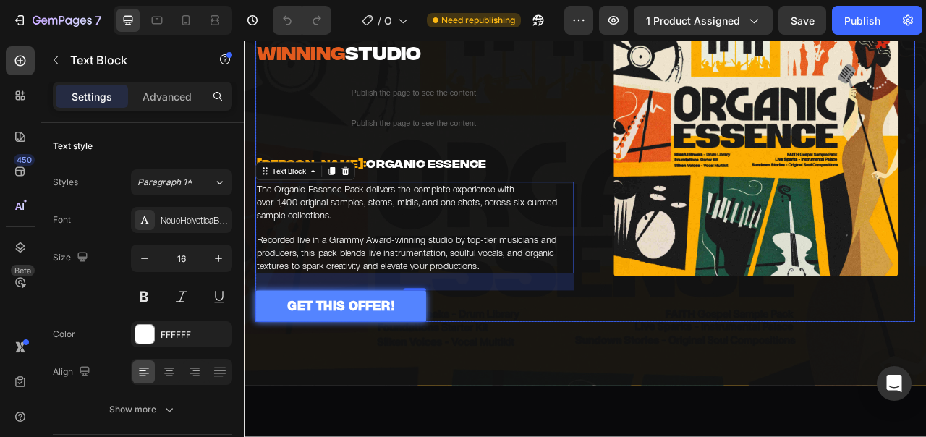
click at [662, 381] on div "SAMPLES Recorded live in a Grammy Award-winning studio Heading Publish the page…" at bounding box center [677, 189] width 839 height 420
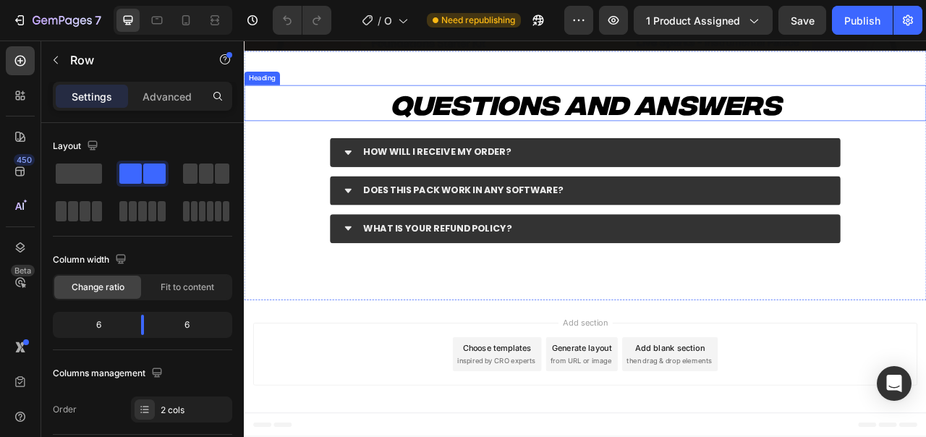
scroll to position [5462, 0]
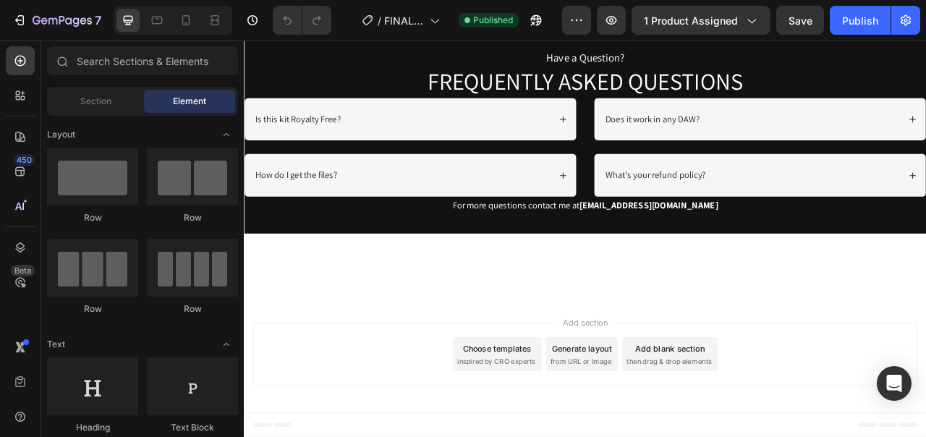
scroll to position [8401, 0]
